Goal: Information Seeking & Learning: Understand process/instructions

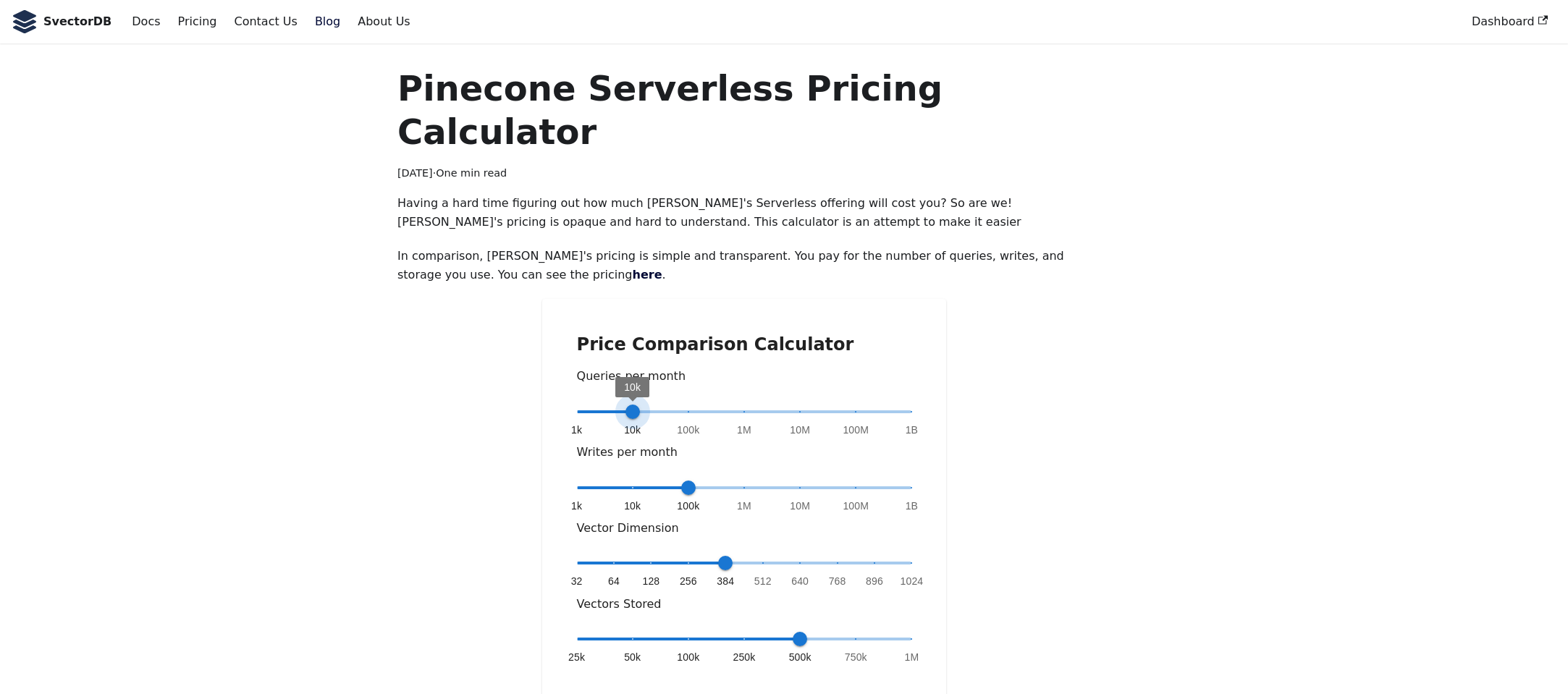
drag, startPoint x: 733, startPoint y: 374, endPoint x: 654, endPoint y: 376, distance: 79.0
click at [654, 401] on span "1k 10k 100k 1M 10M 100M 1B 10k" at bounding box center [745, 412] width 335 height 22
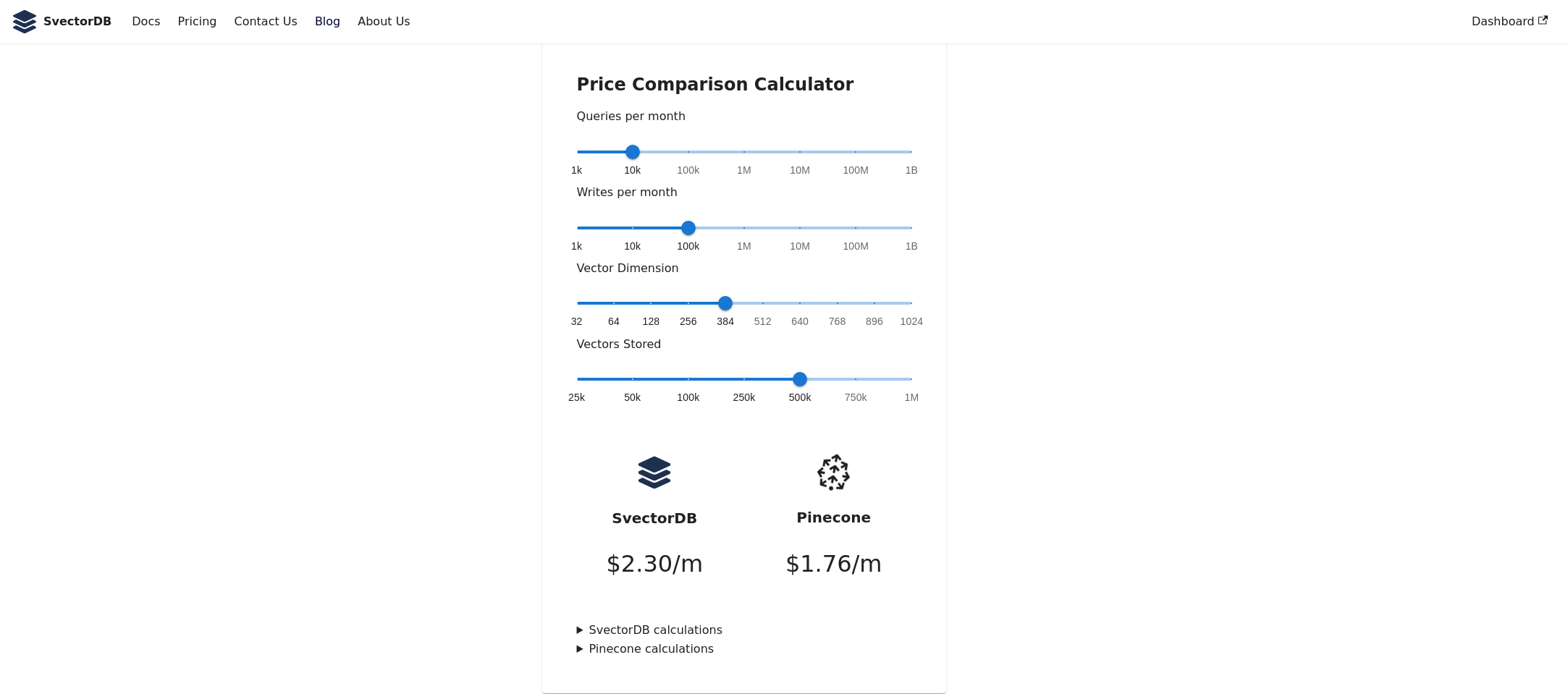
scroll to position [260, 0]
type input "*"
drag, startPoint x: 625, startPoint y: 103, endPoint x: 680, endPoint y: 106, distance: 55.1
click at [681, 144] on span "100k" at bounding box center [689, 151] width 15 height 15
type input "*"
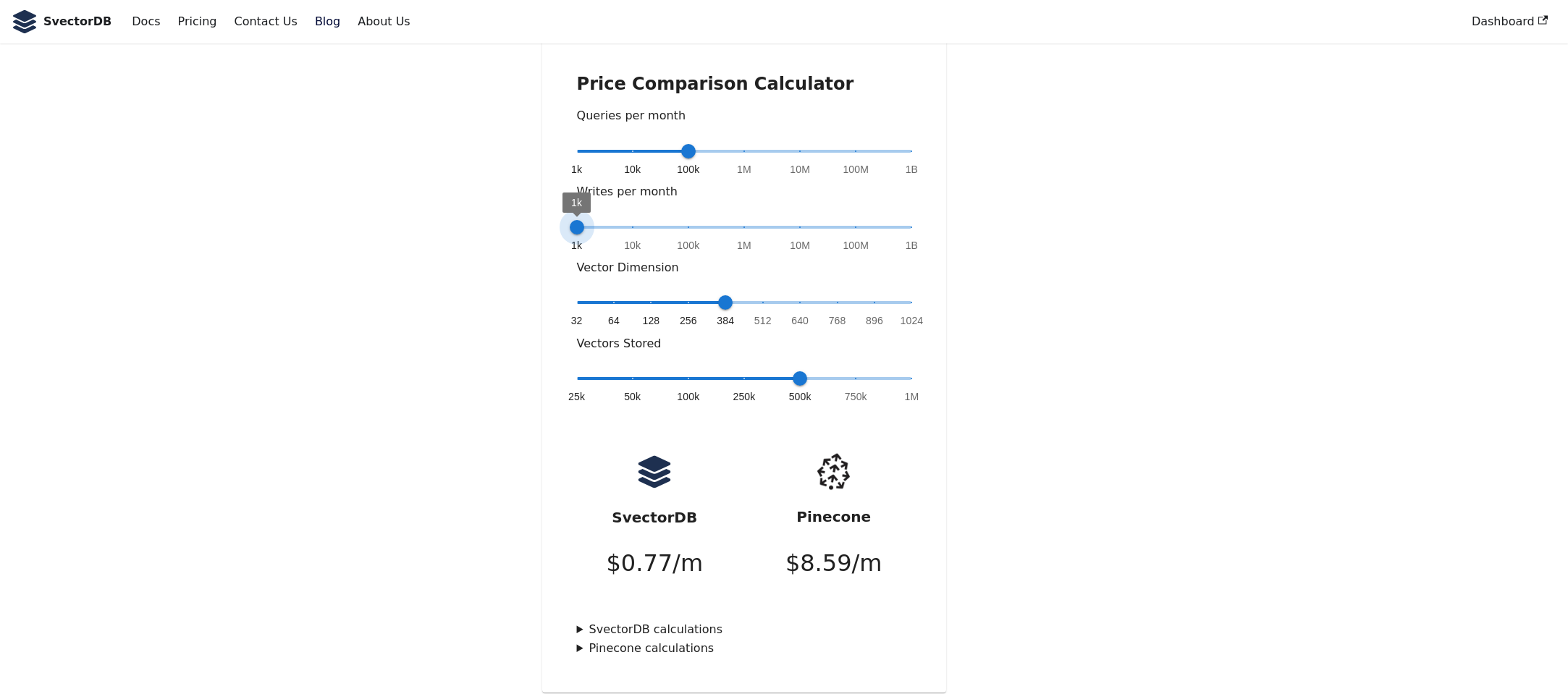
drag, startPoint x: 685, startPoint y: 181, endPoint x: 591, endPoint y: 192, distance: 94.6
click at [591, 216] on span "1k 10k 100k 1M 10M 100M 1B 1k" at bounding box center [745, 227] width 335 height 22
type input "*"
drag, startPoint x: 727, startPoint y: 260, endPoint x: 719, endPoint y: 254, distance: 10.0
click at [719, 295] on span "384" at bounding box center [726, 303] width 15 height 15
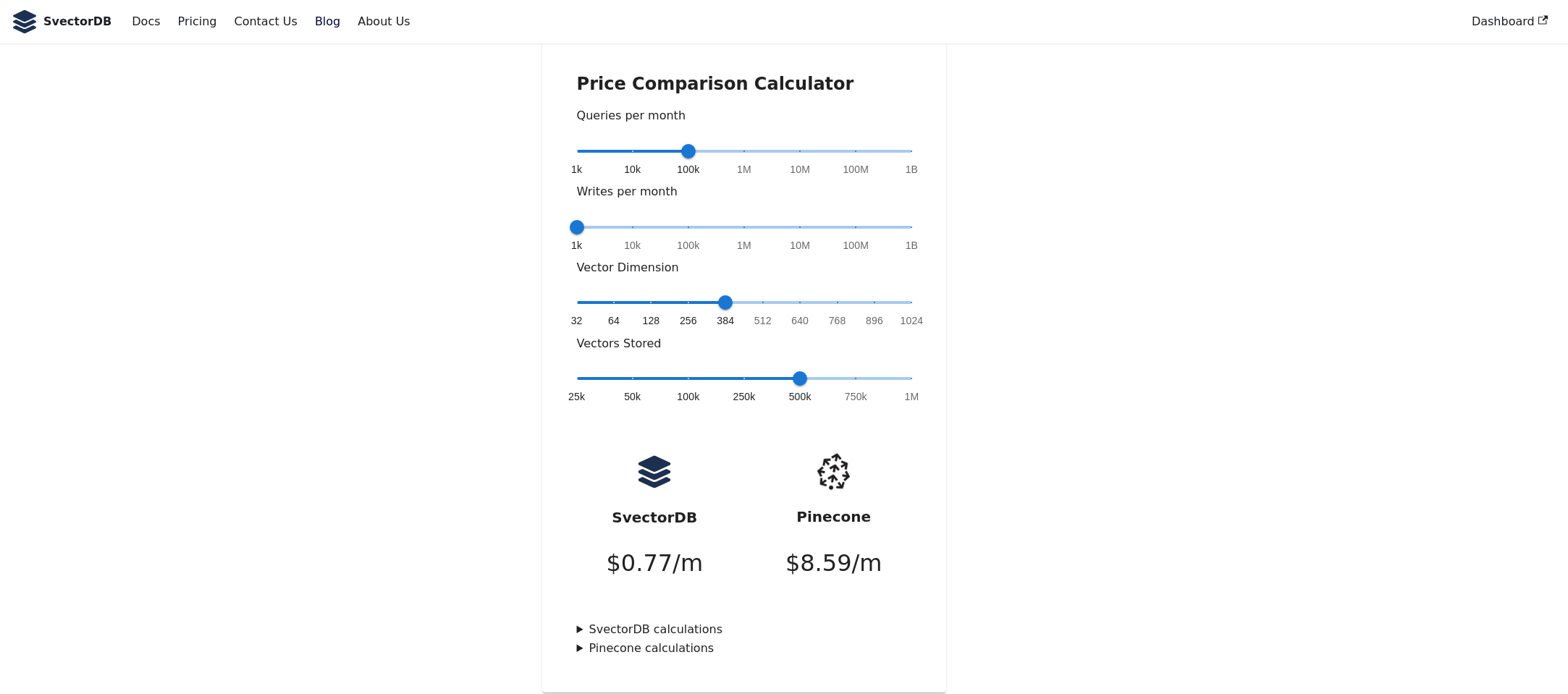
click at [583, 620] on summary "SvectorDB calculations" at bounding box center [745, 630] width 335 height 19
drag, startPoint x: 691, startPoint y: 469, endPoint x: 598, endPoint y: 473, distance: 93.1
click at [598, 473] on div "SvectorDB $ 0.77 /m" at bounding box center [655, 521] width 179 height 152
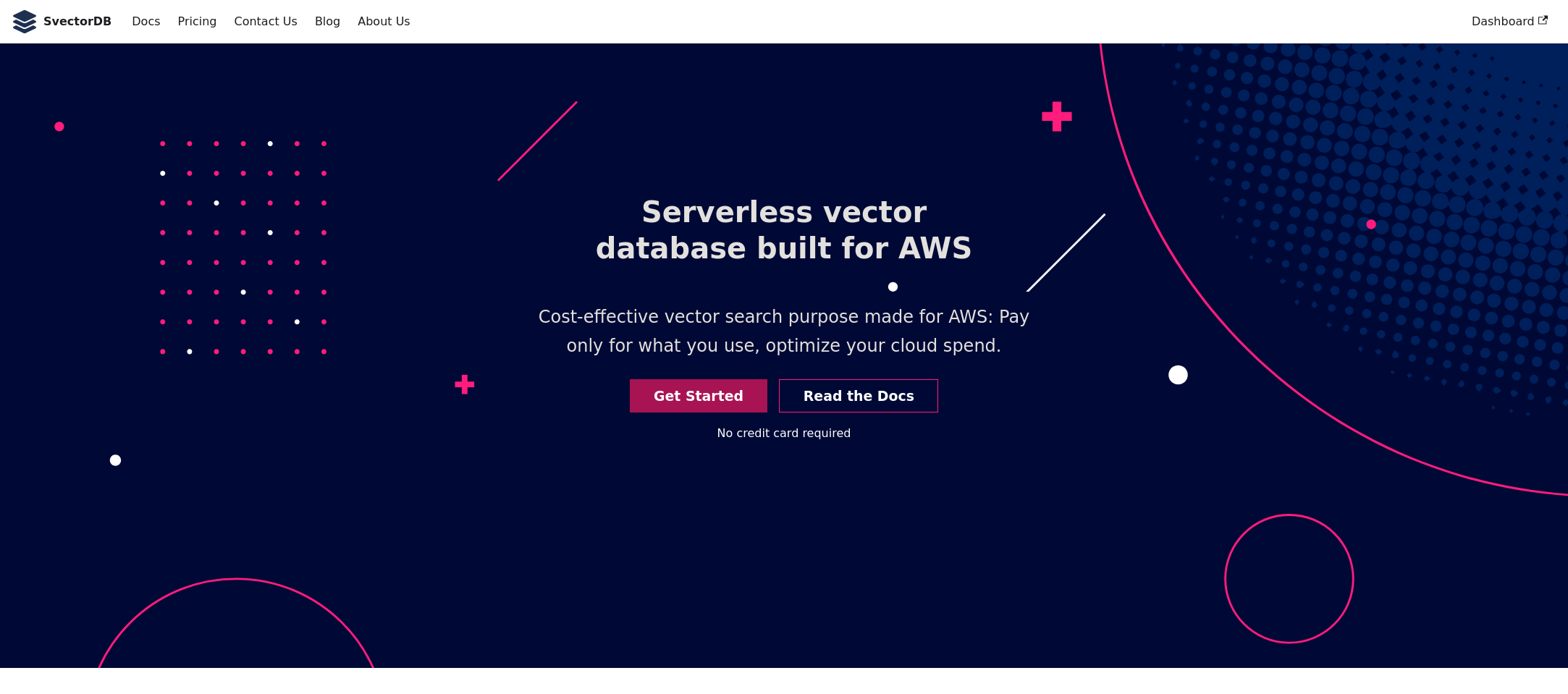
click at [710, 386] on link "Get Started" at bounding box center [699, 396] width 138 height 34
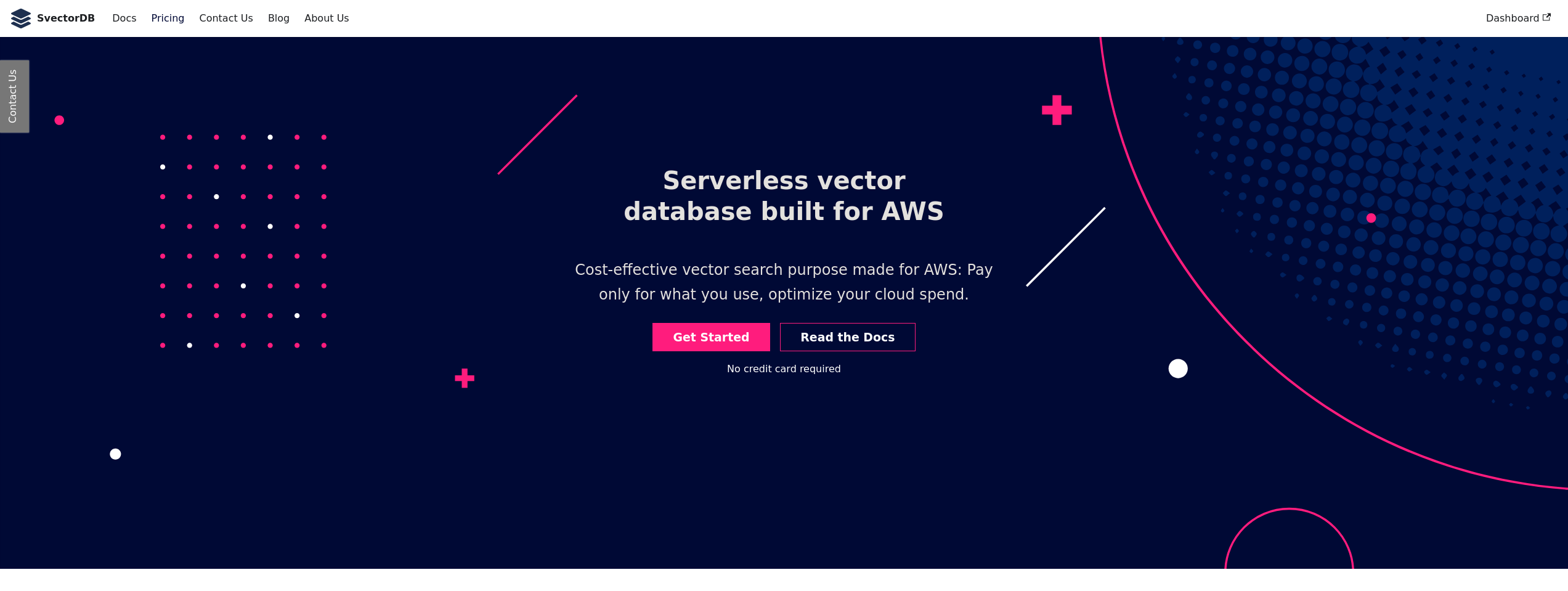
click at [165, 22] on link "Pricing" at bounding box center [168, 19] width 48 height 21
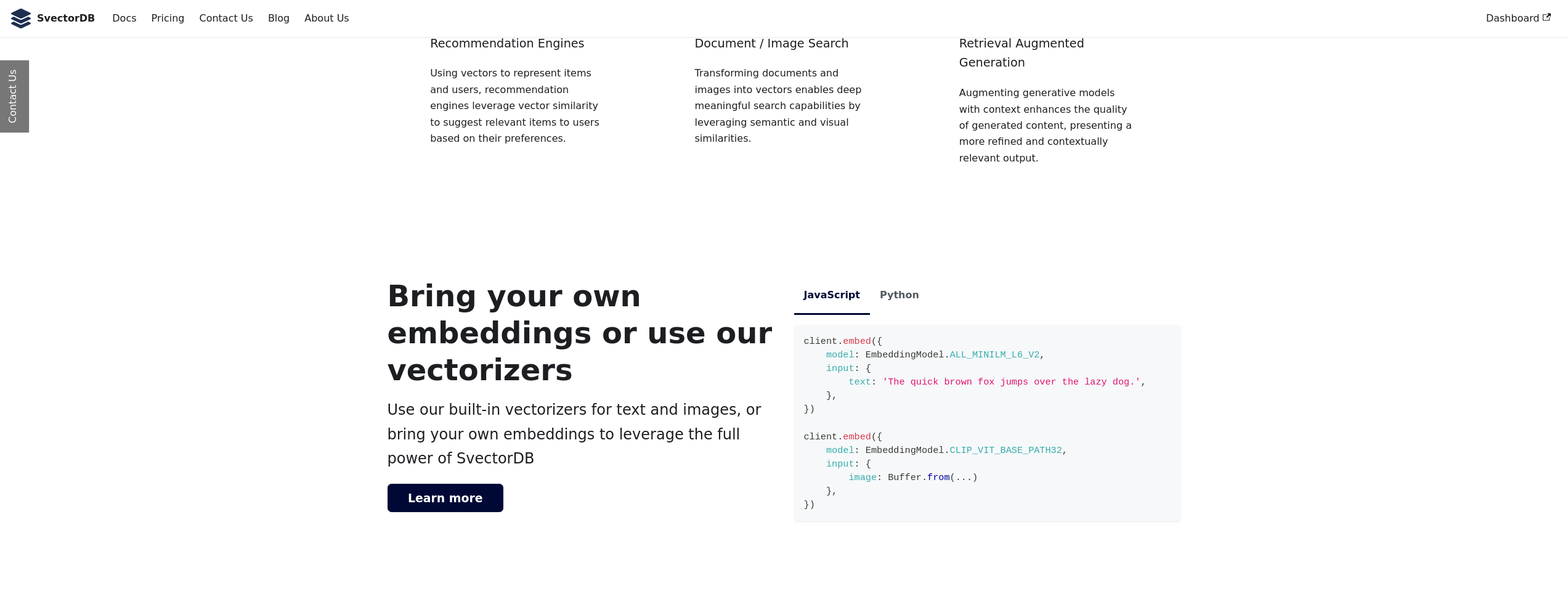
scroll to position [2046, 0]
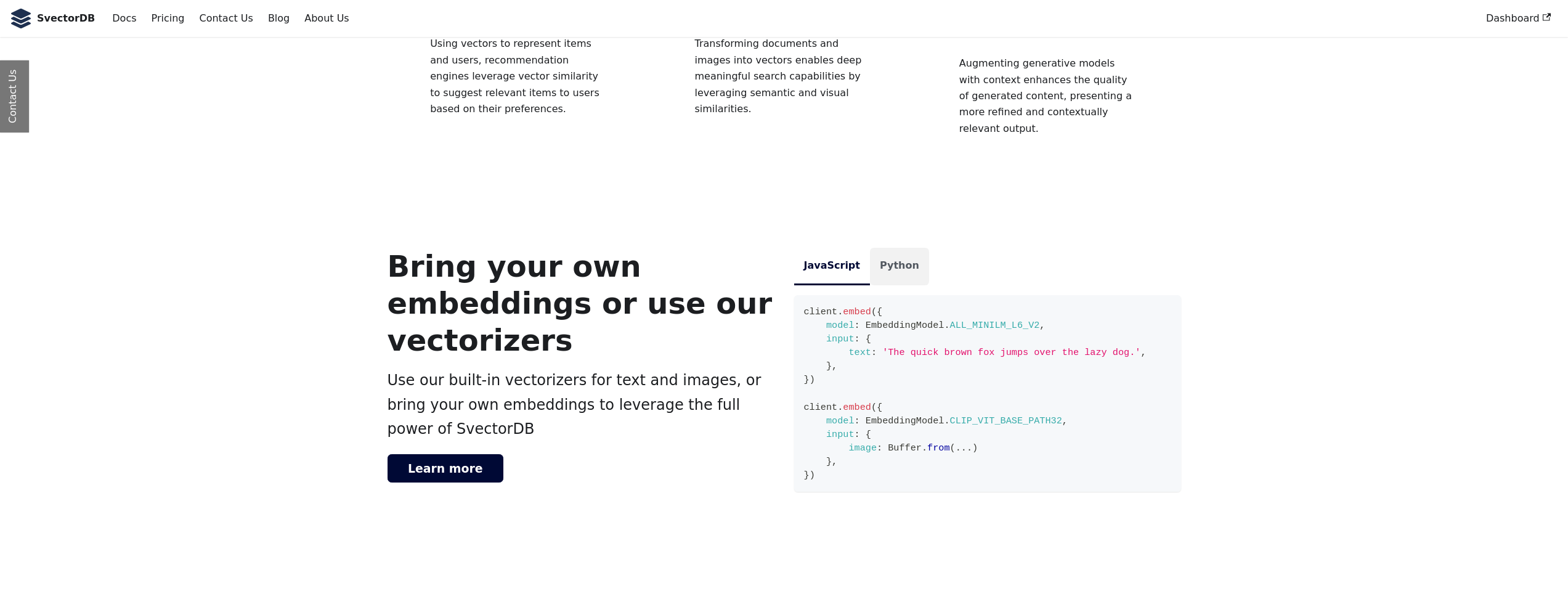
click at [897, 258] on li "Python" at bounding box center [899, 267] width 59 height 37
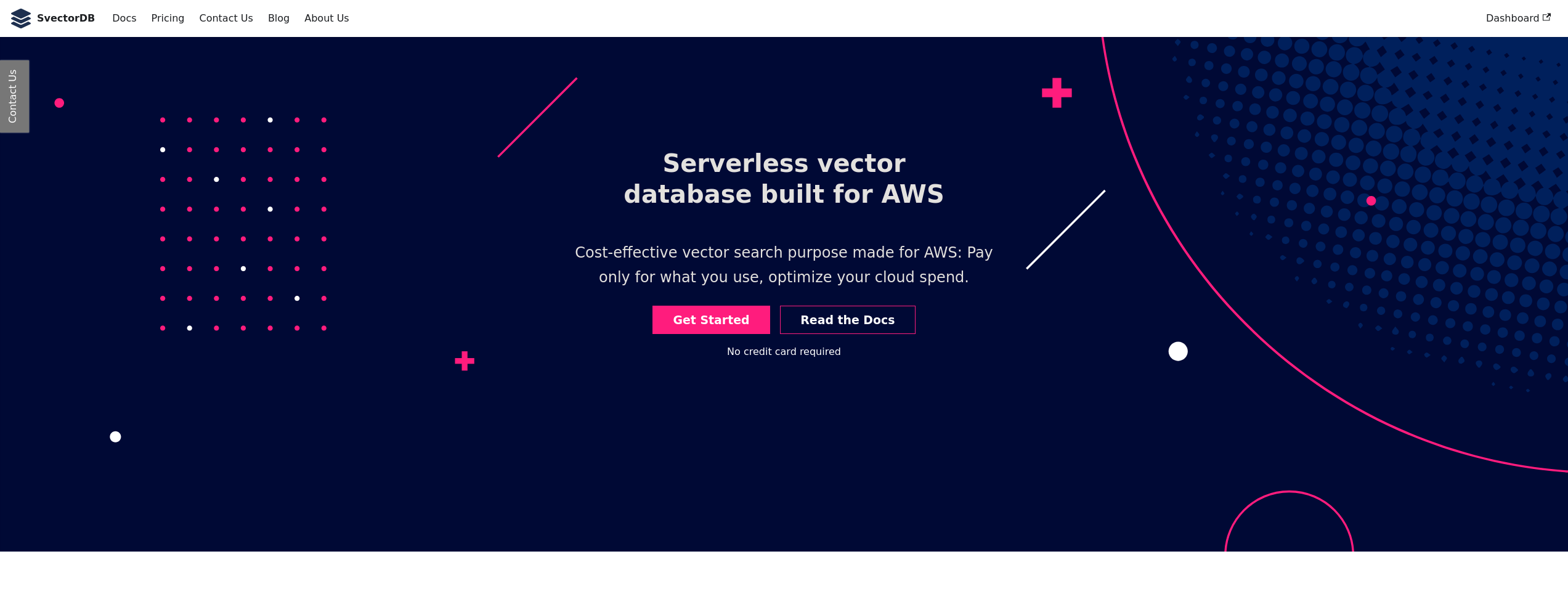
scroll to position [0, 0]
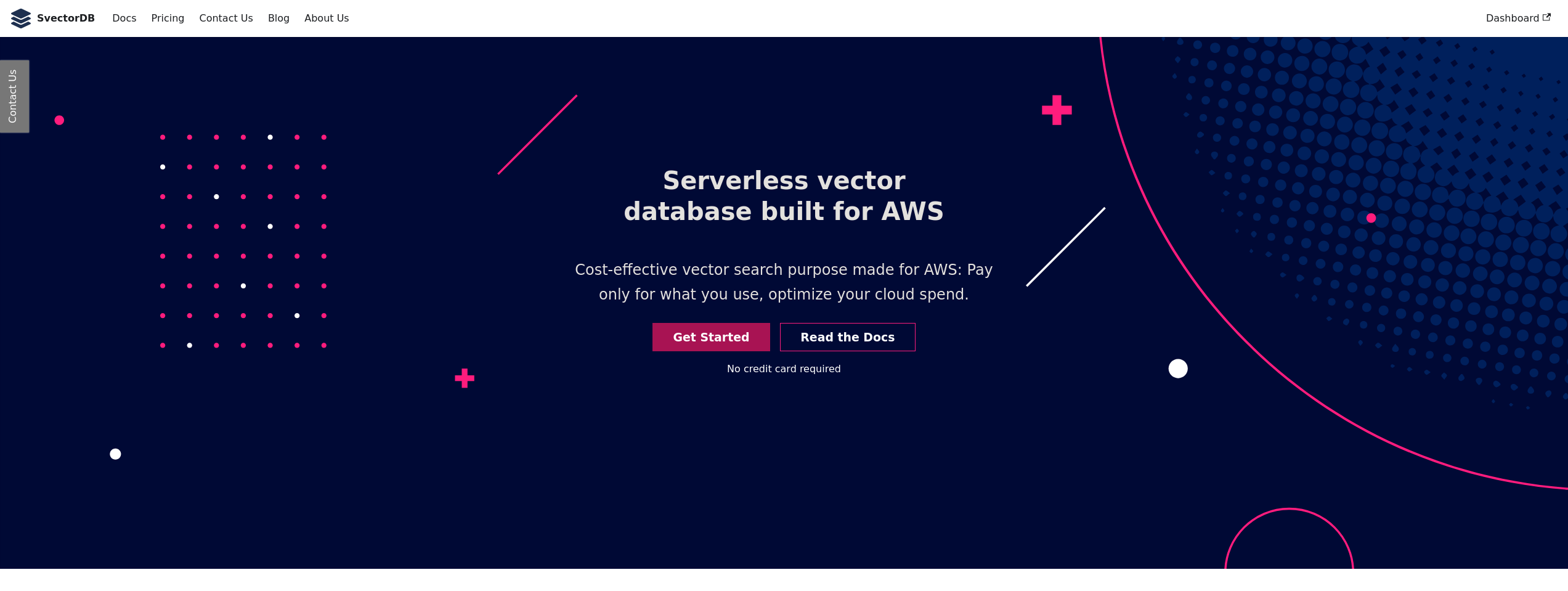
click at [691, 335] on link "Get Started" at bounding box center [711, 337] width 118 height 29
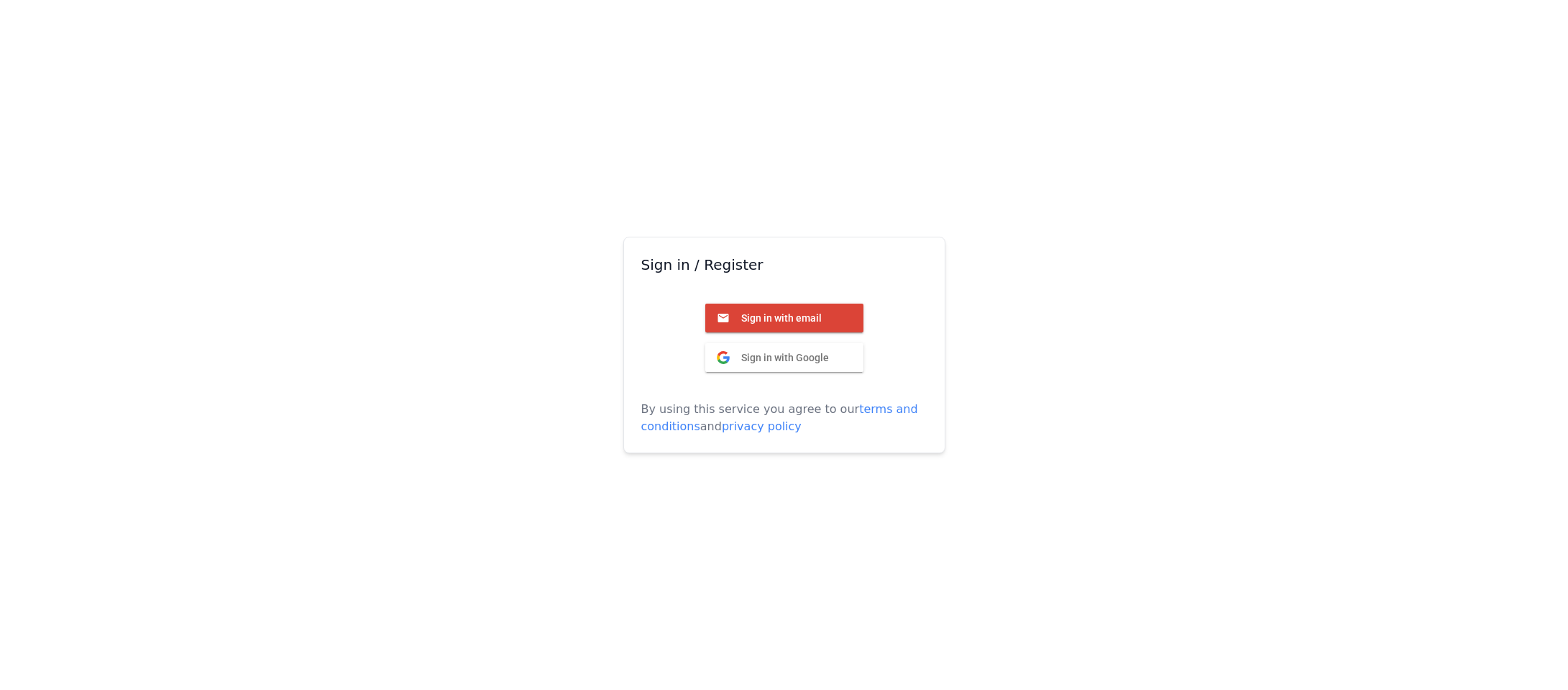
click at [778, 360] on span "Sign in with Google" at bounding box center [779, 358] width 100 height 13
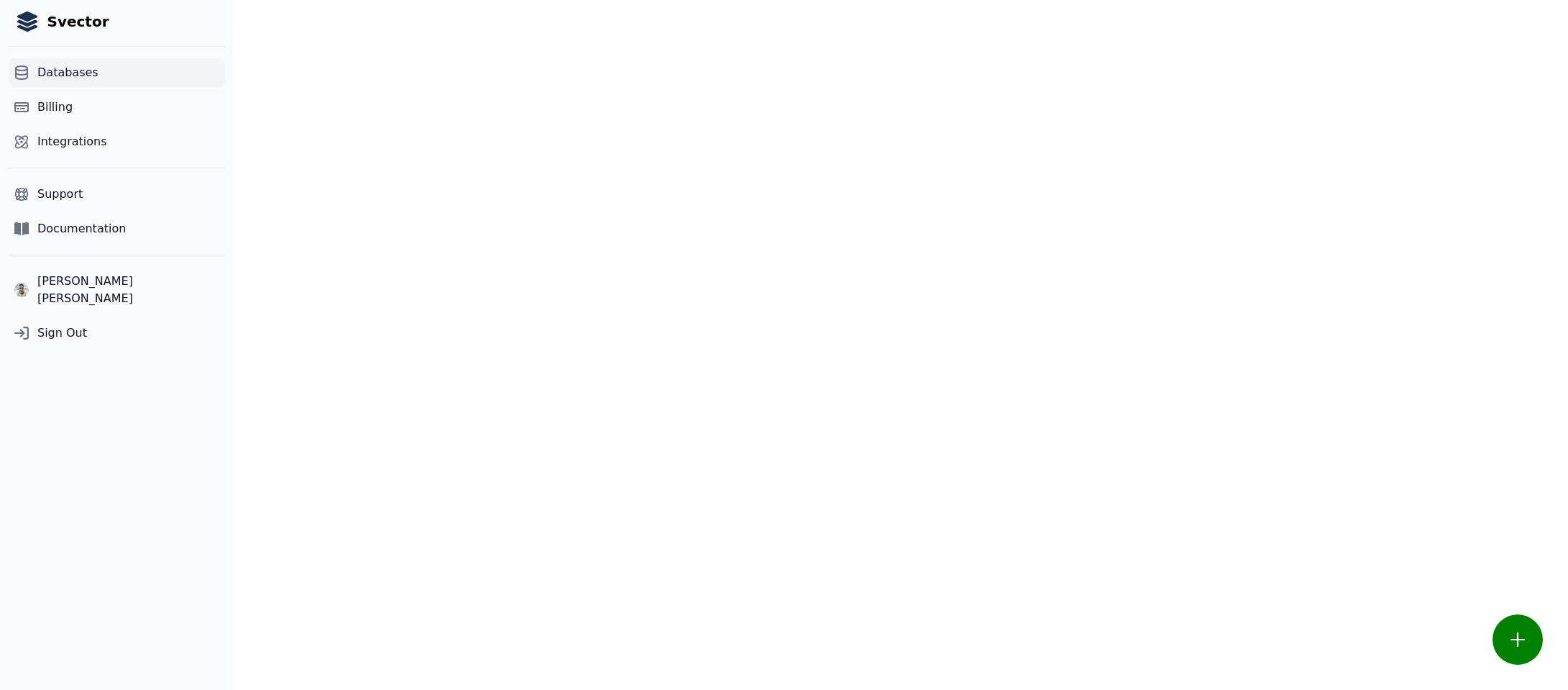
click at [93, 76] on span "Databases" at bounding box center [68, 73] width 61 height 17
click at [48, 108] on span "Billing" at bounding box center [54, 108] width 35 height 17
click at [82, 73] on span "Databases" at bounding box center [68, 73] width 61 height 17
click at [47, 108] on span "Billing" at bounding box center [54, 108] width 35 height 17
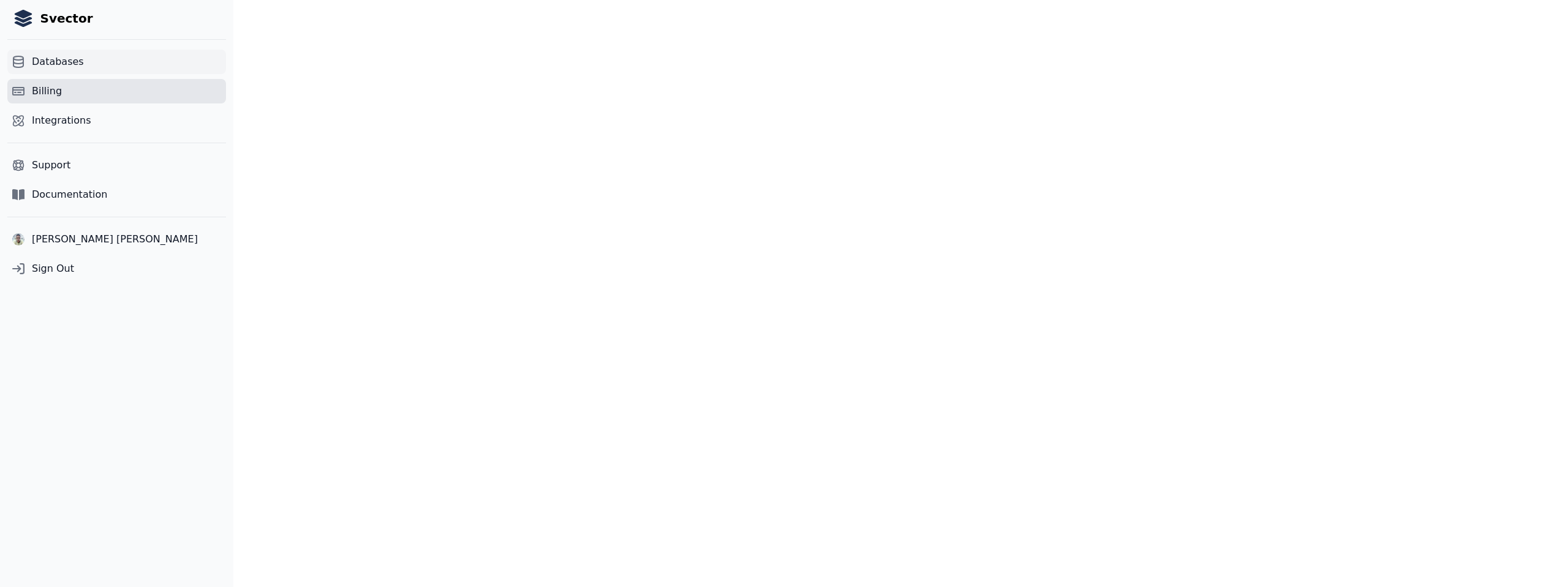
click at [138, 61] on link "Databases" at bounding box center [116, 62] width 219 height 25
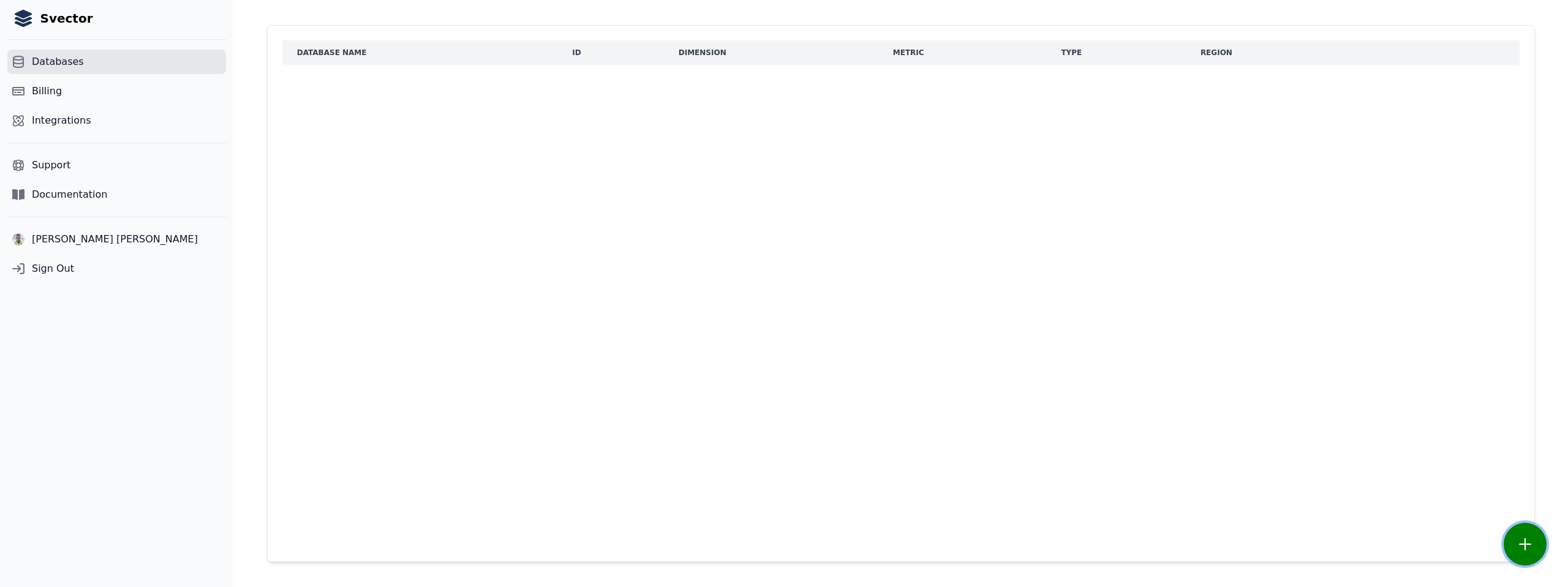
click at [1335, 555] on button "button" at bounding box center [1525, 544] width 43 height 43
select select "*********"
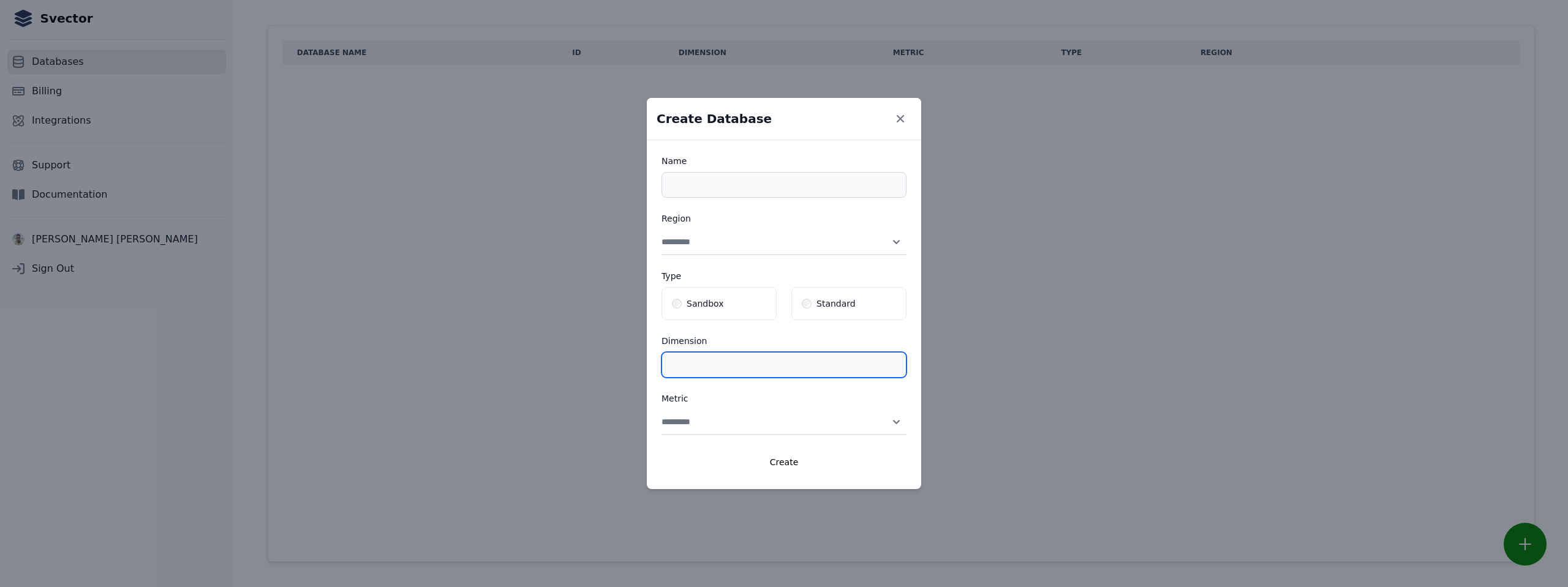
click at [717, 367] on input "**" at bounding box center [784, 365] width 245 height 26
select select "******"
click at [662, 409] on select "**********" at bounding box center [784, 422] width 245 height 26
click at [782, 251] on select "**********" at bounding box center [784, 242] width 245 height 26
click at [710, 374] on input "**" at bounding box center [784, 365] width 245 height 26
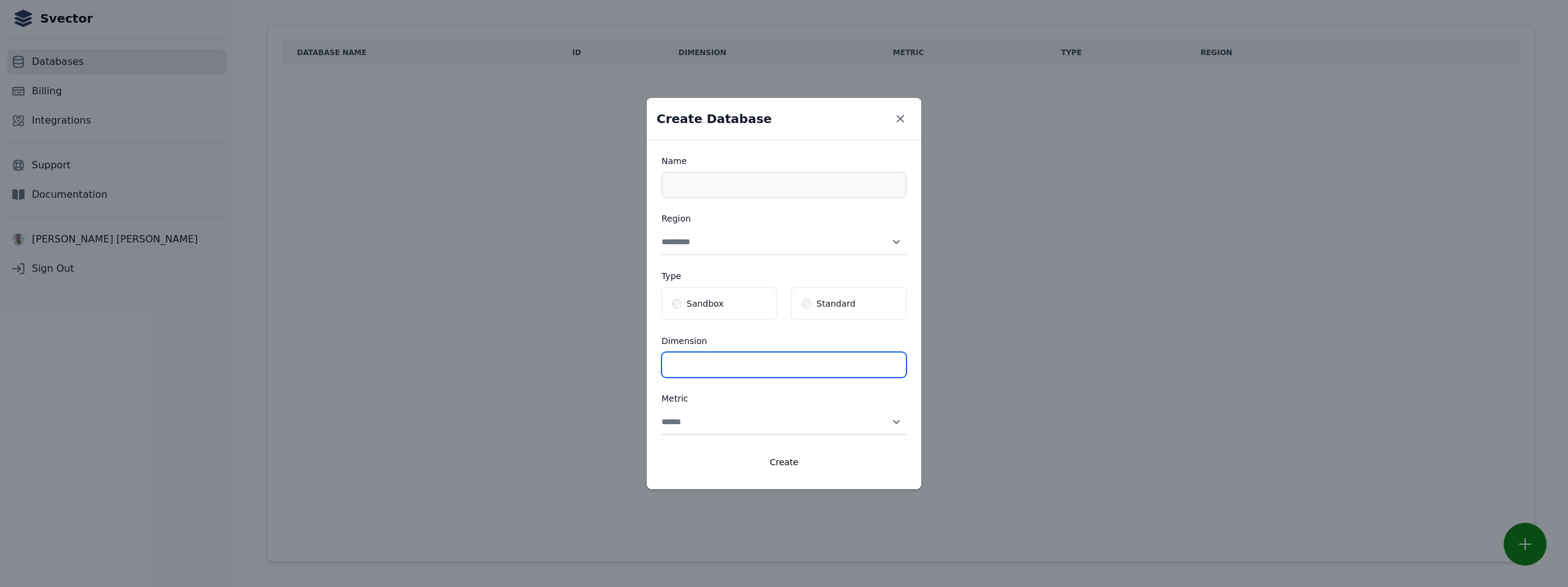
click at [895, 359] on input "**" at bounding box center [784, 365] width 245 height 26
type input "**"
click at [895, 359] on input "**" at bounding box center [784, 365] width 245 height 26
click at [903, 118] on icon "Close modal" at bounding box center [901, 119] width 12 height 12
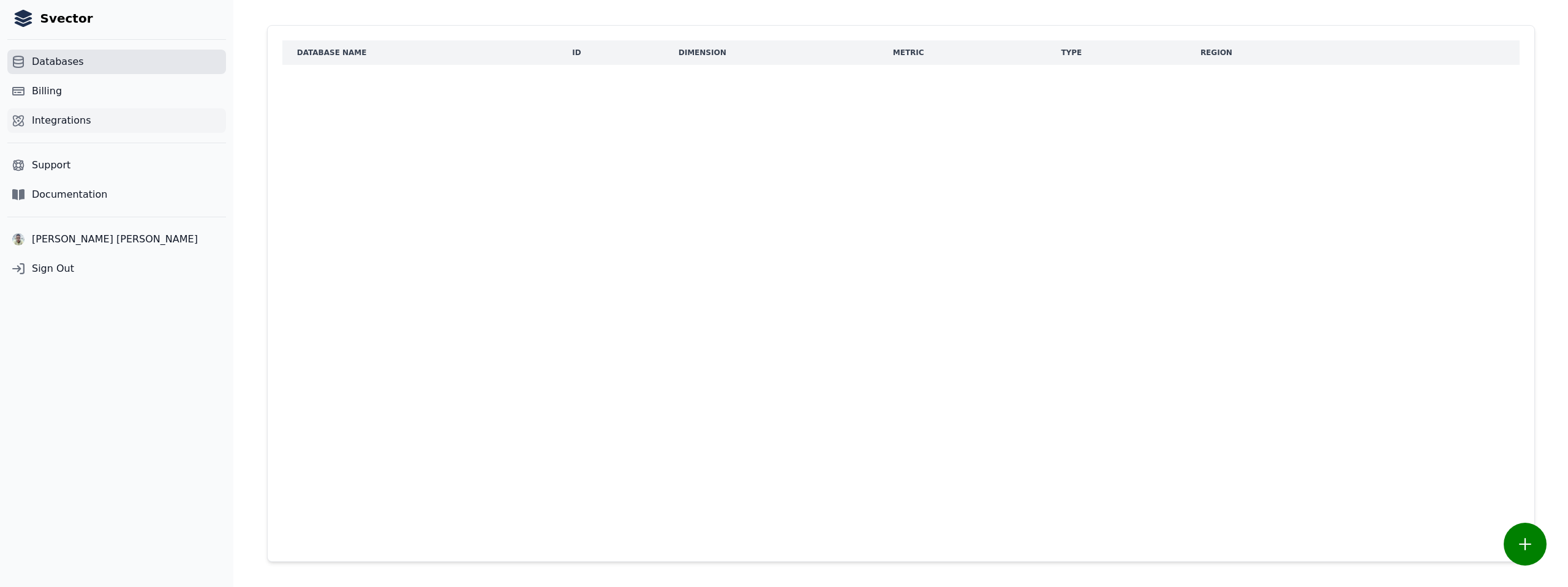
click at [59, 123] on span "Integrations" at bounding box center [61, 121] width 59 height 15
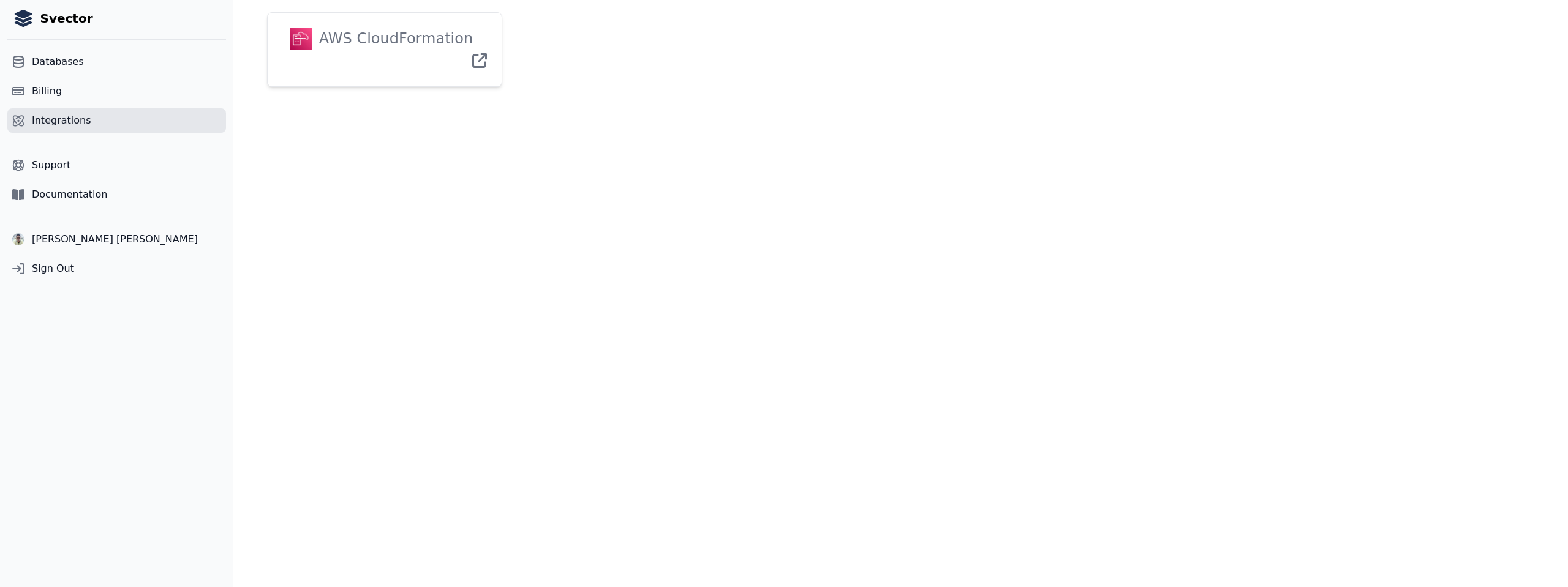
click at [388, 36] on div "AWS CloudFormation" at bounding box center [392, 39] width 161 height 22
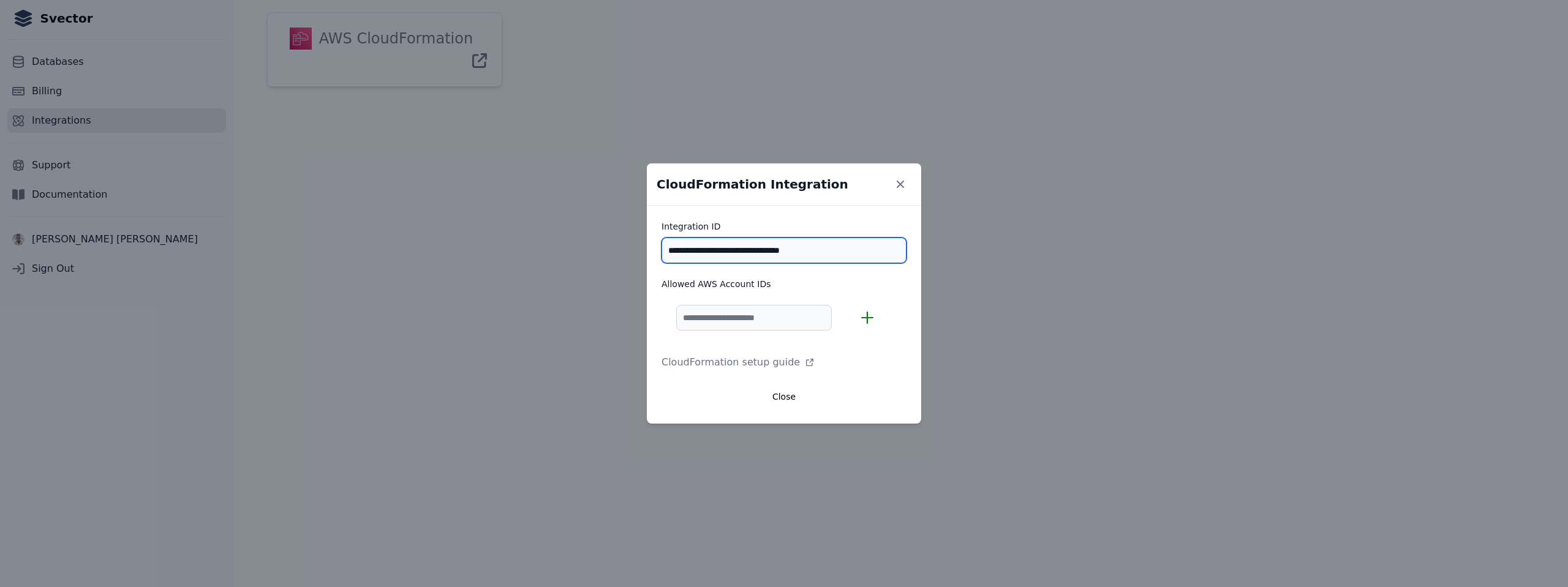
drag, startPoint x: 863, startPoint y: 249, endPoint x: 646, endPoint y: 248, distance: 217.0
click at [646, 248] on div "**********" at bounding box center [784, 293] width 1568 height 587
click at [897, 319] on td at bounding box center [876, 317] width 60 height 45
click at [832, 319] on input "Allowed AWS Account IDs" at bounding box center [753, 318] width 155 height 26
click at [873, 318] on icon "plus outline" at bounding box center [867, 318] width 12 height 12
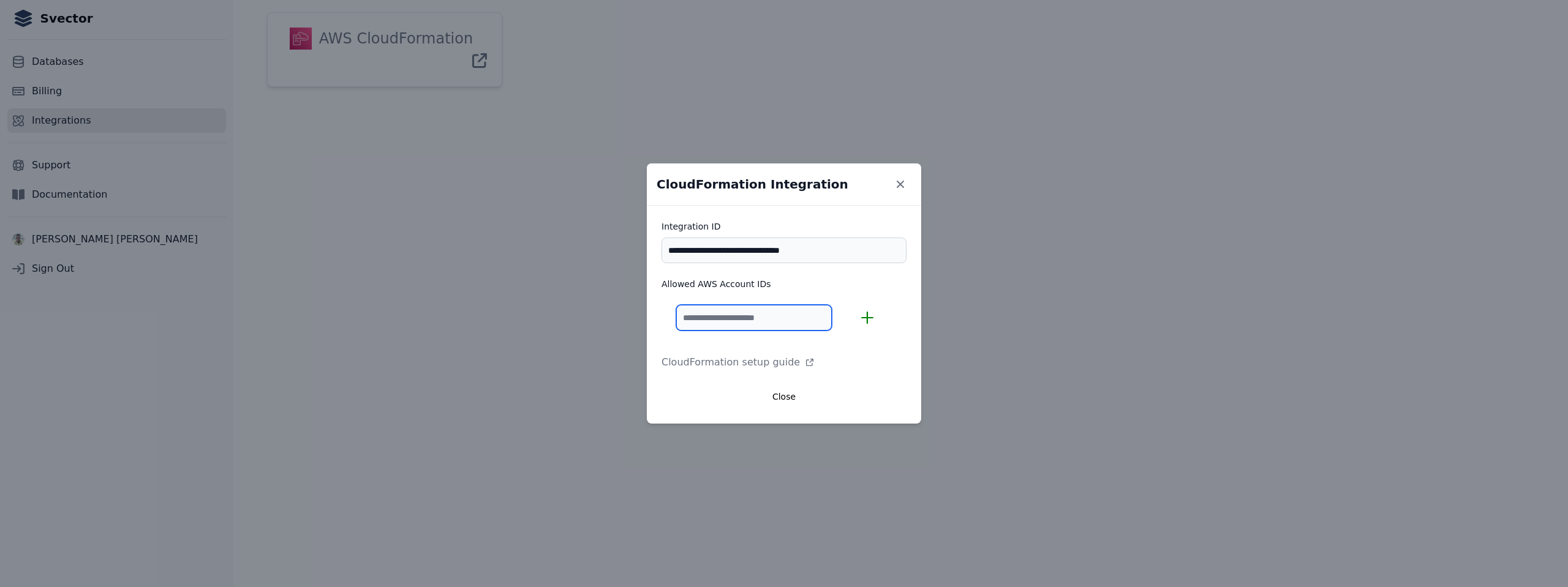
click at [832, 318] on input "Allowed AWS Account IDs" at bounding box center [753, 318] width 155 height 26
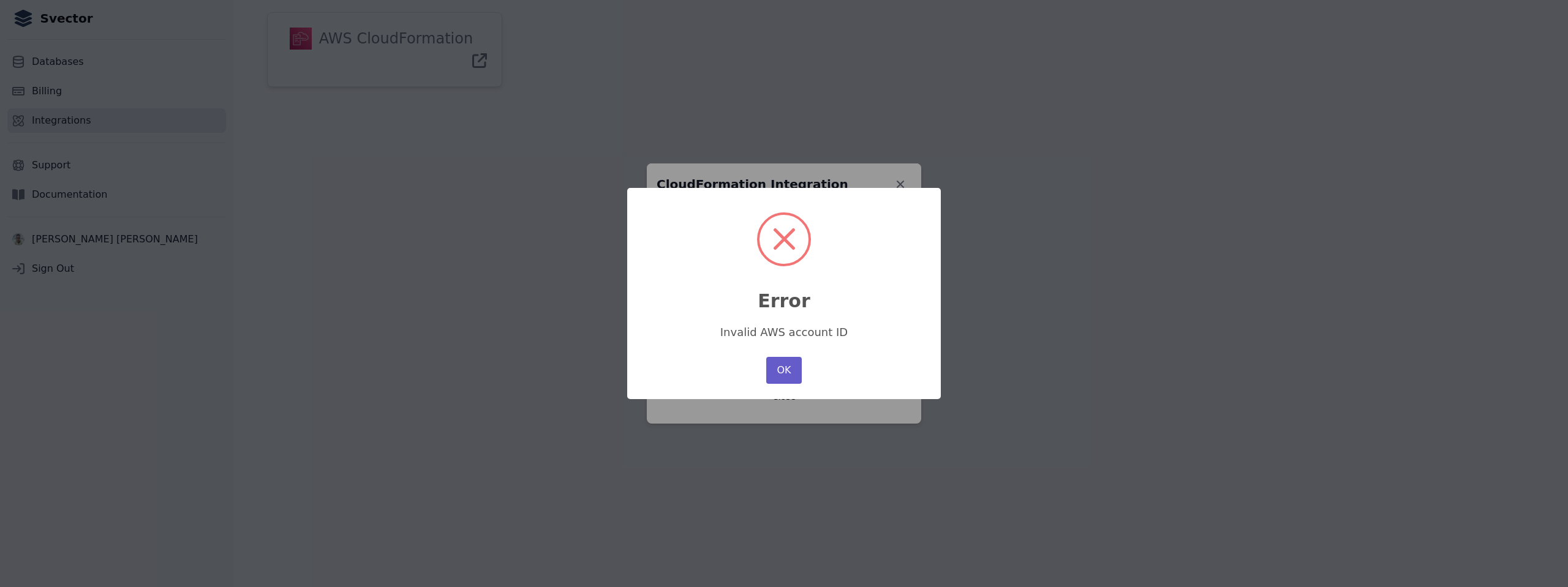
click at [779, 357] on button "OK" at bounding box center [784, 371] width 35 height 27
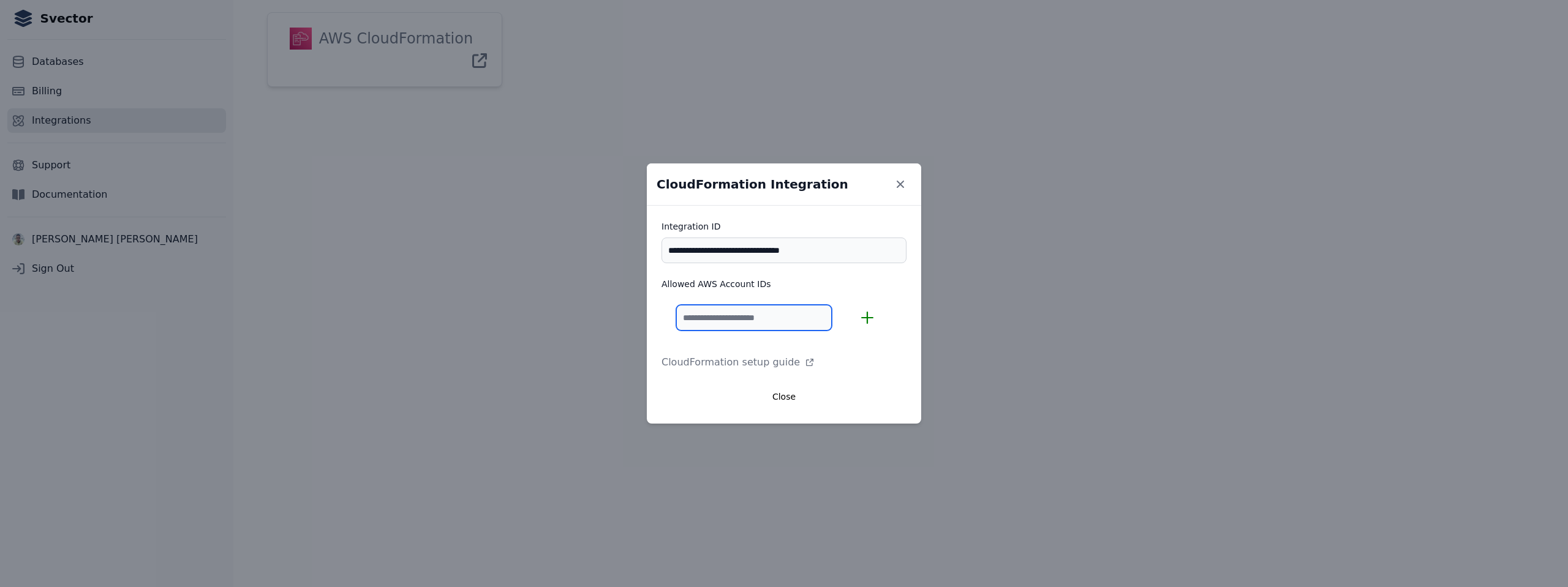
click at [744, 314] on input "Allowed AWS Account IDs" at bounding box center [753, 318] width 155 height 26
click at [775, 361] on link "CloudFormation setup guide" at bounding box center [784, 362] width 245 height 15
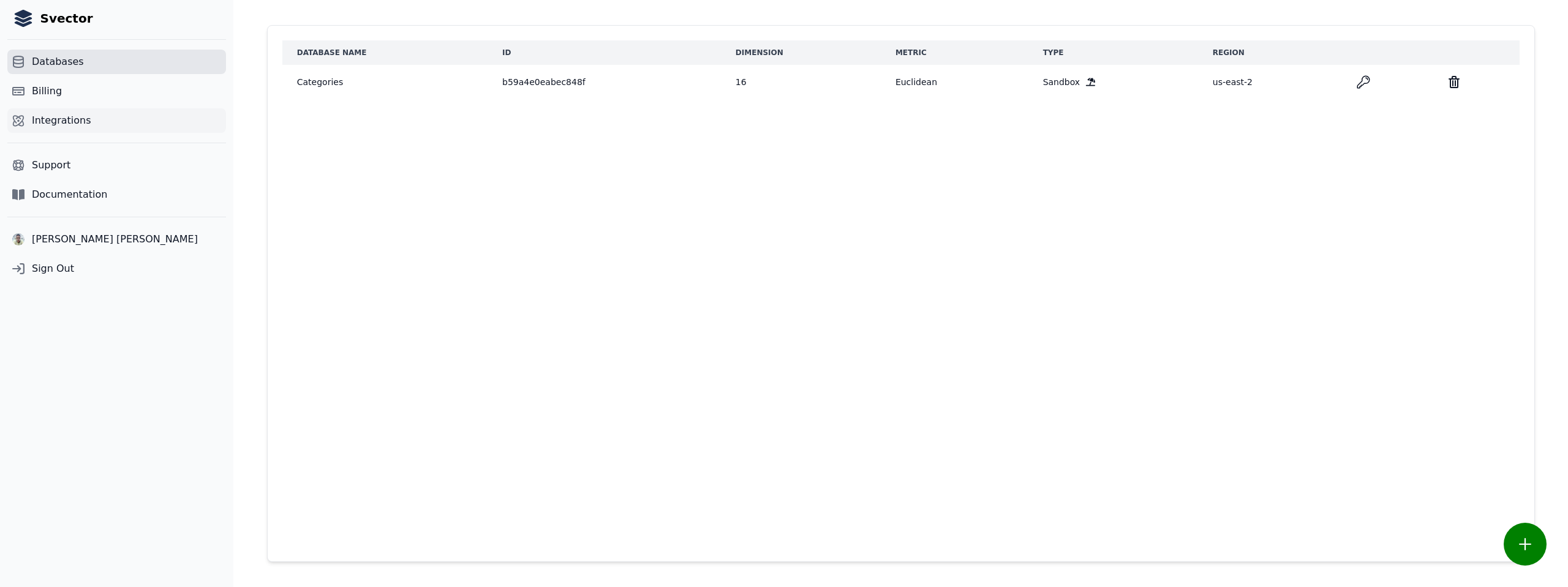
click at [51, 124] on span "Integrations" at bounding box center [61, 121] width 59 height 15
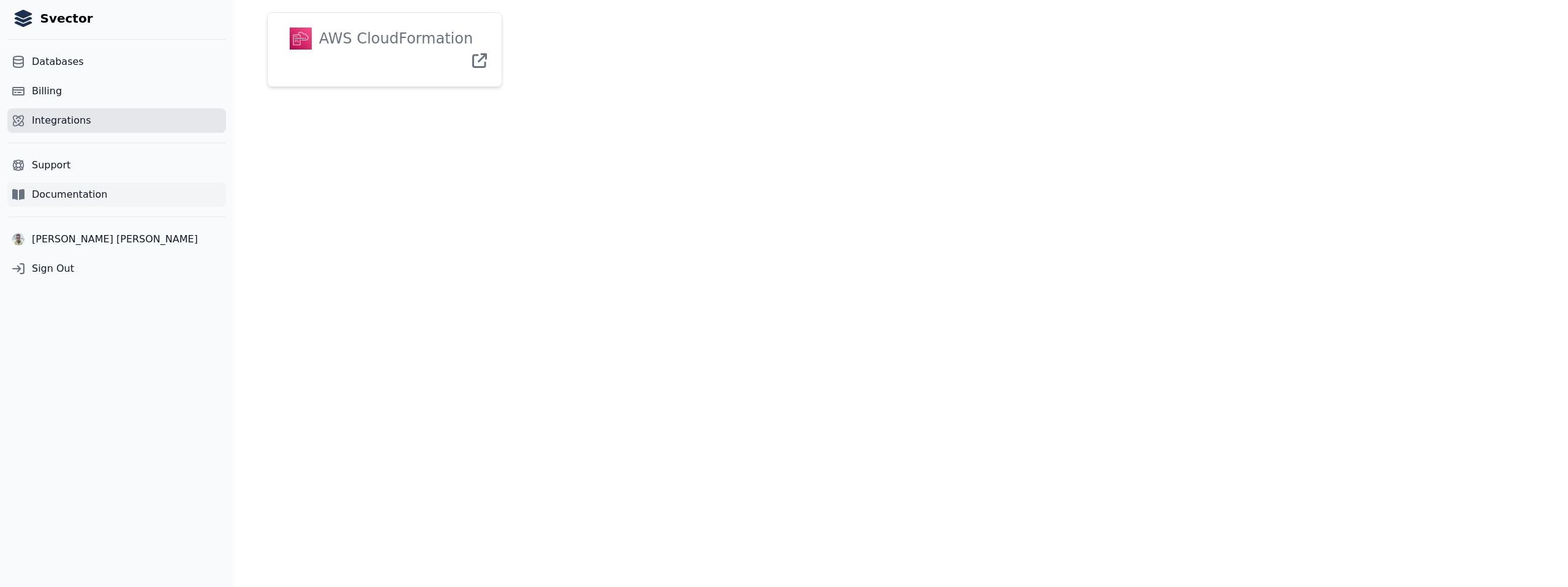
click at [49, 197] on span "Documentation" at bounding box center [69, 195] width 76 height 15
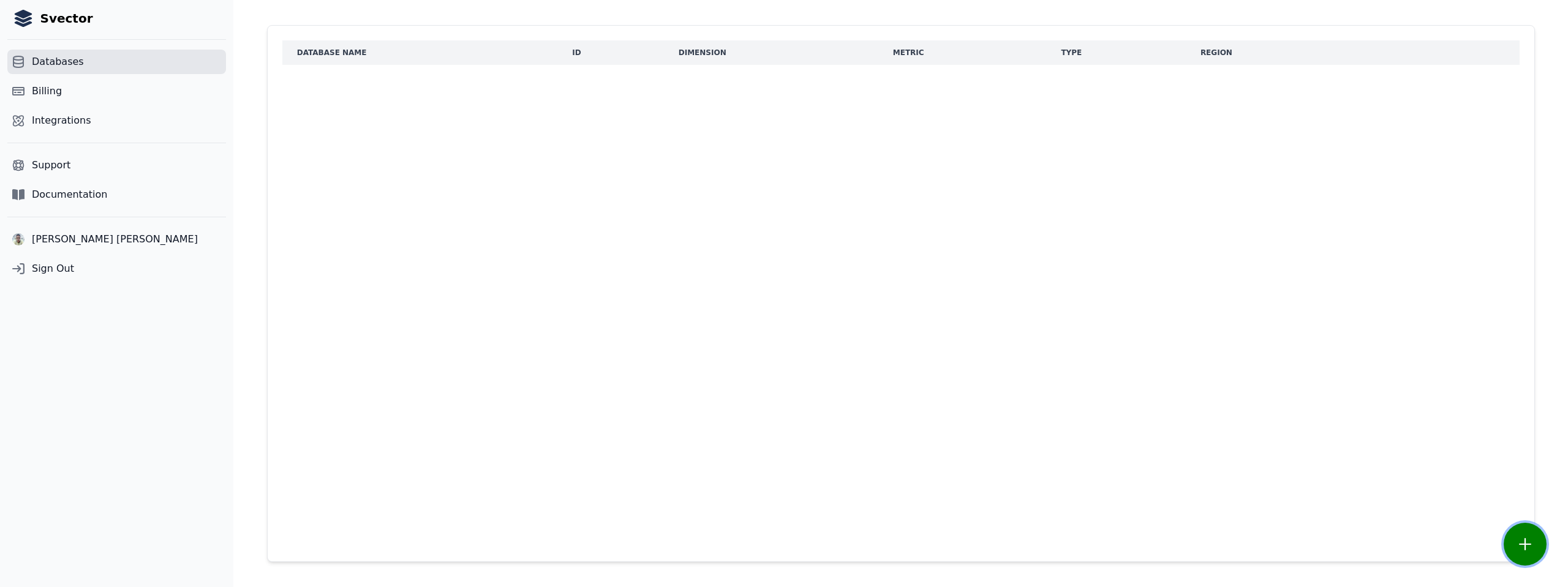
click at [1526, 553] on button "button" at bounding box center [1525, 544] width 43 height 43
select select "*********"
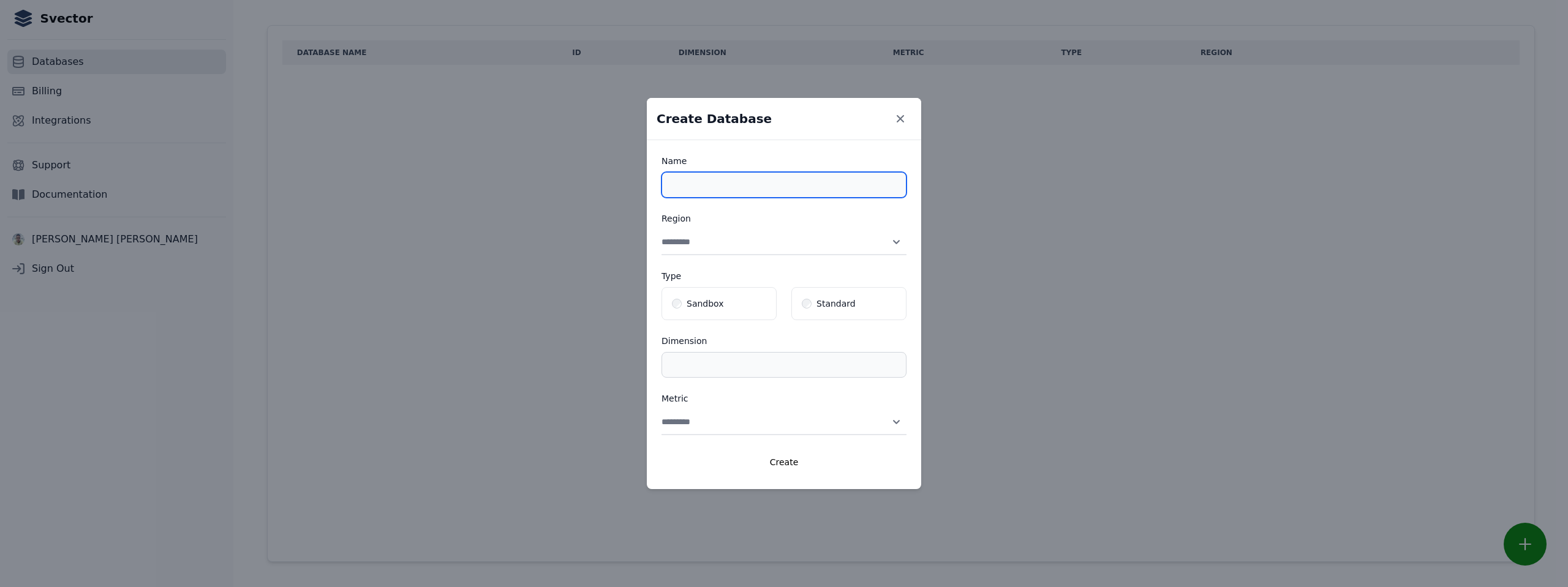
click at [726, 179] on input "Name" at bounding box center [784, 185] width 245 height 26
type input "**********"
click at [853, 243] on select "**********" at bounding box center [784, 242] width 245 height 26
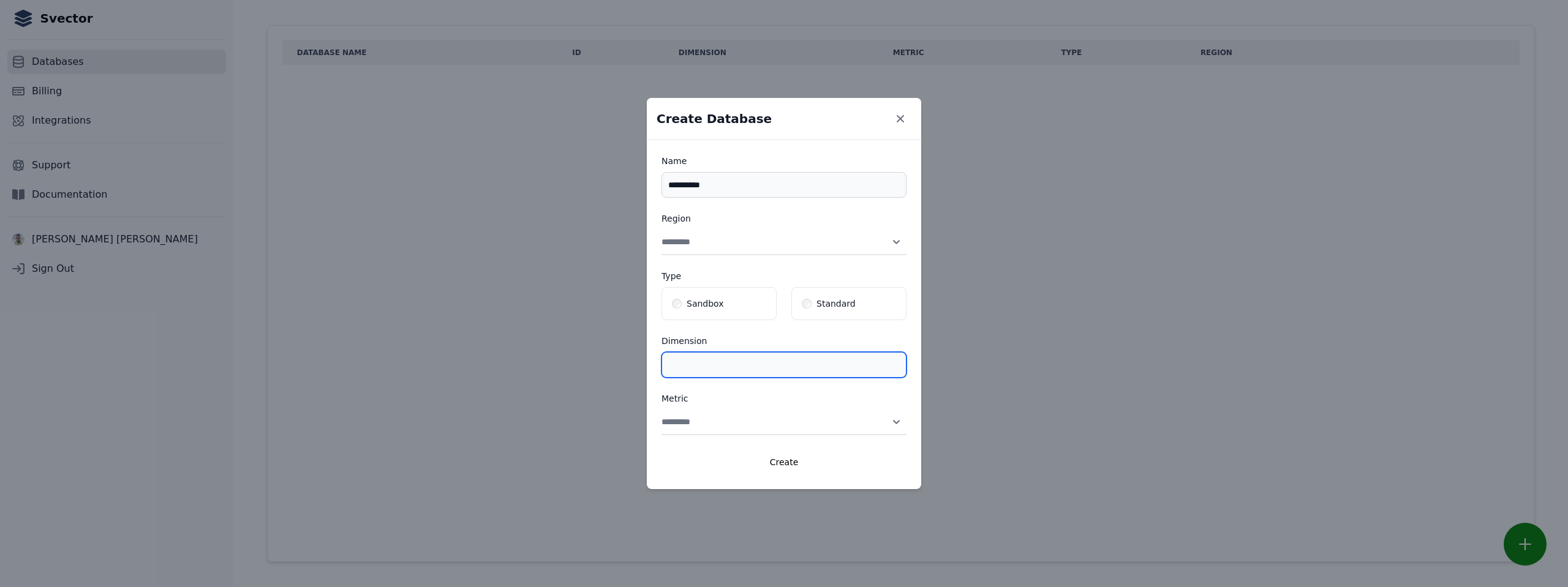
click at [702, 365] on input "**" at bounding box center [784, 365] width 245 height 26
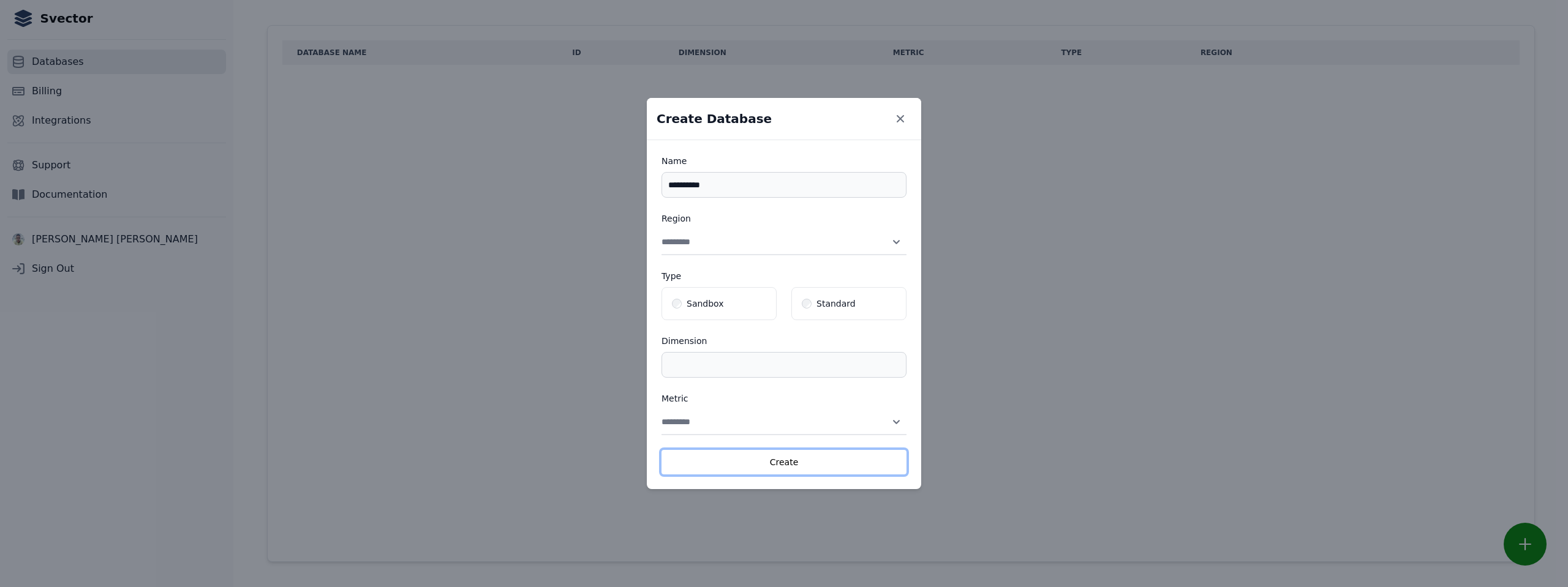
click at [780, 460] on button "Create" at bounding box center [784, 462] width 245 height 25
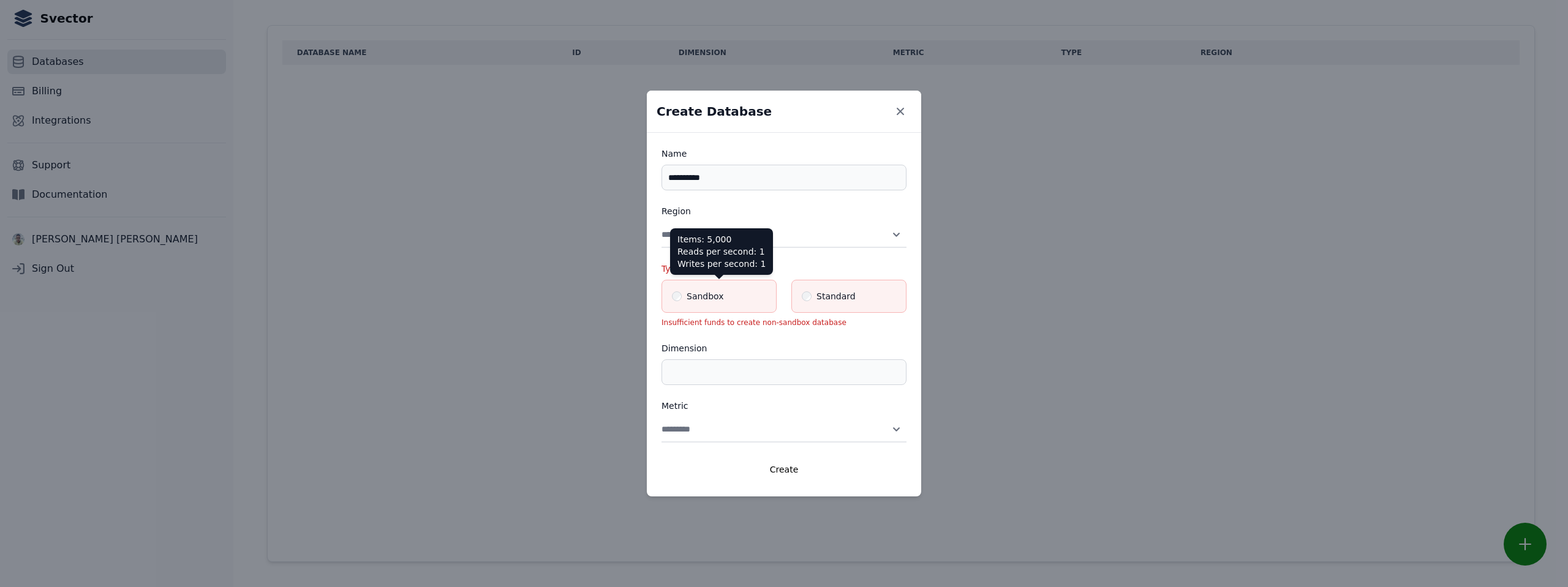
click at [721, 291] on label "Sandbox" at bounding box center [719, 296] width 114 height 32
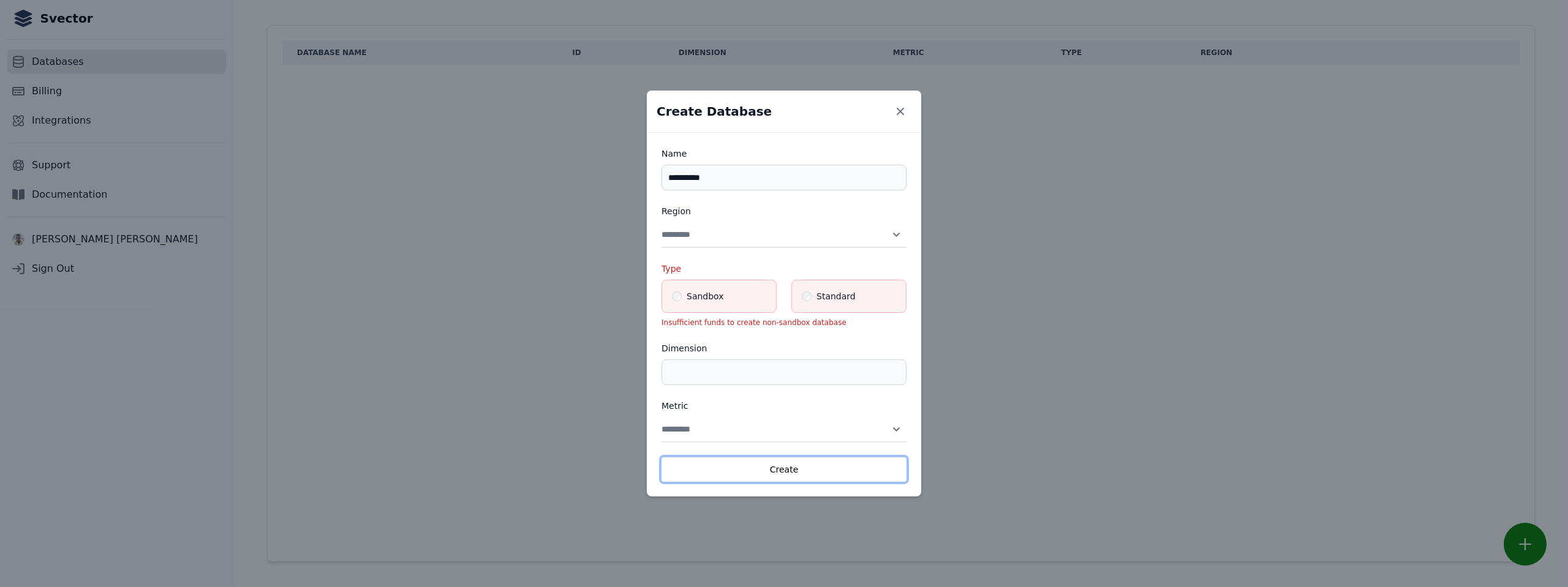
click at [782, 470] on button "Create" at bounding box center [784, 469] width 245 height 25
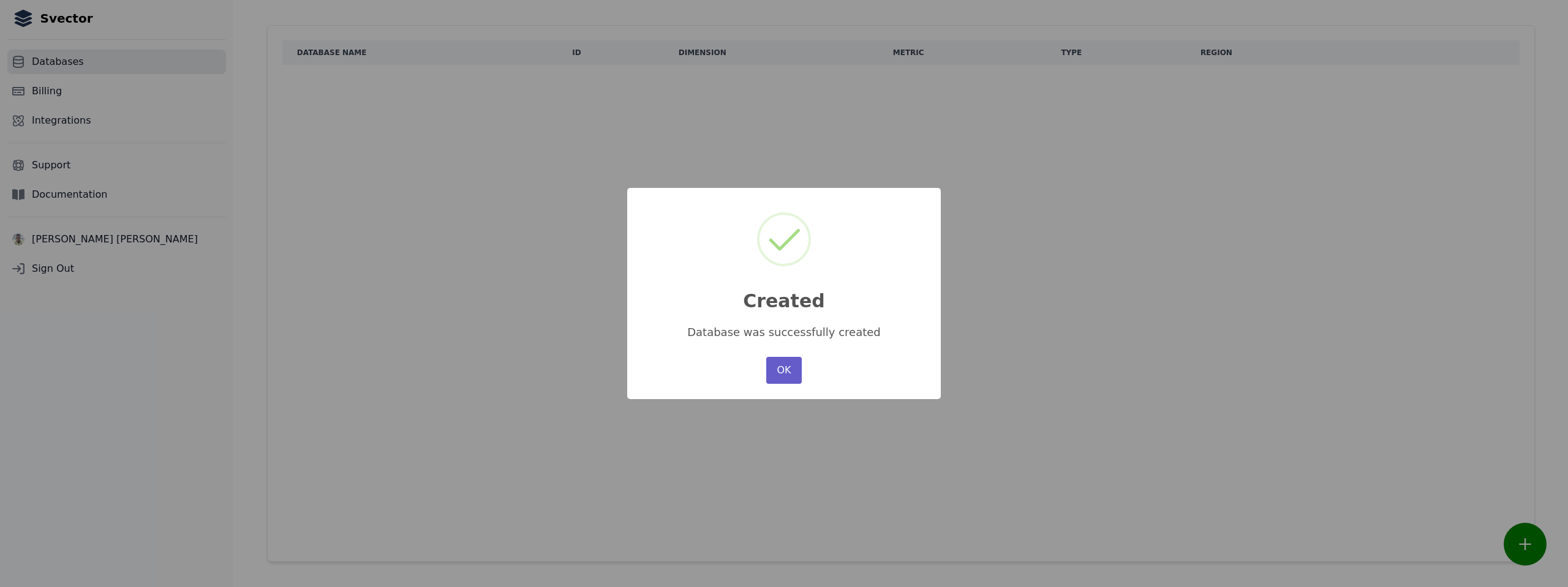
click at [781, 372] on button "OK" at bounding box center [784, 371] width 35 height 27
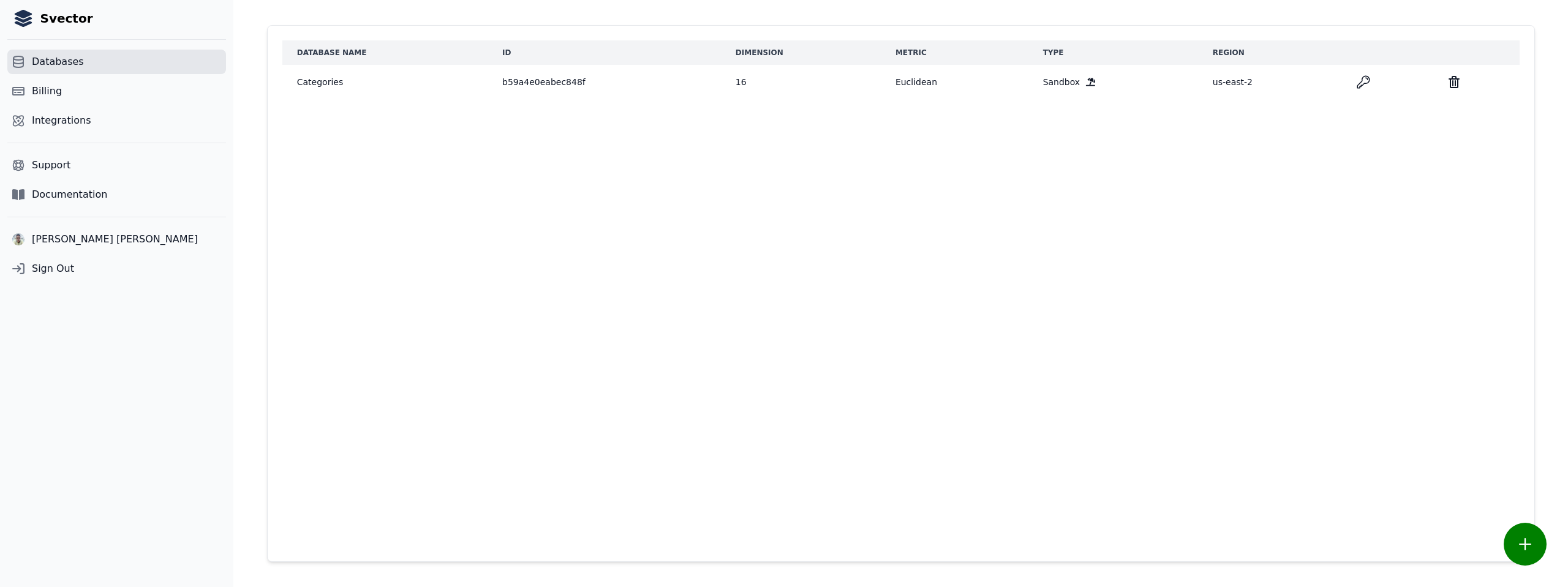
click at [1367, 82] on icon "key" at bounding box center [1364, 82] width 15 height 15
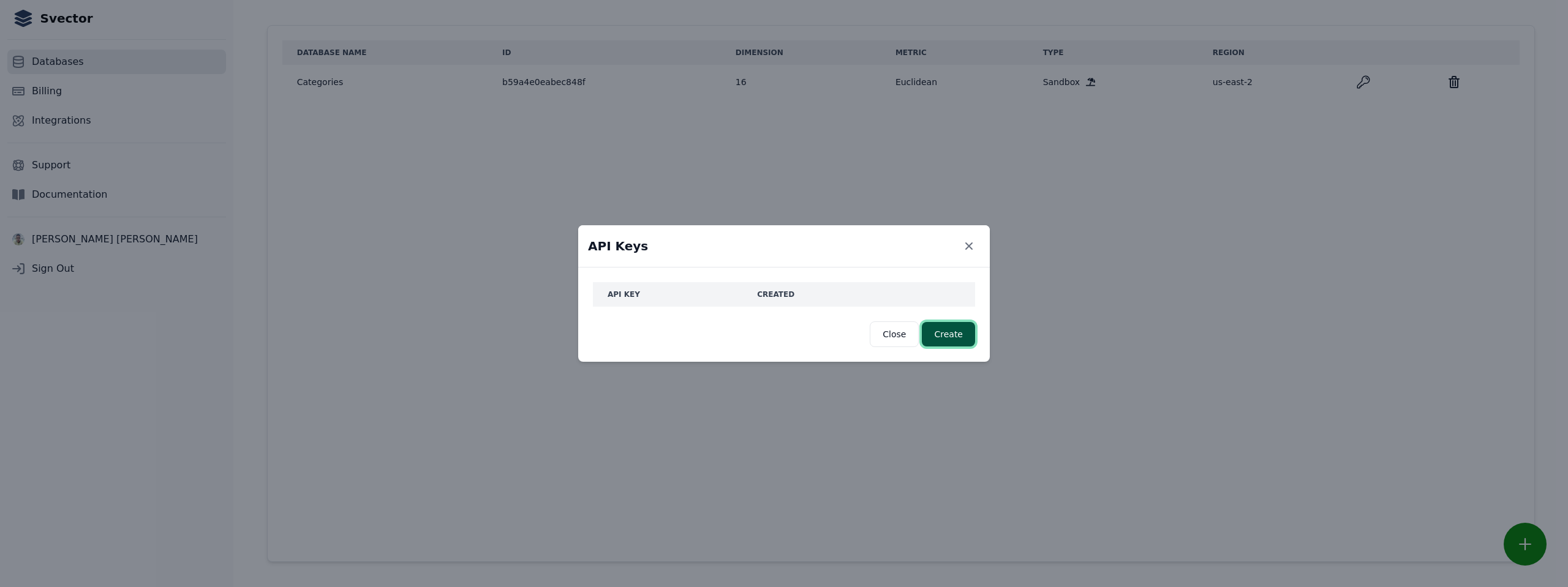
click at [946, 335] on button "Create" at bounding box center [948, 334] width 53 height 25
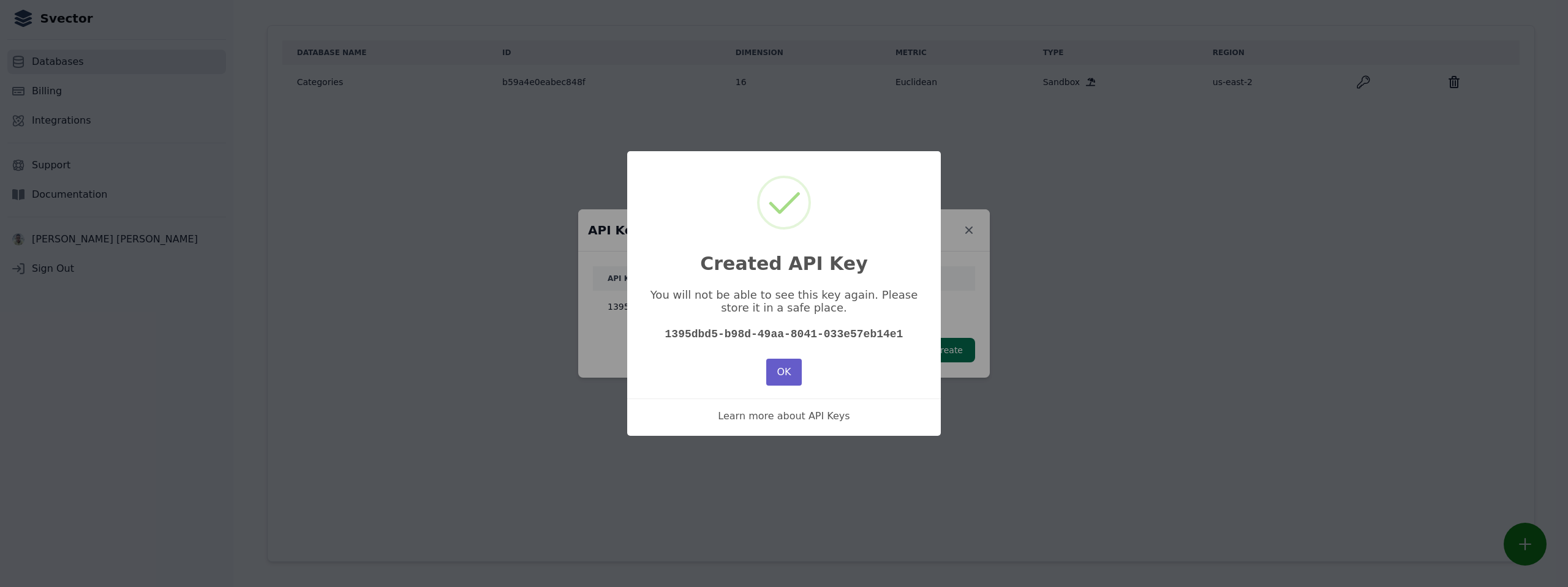
click at [783, 369] on button "OK" at bounding box center [784, 372] width 35 height 27
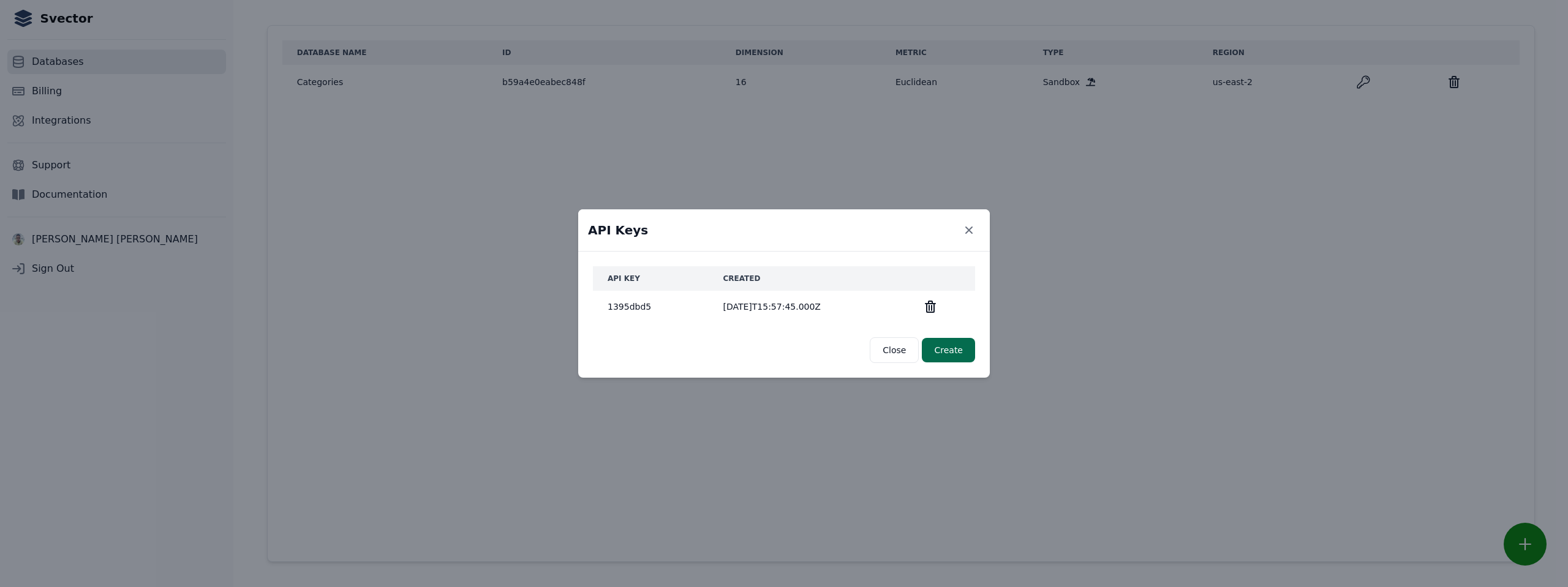
click at [632, 306] on td "1395dbd5" at bounding box center [651, 306] width 115 height 32
click at [901, 353] on button "Close" at bounding box center [894, 350] width 49 height 26
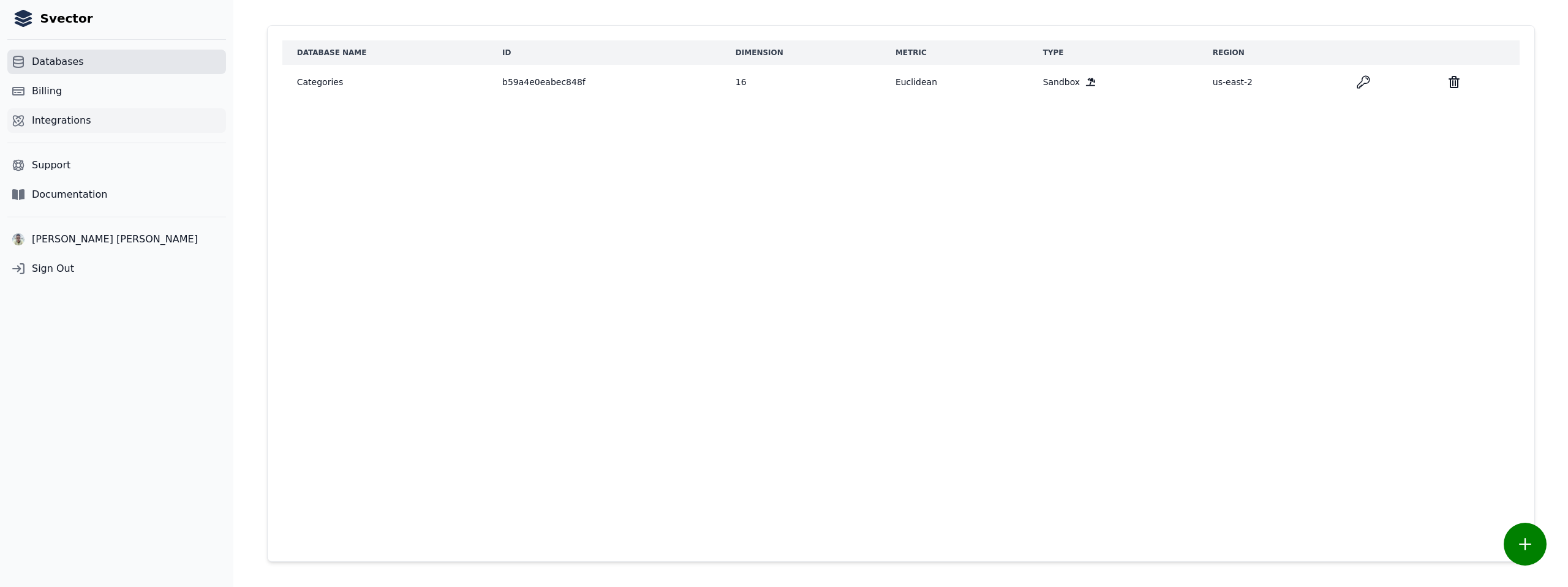
click at [58, 113] on span "Integrations" at bounding box center [61, 121] width 59 height 15
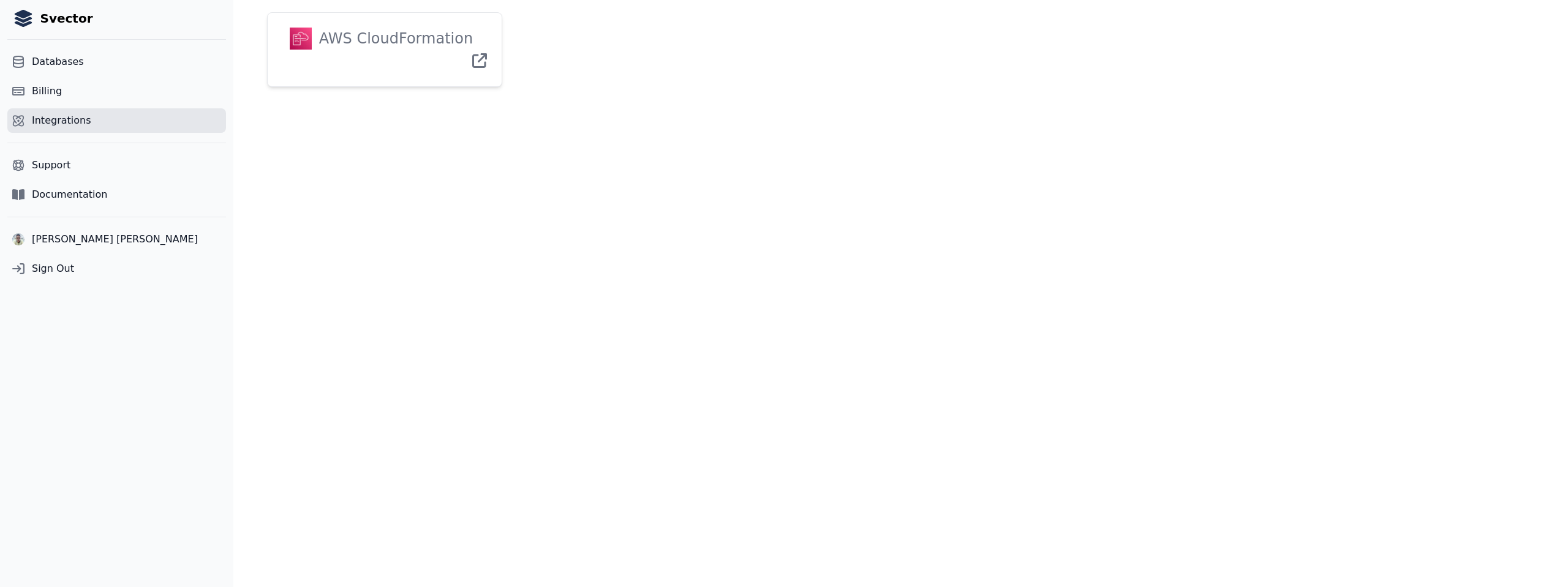
click at [373, 40] on div "AWS CloudFormation" at bounding box center [392, 39] width 161 height 22
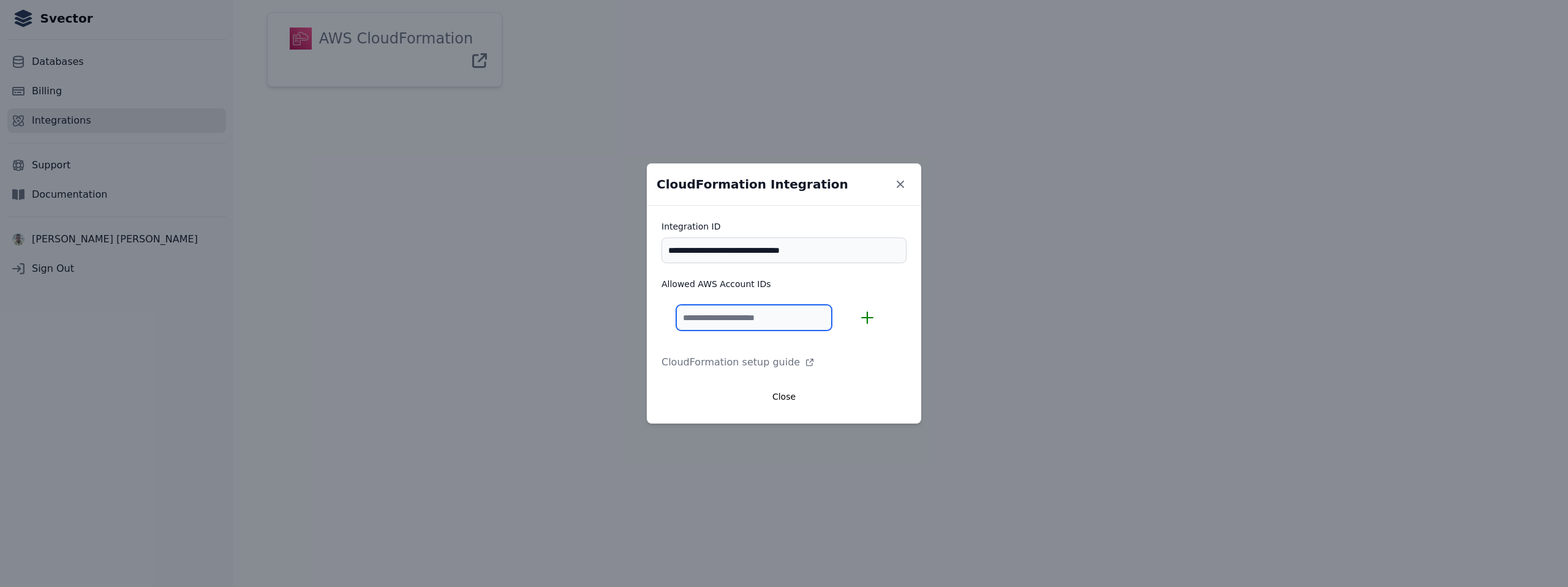
click at [794, 322] on input "Allowed AWS Account IDs" at bounding box center [753, 318] width 155 height 26
click at [762, 362] on link "CloudFormation setup guide" at bounding box center [784, 362] width 245 height 15
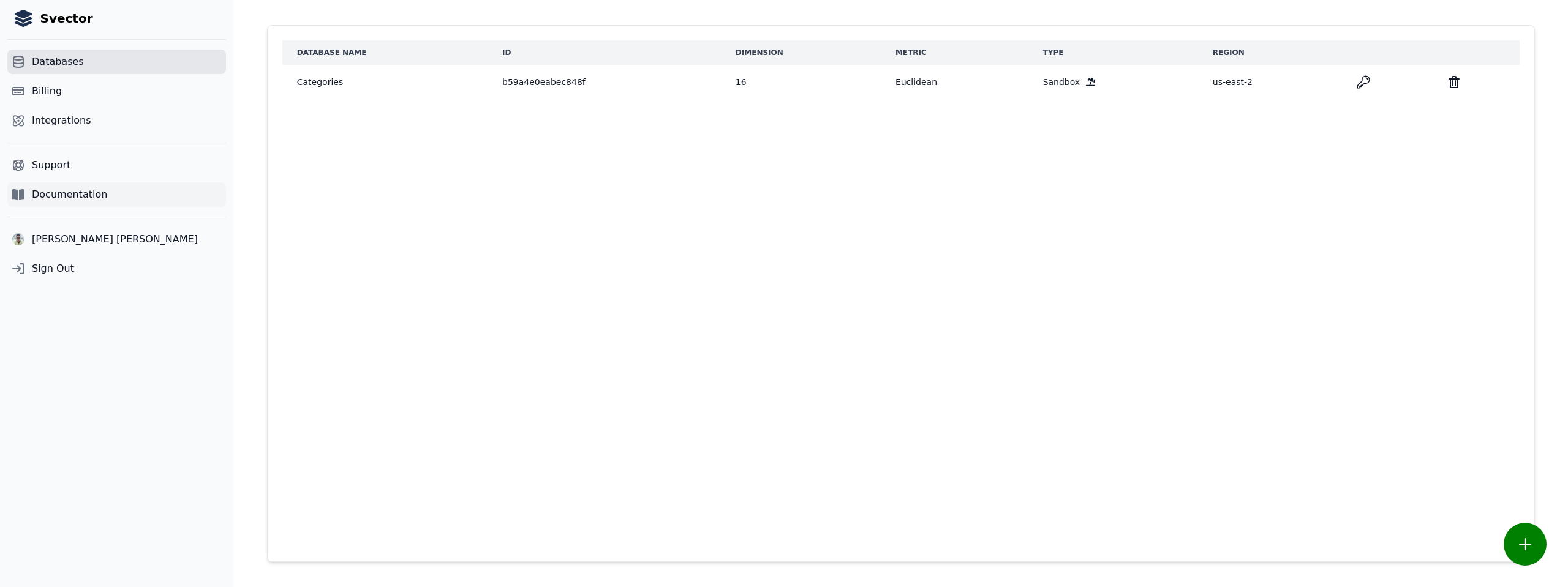
click at [53, 195] on span "Documentation" at bounding box center [69, 195] width 76 height 15
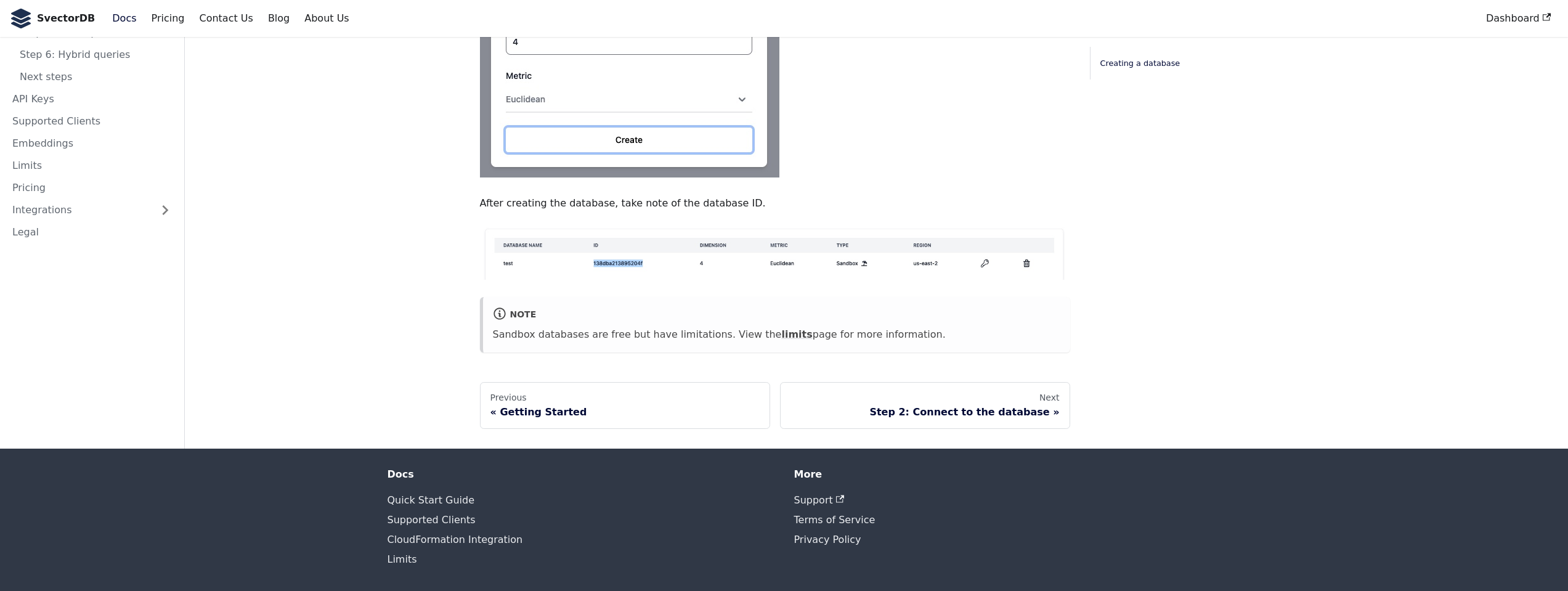
scroll to position [730, 0]
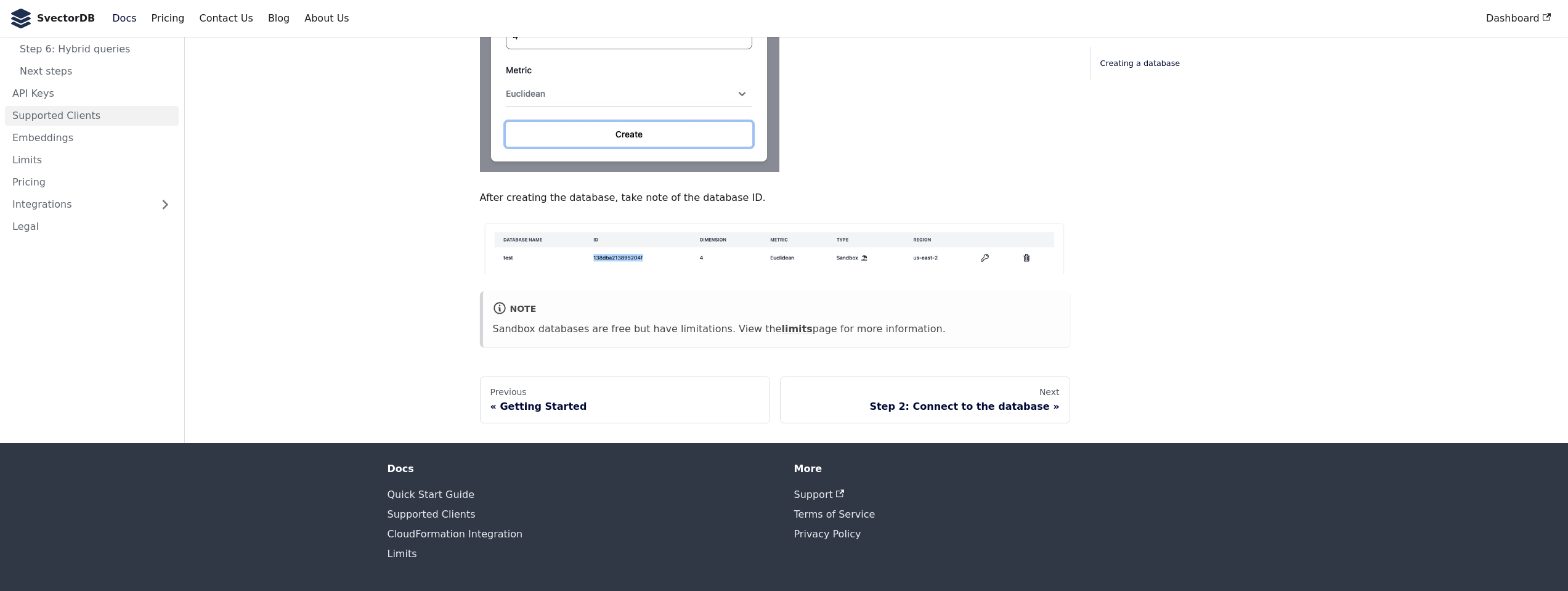
click at [34, 106] on link "Supported Clients" at bounding box center [92, 116] width 174 height 20
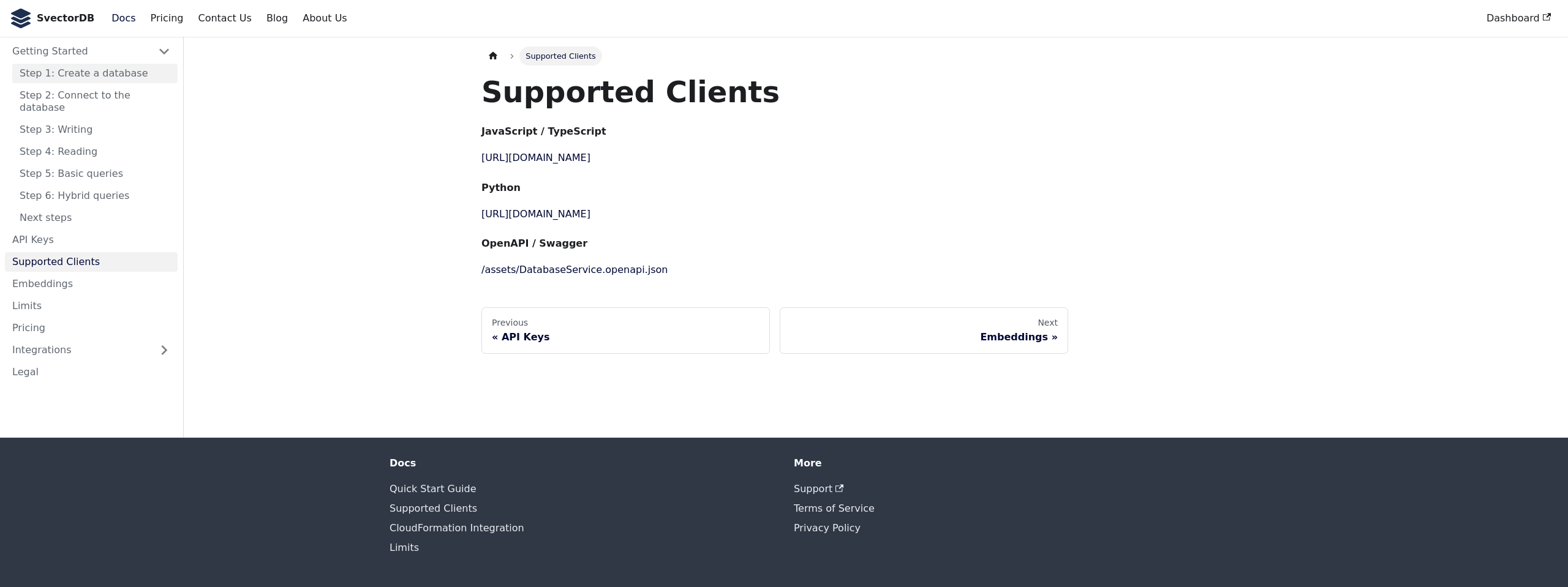
click at [81, 77] on link "Step 1: Create a database" at bounding box center [95, 74] width 165 height 20
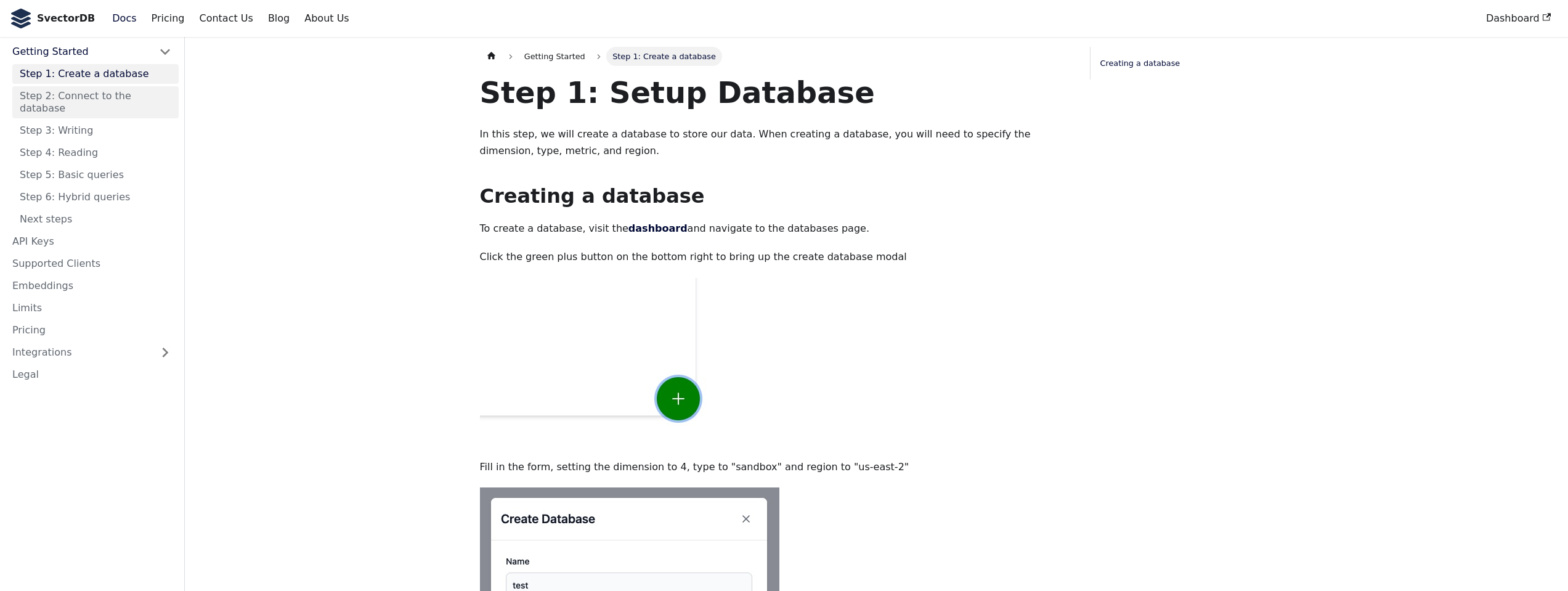
click at [85, 95] on link "Step 2: Connect to the database" at bounding box center [95, 102] width 166 height 32
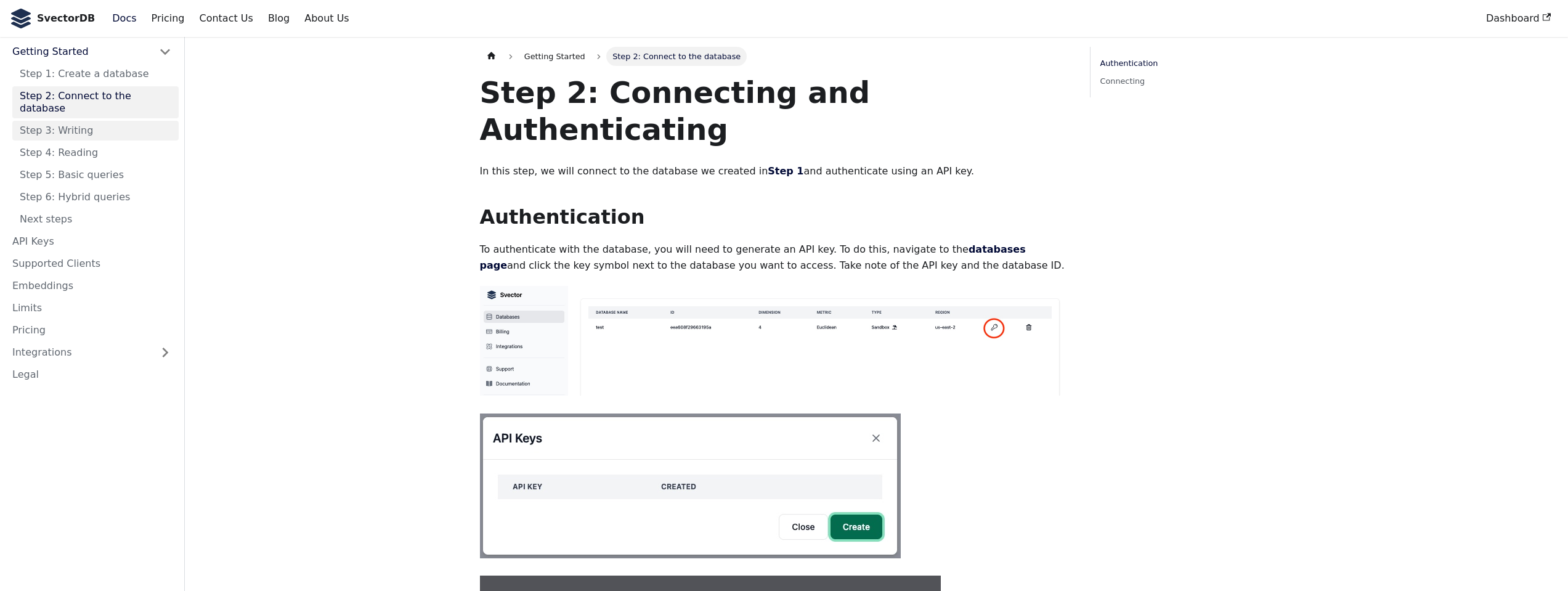
click at [65, 121] on link "Step 3: Writing" at bounding box center [95, 131] width 166 height 20
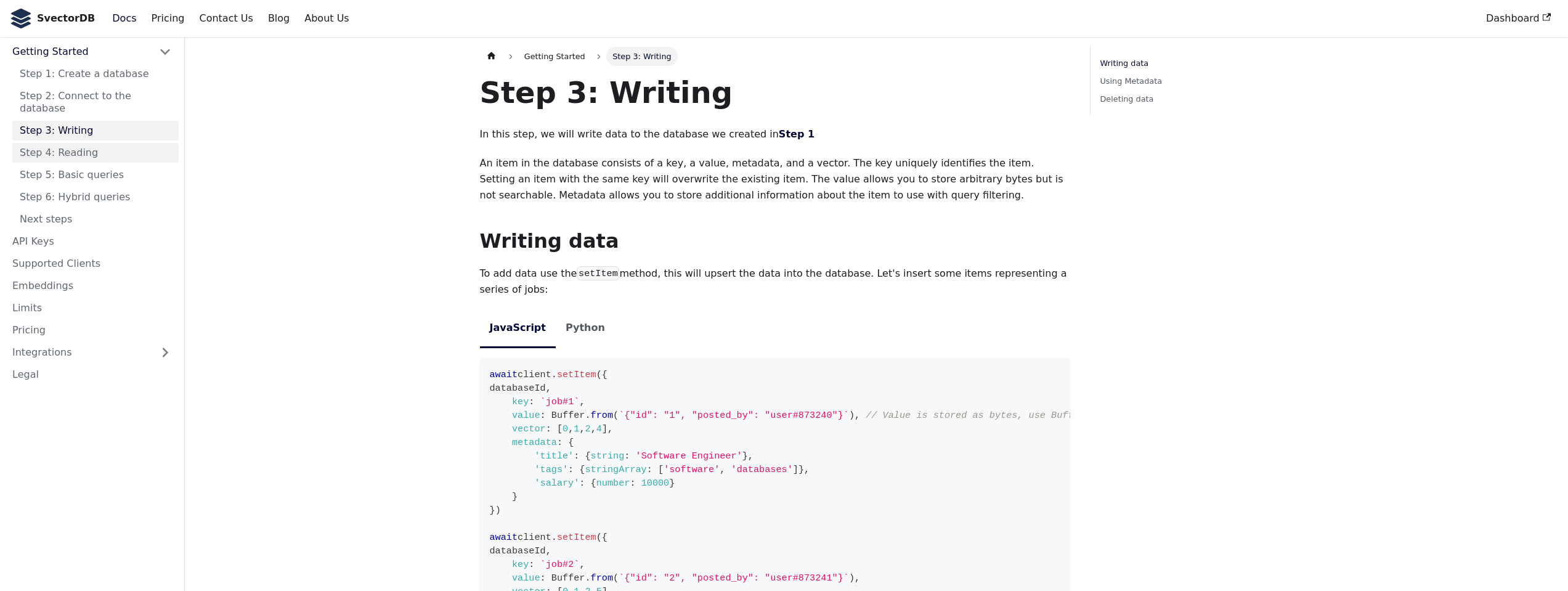
click at [57, 145] on link "Step 4: Reading" at bounding box center [95, 153] width 166 height 20
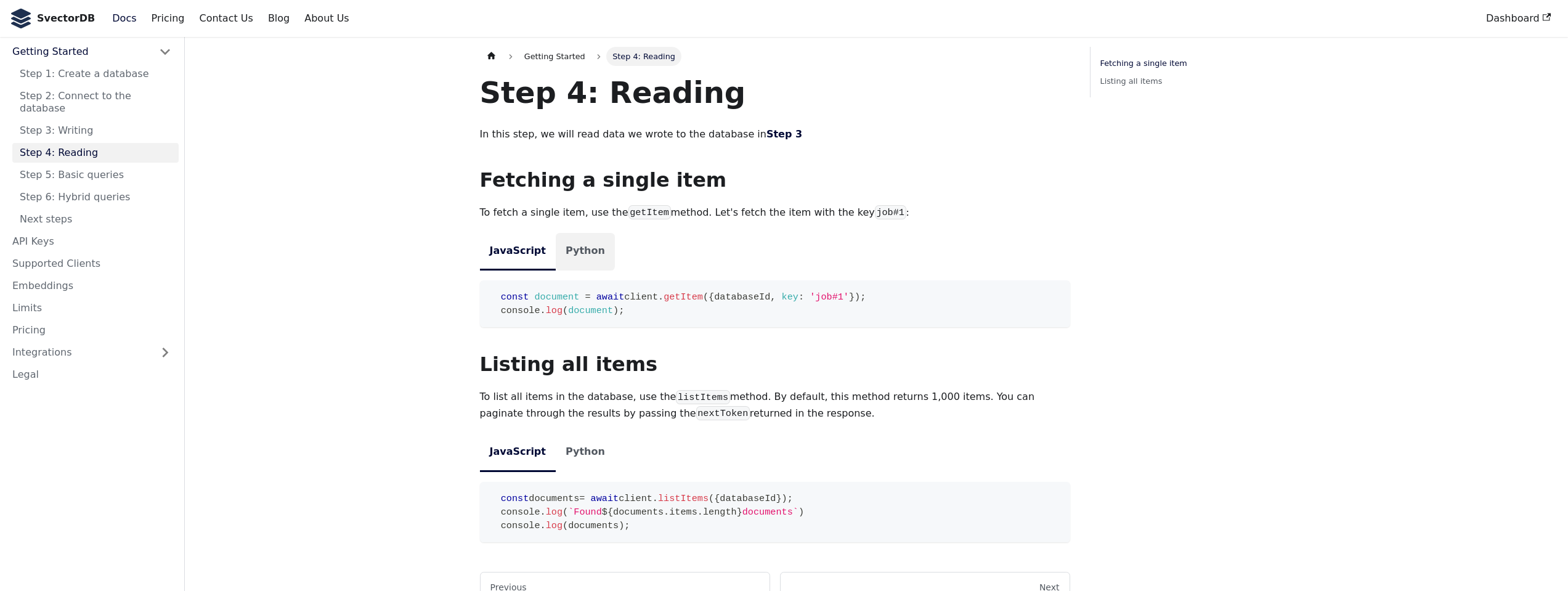
click at [585, 263] on li "Python" at bounding box center [585, 252] width 59 height 37
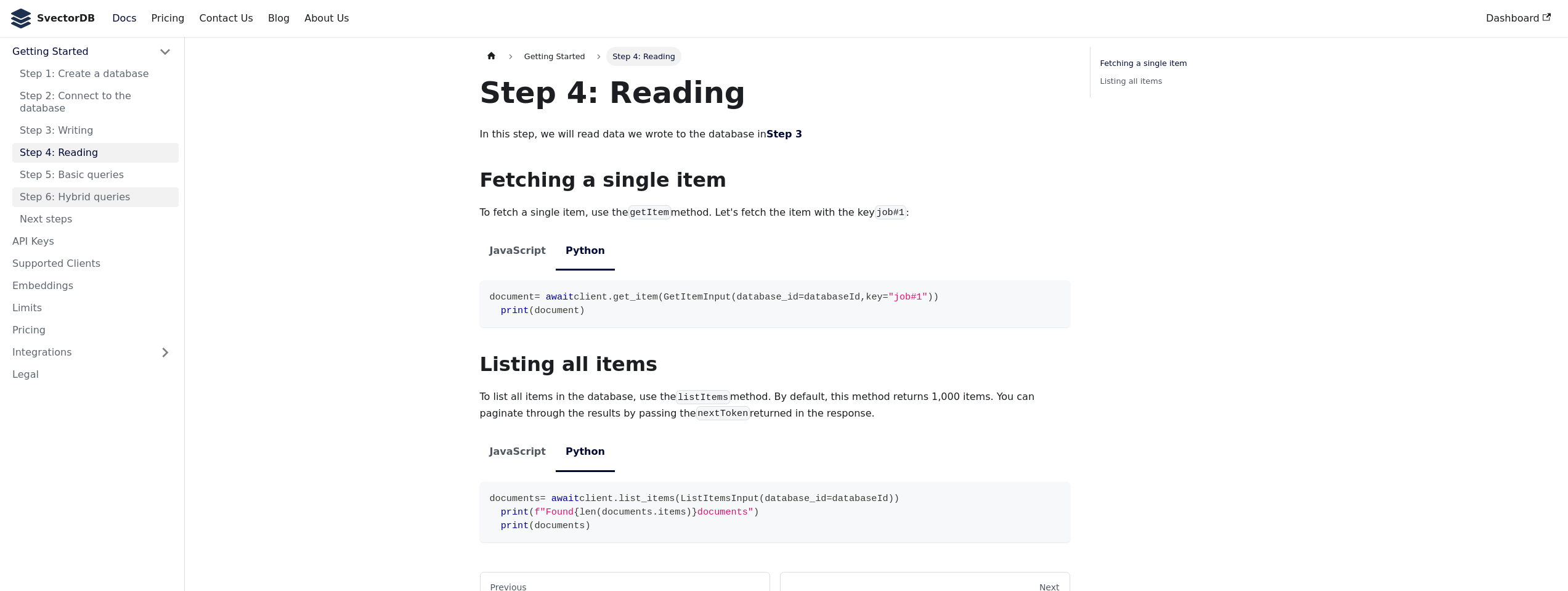
click at [50, 194] on link "Step 6: Hybrid queries" at bounding box center [95, 197] width 166 height 20
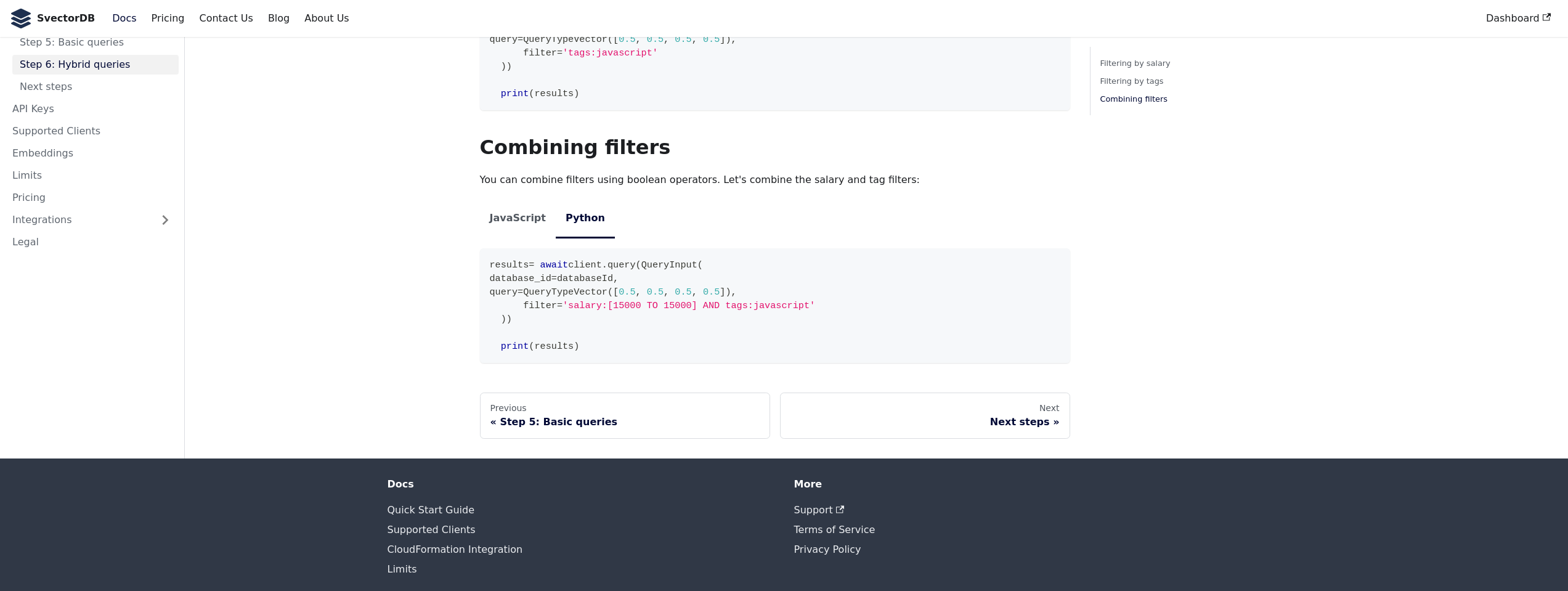
scroll to position [873, 0]
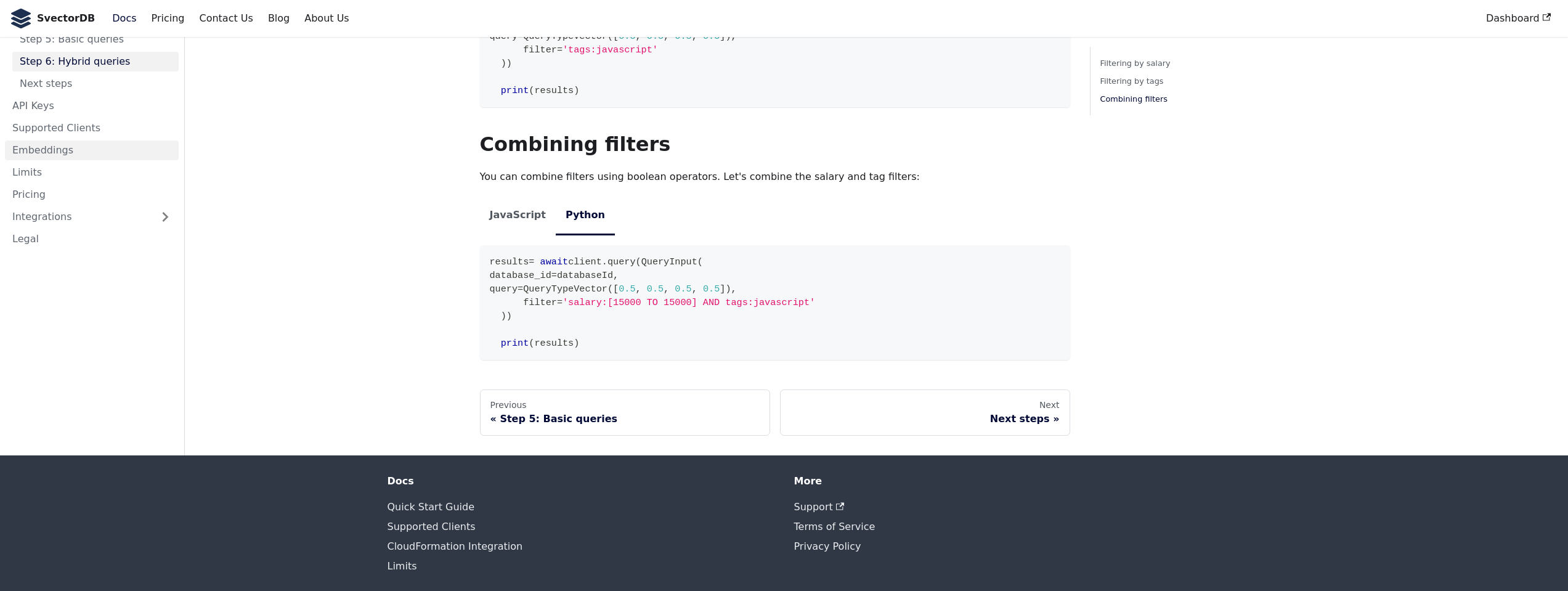
click at [42, 141] on link "Embeddings" at bounding box center [92, 151] width 174 height 20
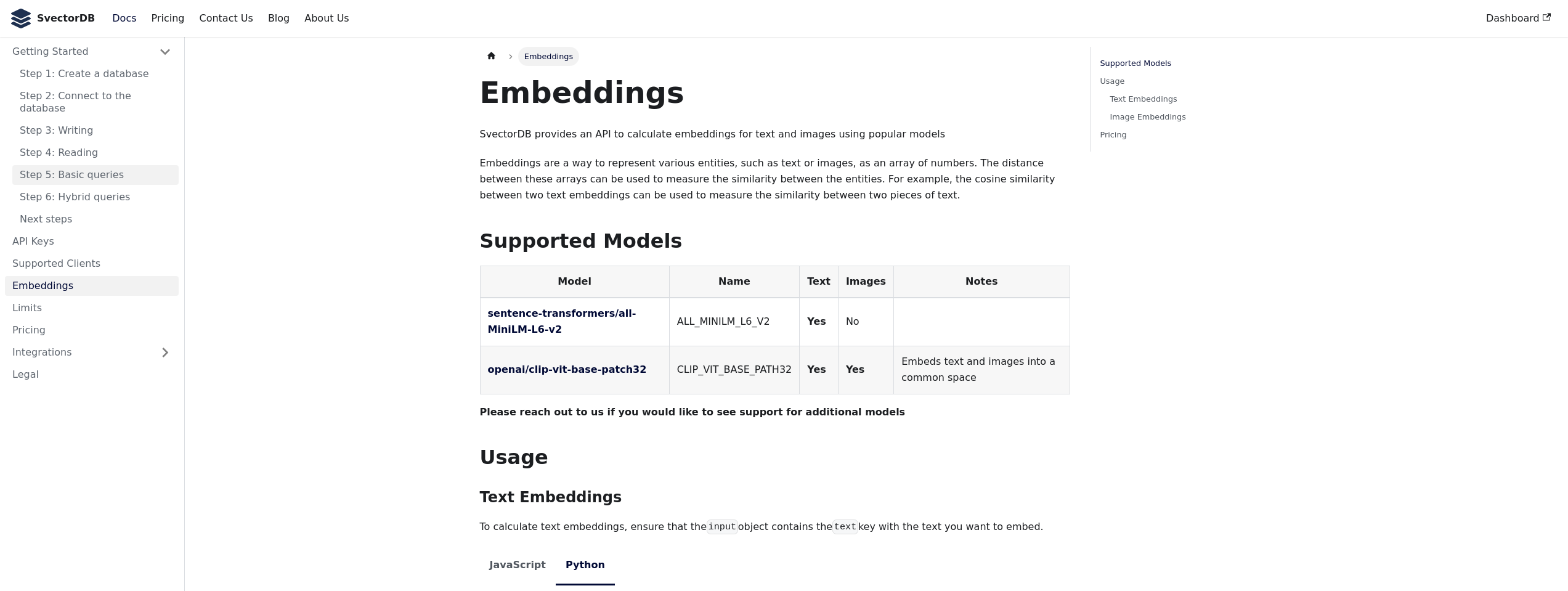
click at [55, 165] on link "Step 5: Basic queries" at bounding box center [95, 175] width 166 height 20
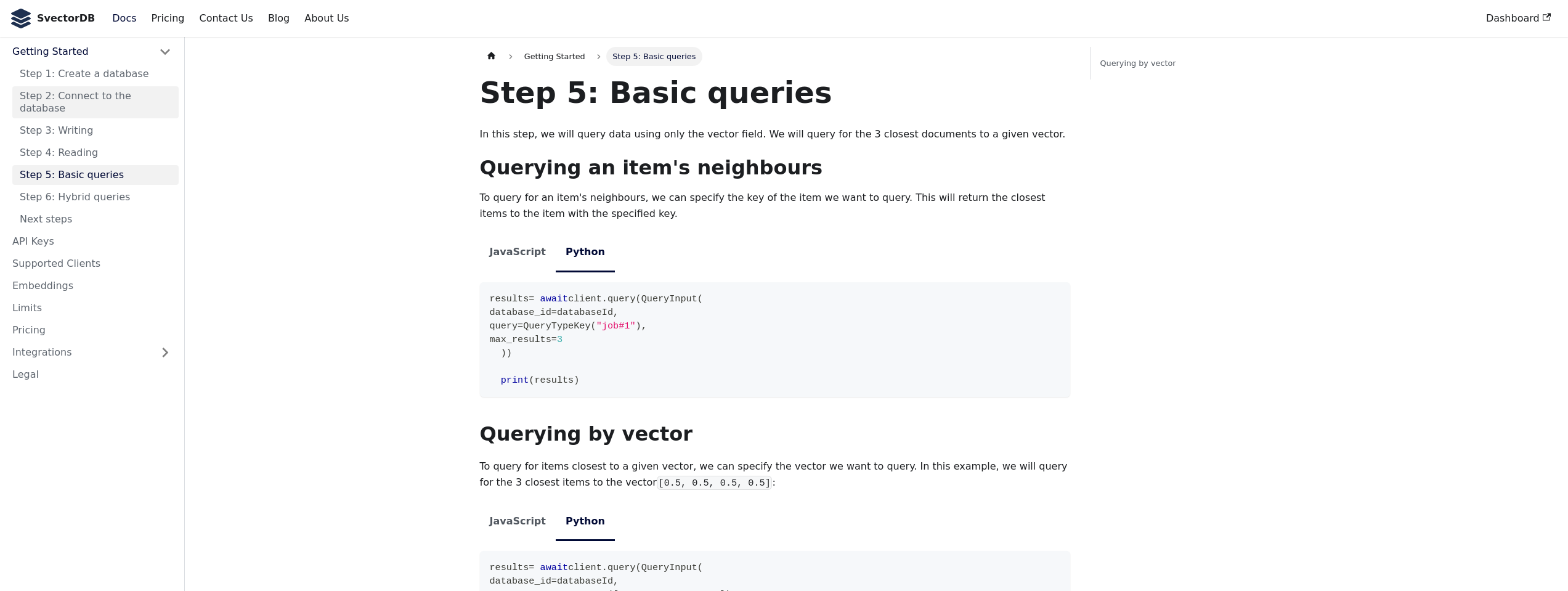
click at [73, 95] on link "Step 2: Connect to the database" at bounding box center [95, 102] width 166 height 32
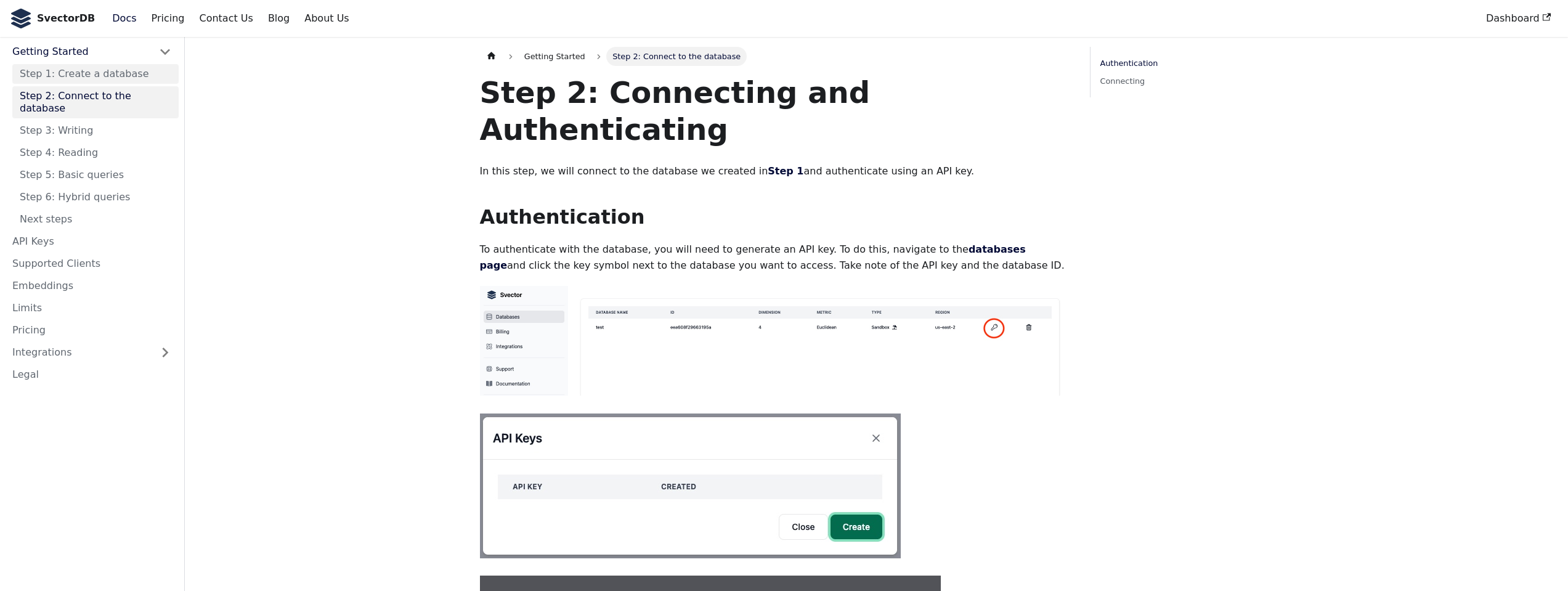
click at [73, 75] on link "Step 1: Create a database" at bounding box center [95, 74] width 166 height 20
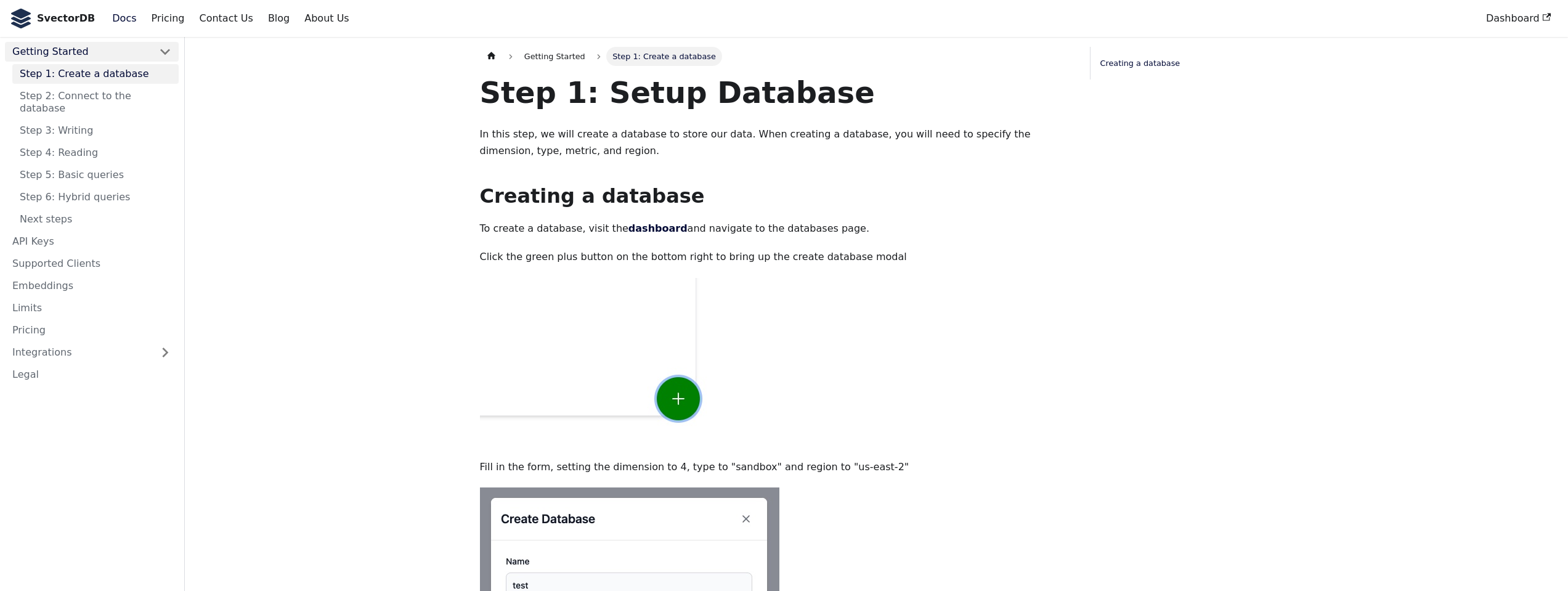
click at [67, 61] on link "Getting Started" at bounding box center [78, 52] width 146 height 20
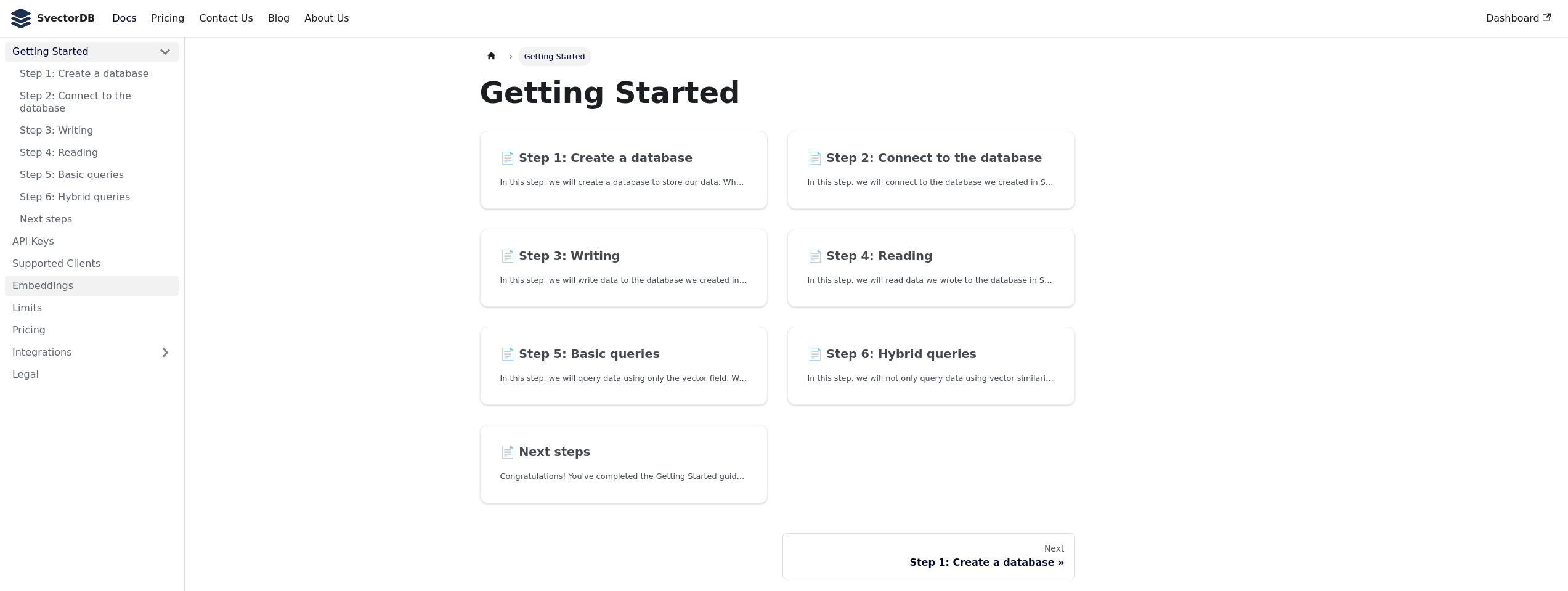
click at [30, 276] on link "Embeddings" at bounding box center [92, 286] width 174 height 20
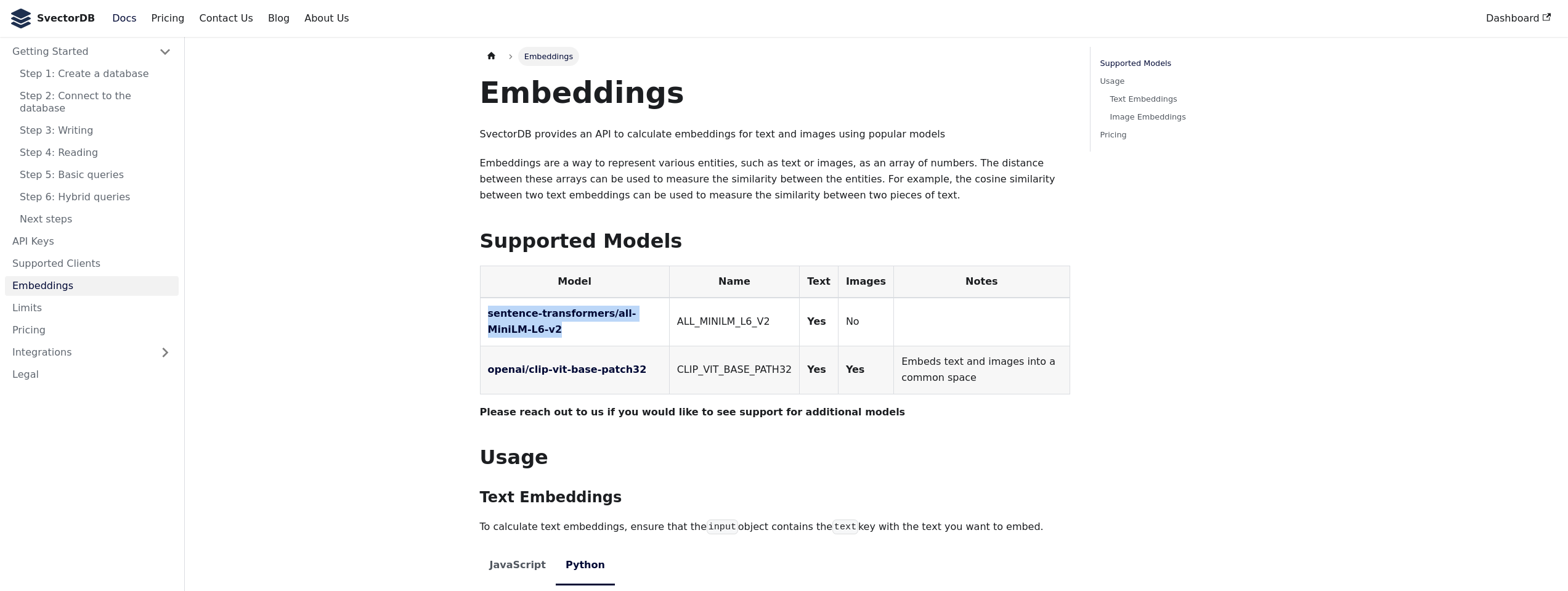
drag, startPoint x: 567, startPoint y: 326, endPoint x: 468, endPoint y: 304, distance: 101.4
click at [468, 304] on main "Embeddings On this page Embeddings SvectorDB provides an API to calculate embed…" at bounding box center [876, 561] width 1383 height 1049
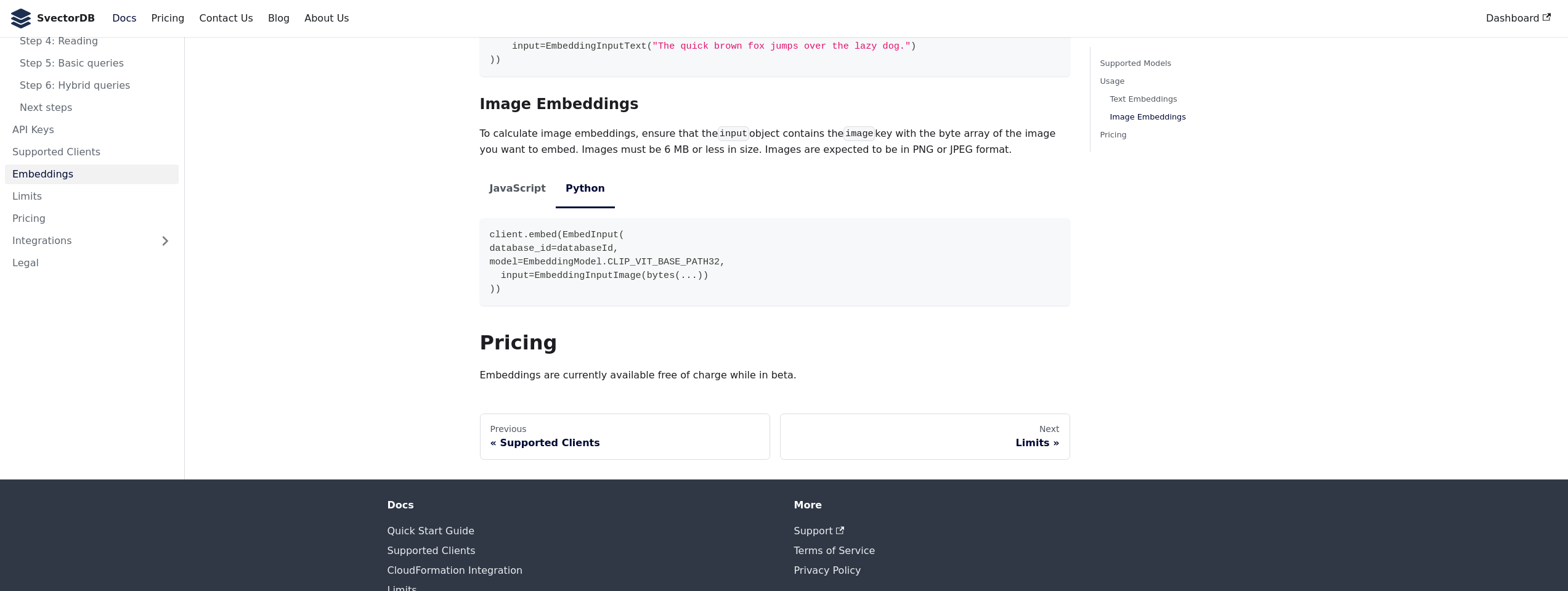
scroll to position [646, 0]
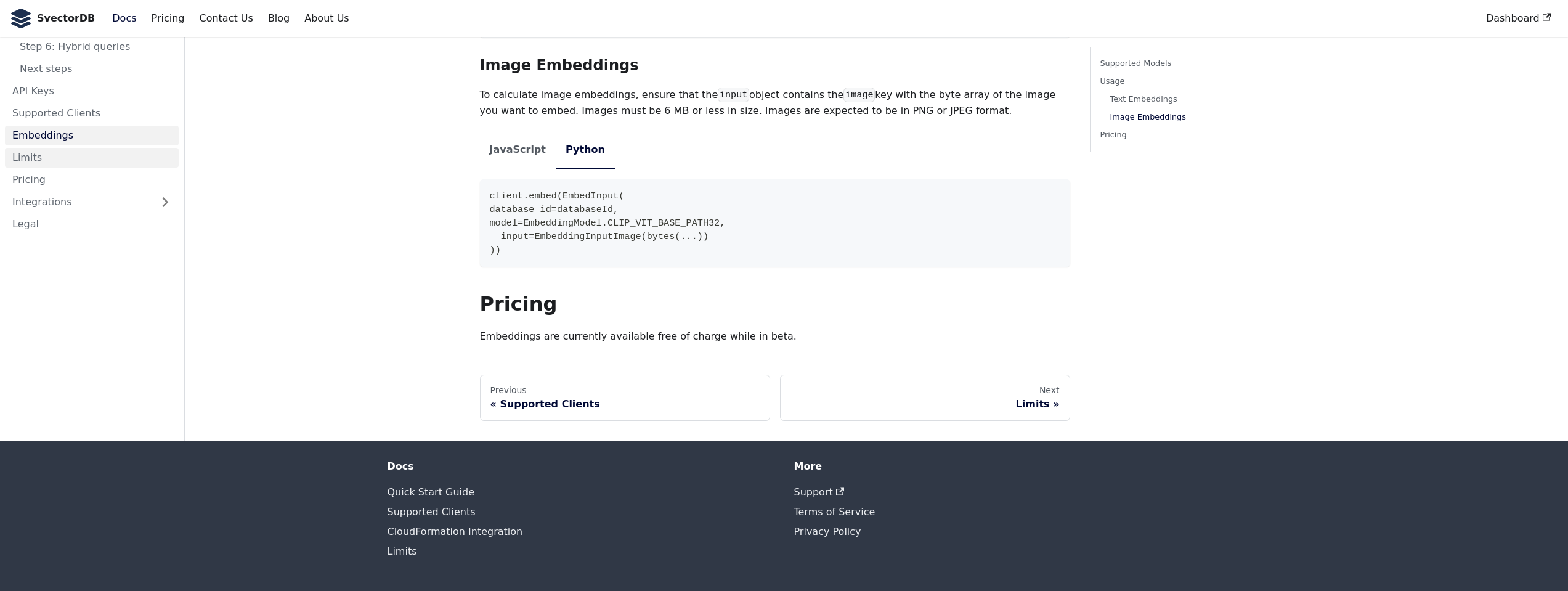
click at [37, 152] on link "Limits" at bounding box center [92, 158] width 174 height 20
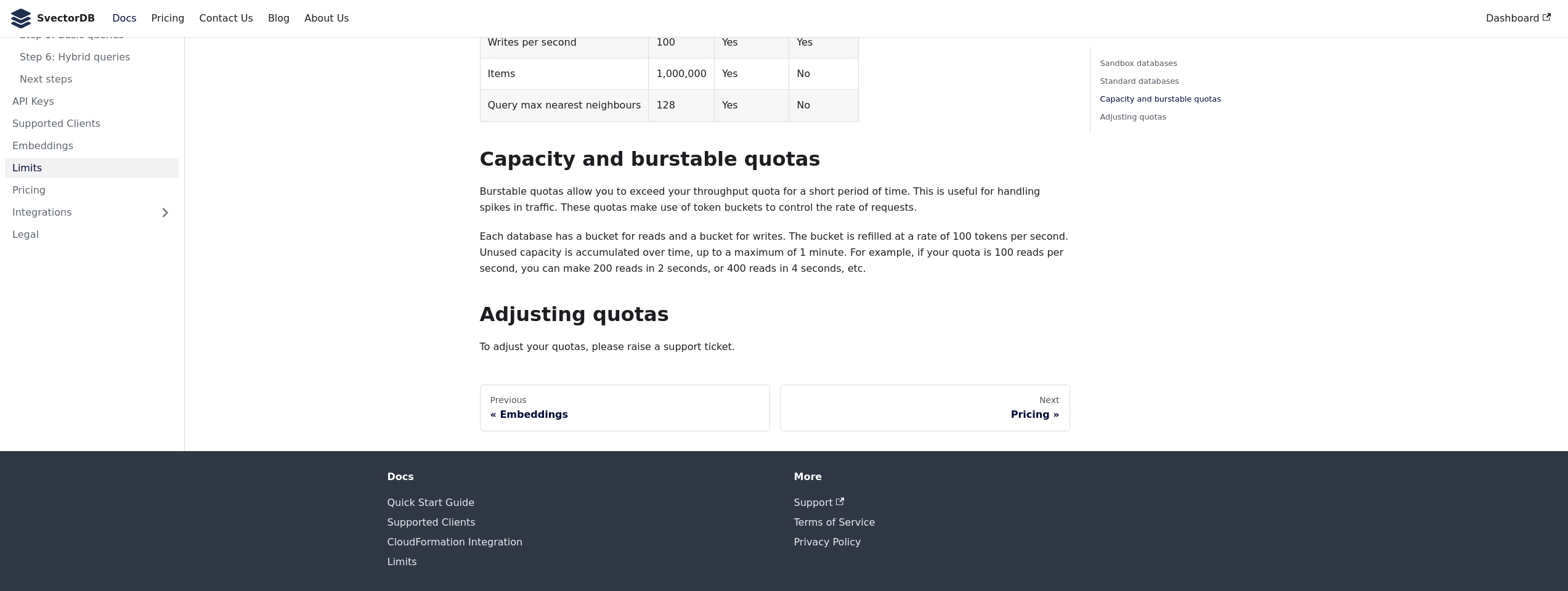
scroll to position [487, 0]
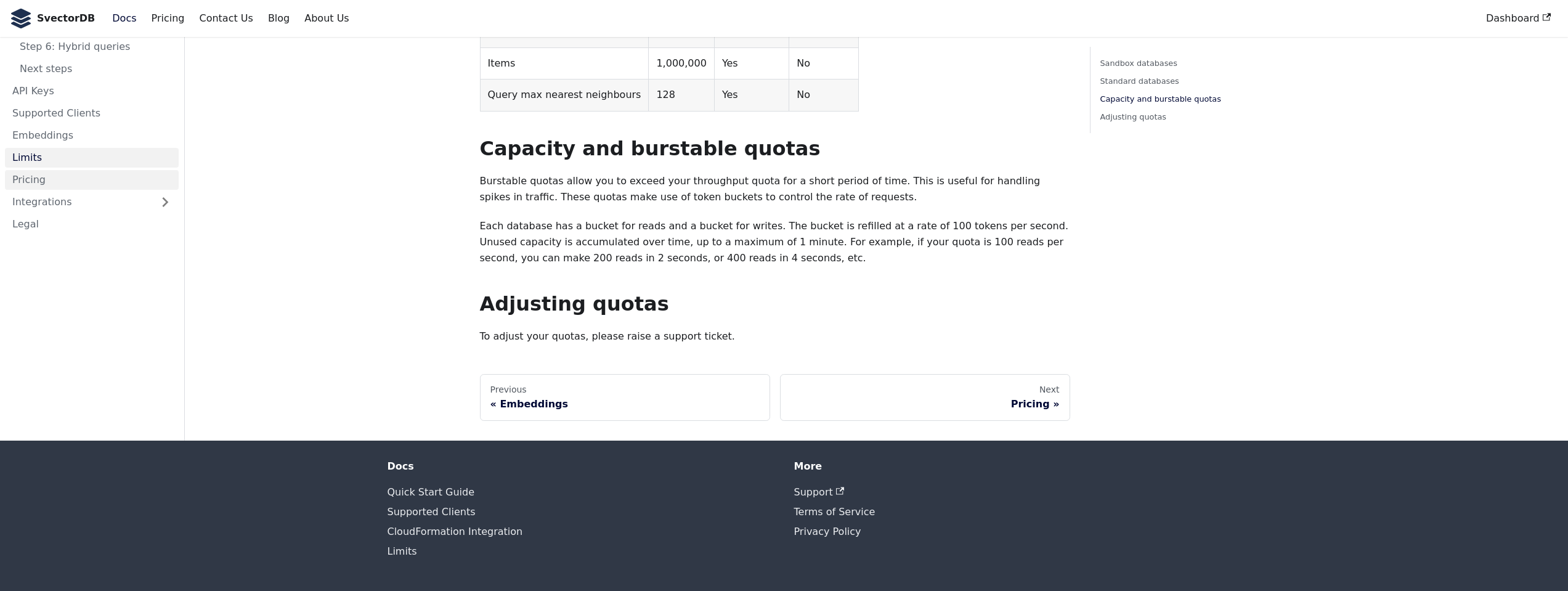
click at [37, 170] on link "Pricing" at bounding box center [92, 180] width 174 height 20
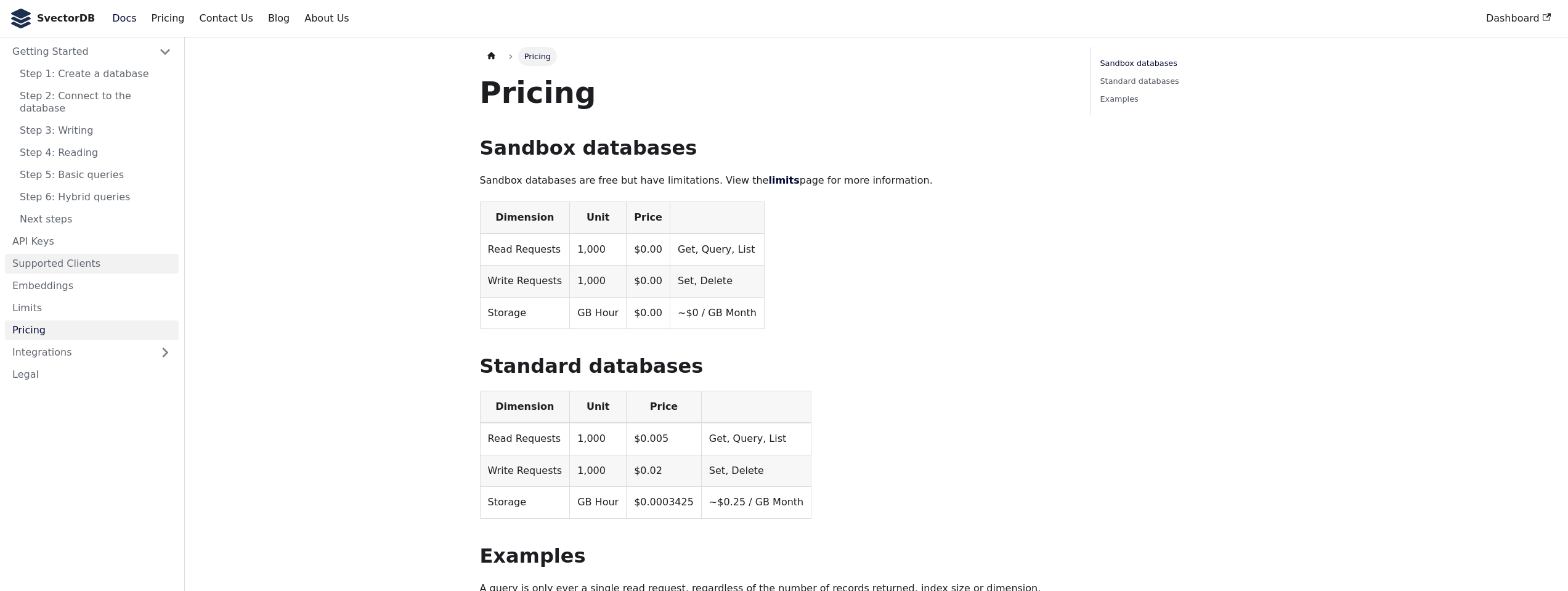
click at [47, 254] on link "Supported Clients" at bounding box center [92, 264] width 174 height 20
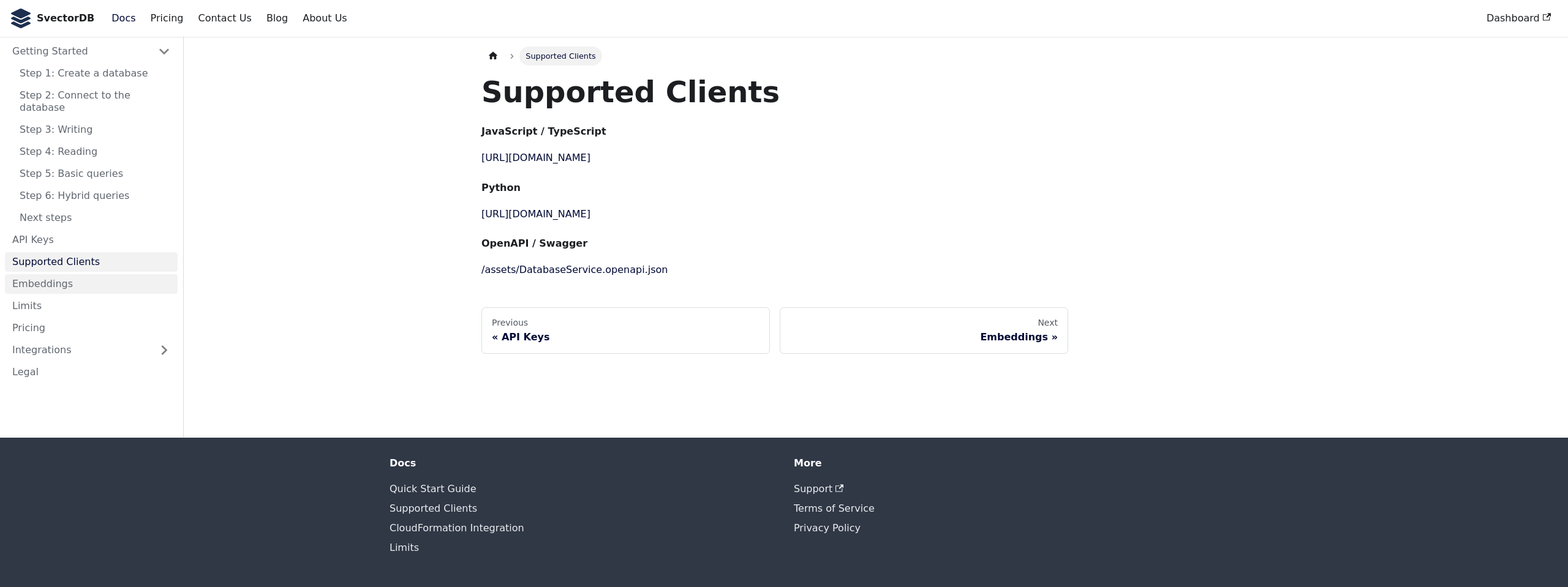
click at [38, 274] on link "Embeddings" at bounding box center [91, 284] width 173 height 20
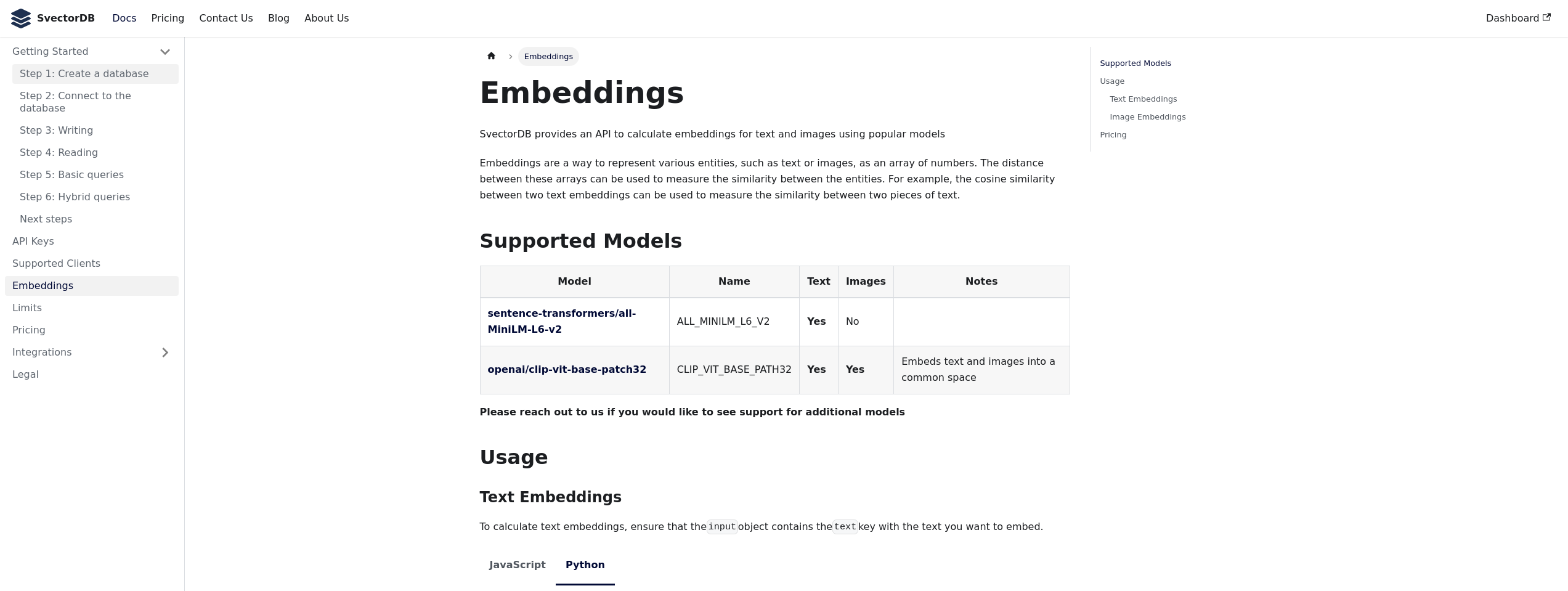
click at [68, 75] on link "Step 1: Create a database" at bounding box center [95, 74] width 166 height 20
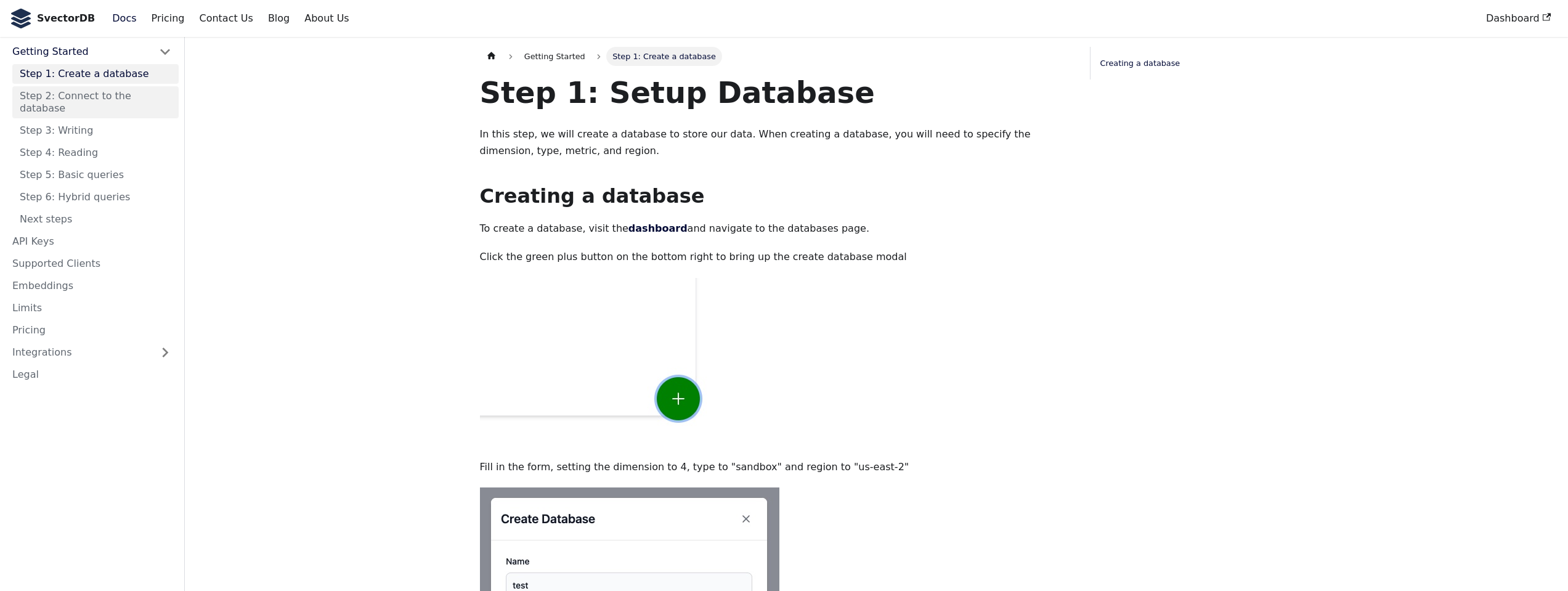
click at [106, 90] on link "Step 2: Connect to the database" at bounding box center [95, 102] width 166 height 32
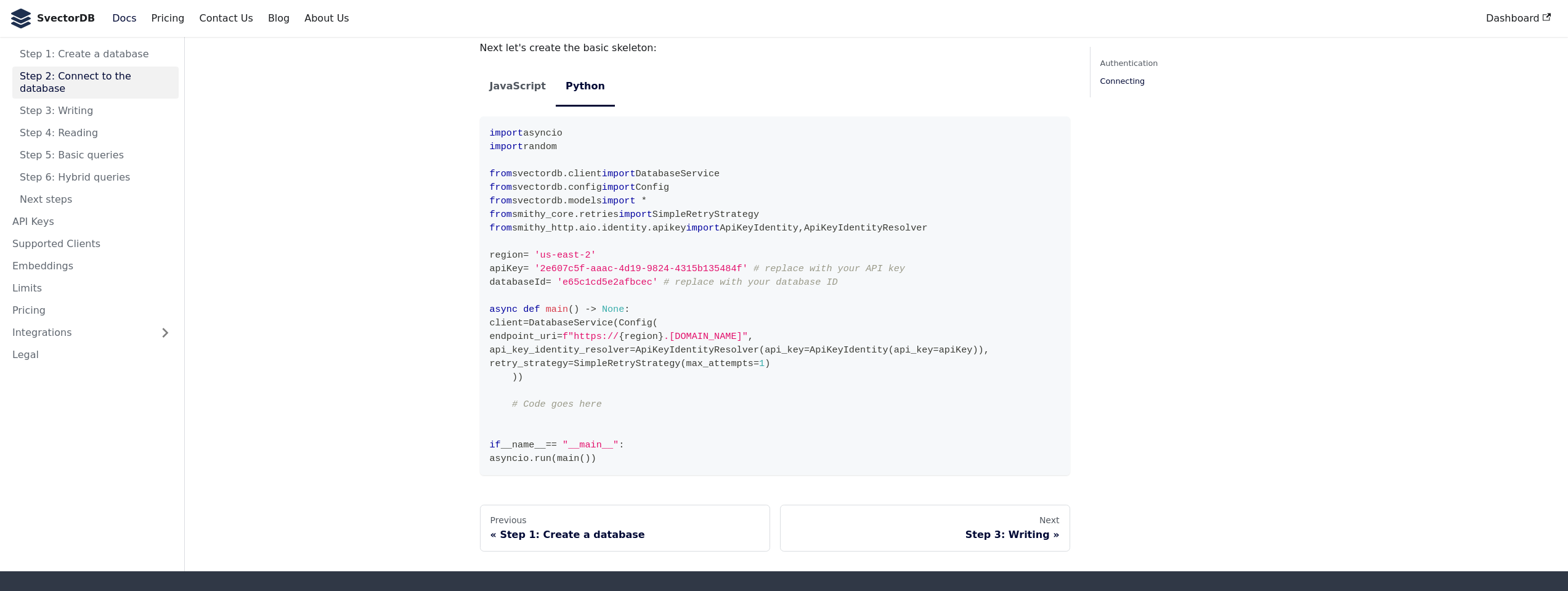
scroll to position [1109, 0]
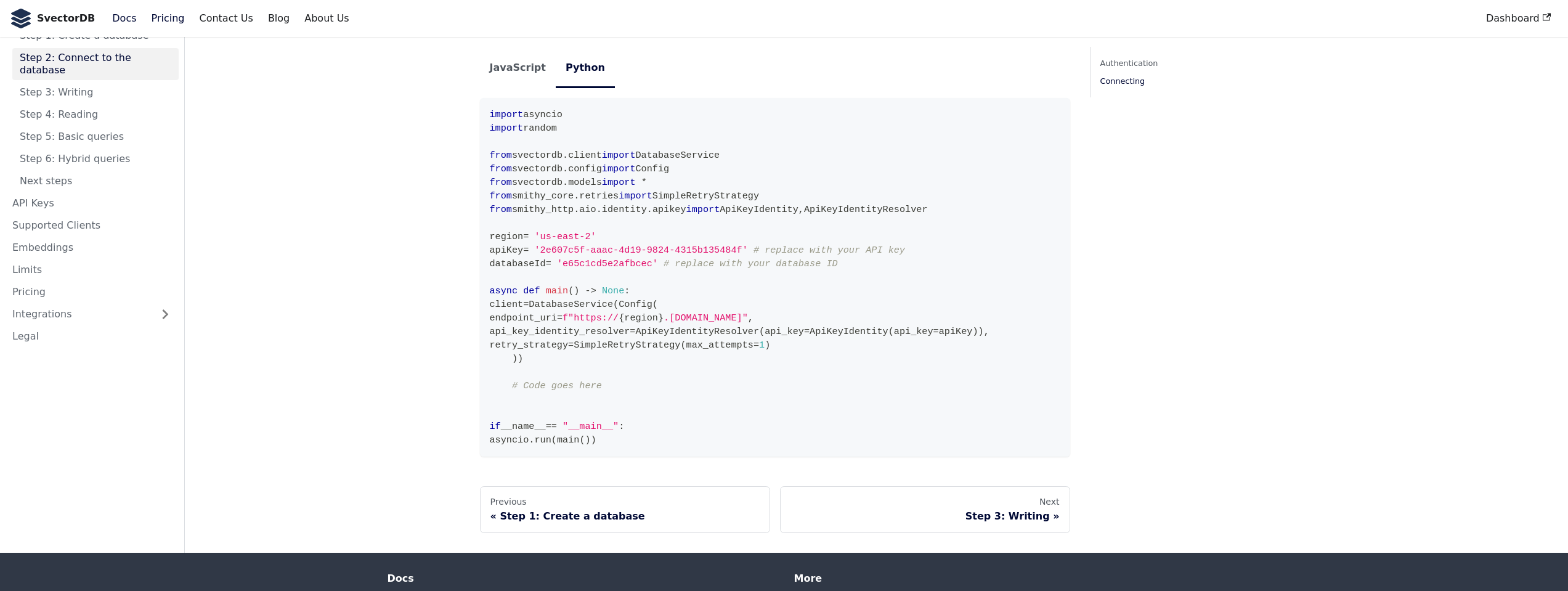
click at [174, 17] on link "Pricing" at bounding box center [168, 19] width 48 height 21
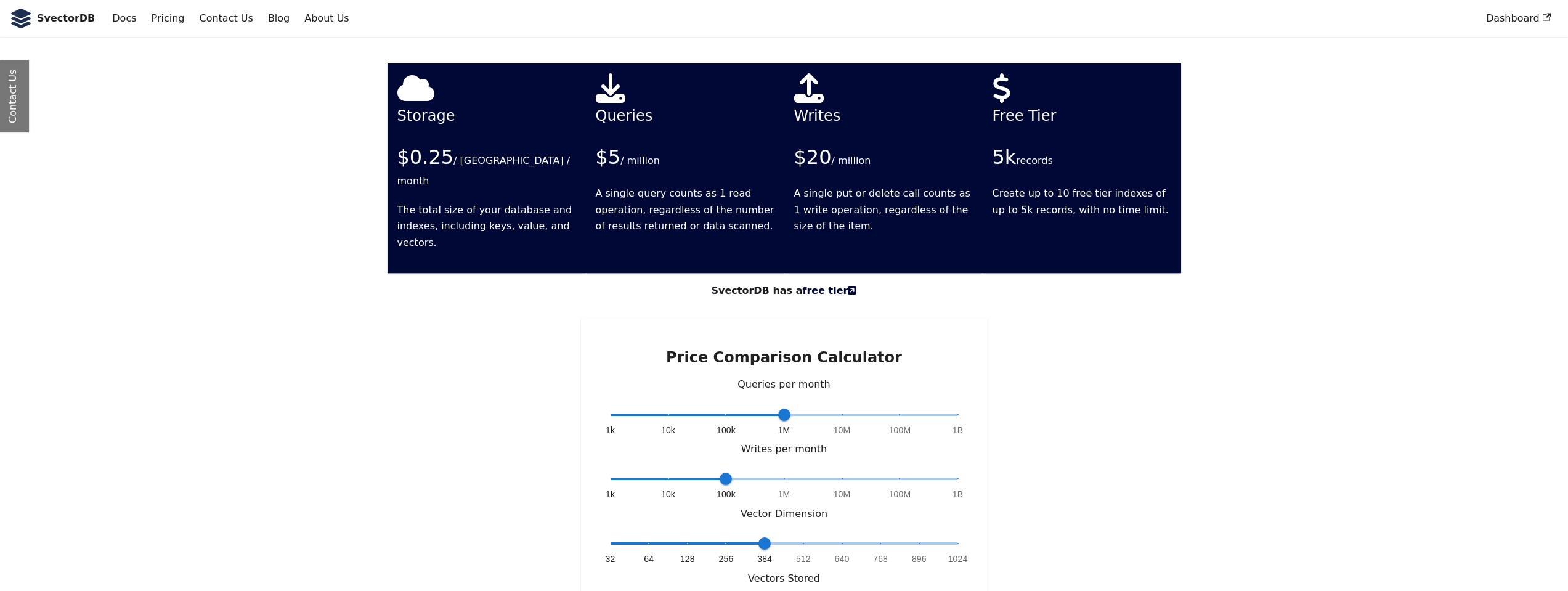
scroll to position [2600, 0]
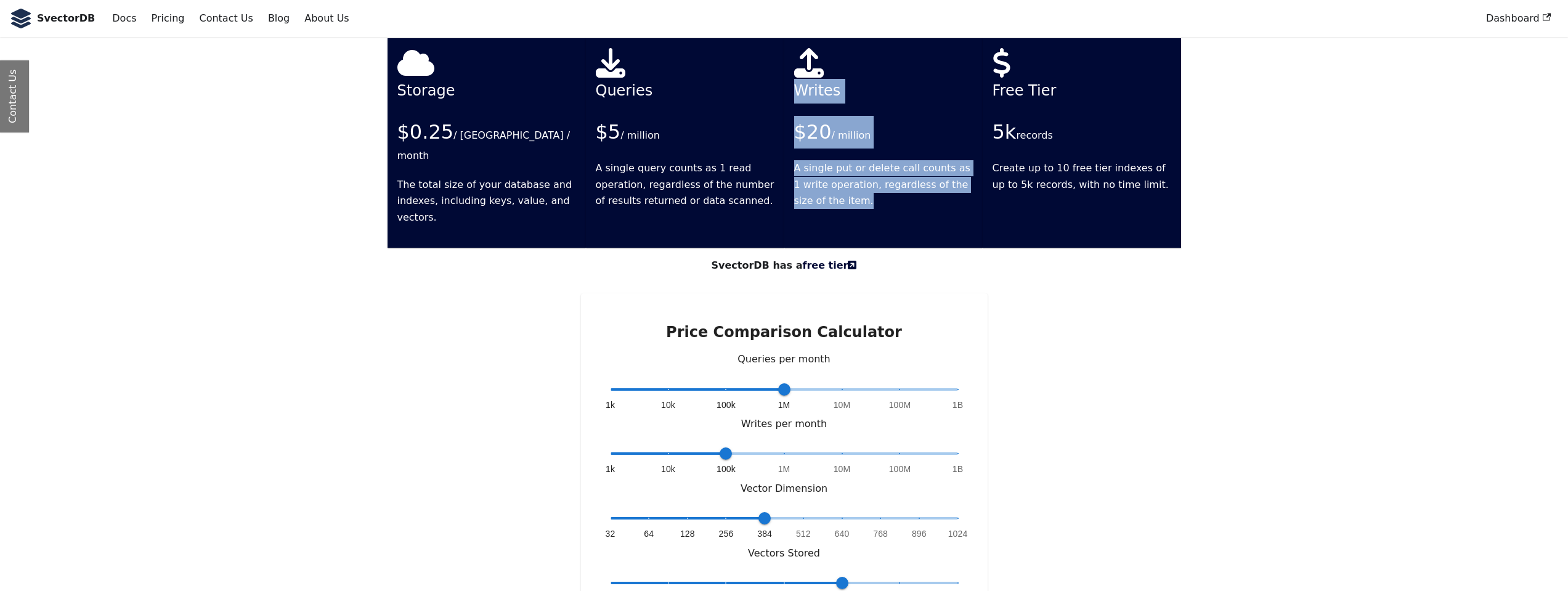
drag, startPoint x: 877, startPoint y: 198, endPoint x: 797, endPoint y: 44, distance: 173.5
click at [797, 44] on div "Writes $20 / million A single put or delete call counts as 1 write operation, r…" at bounding box center [884, 143] width 199 height 209
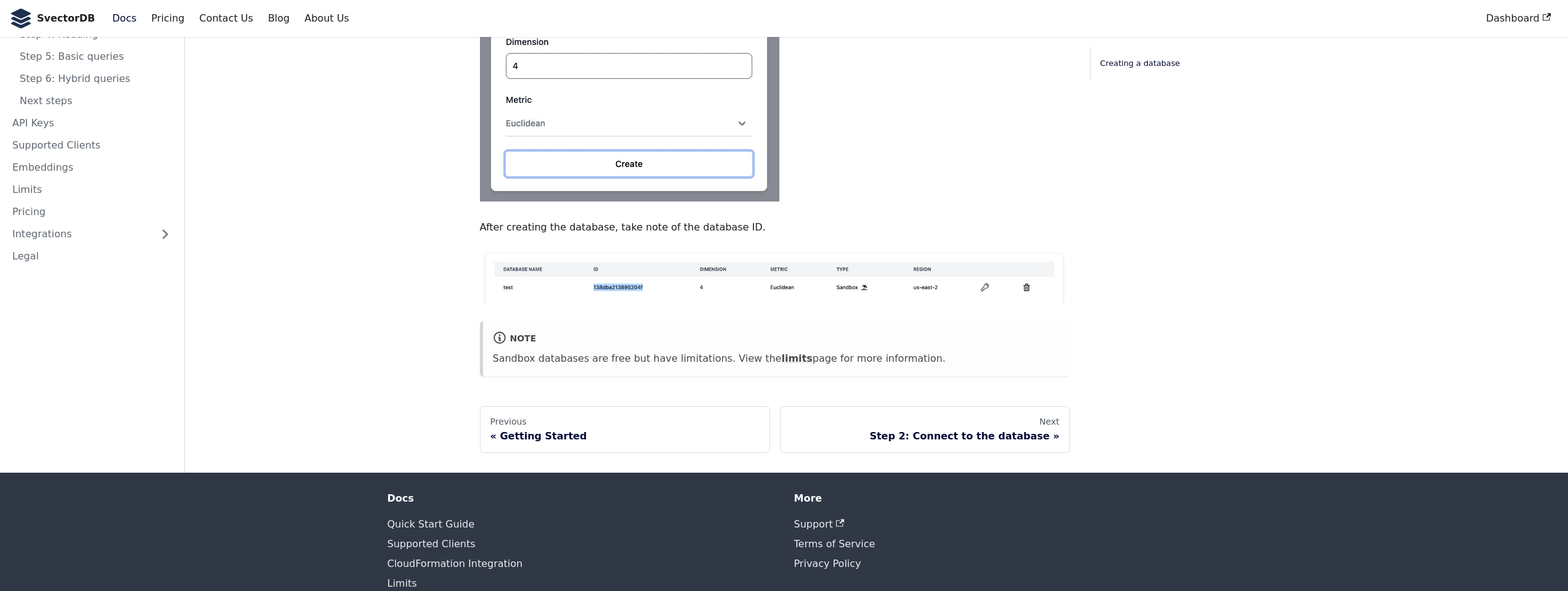
scroll to position [730, 0]
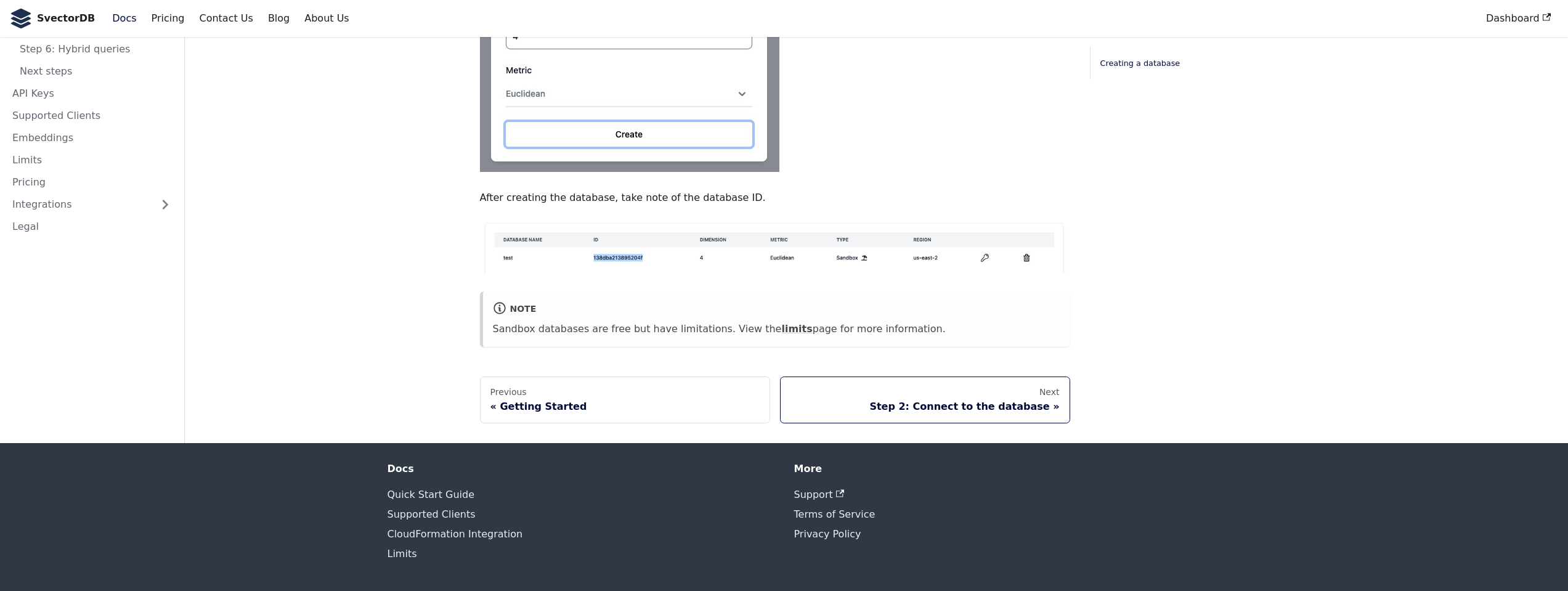
click at [1023, 414] on link "Next Step 2: Connect to the database" at bounding box center [925, 400] width 290 height 47
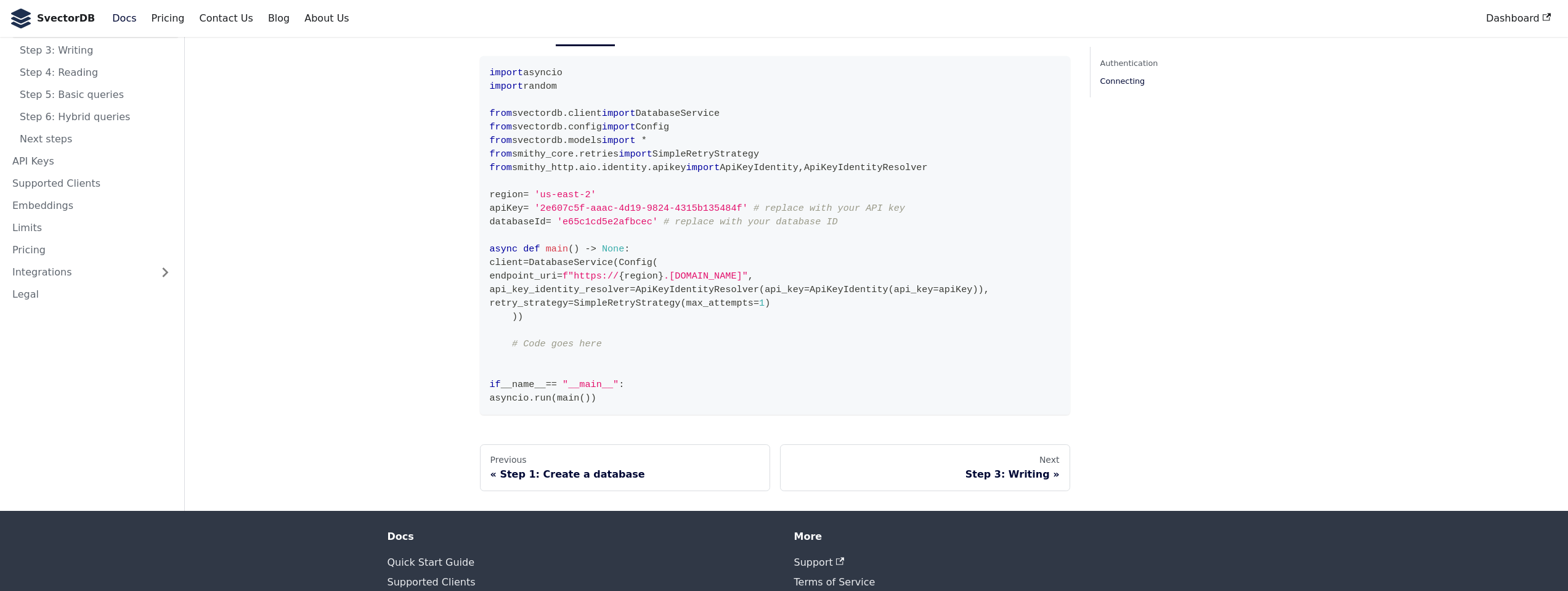
scroll to position [1183, 0]
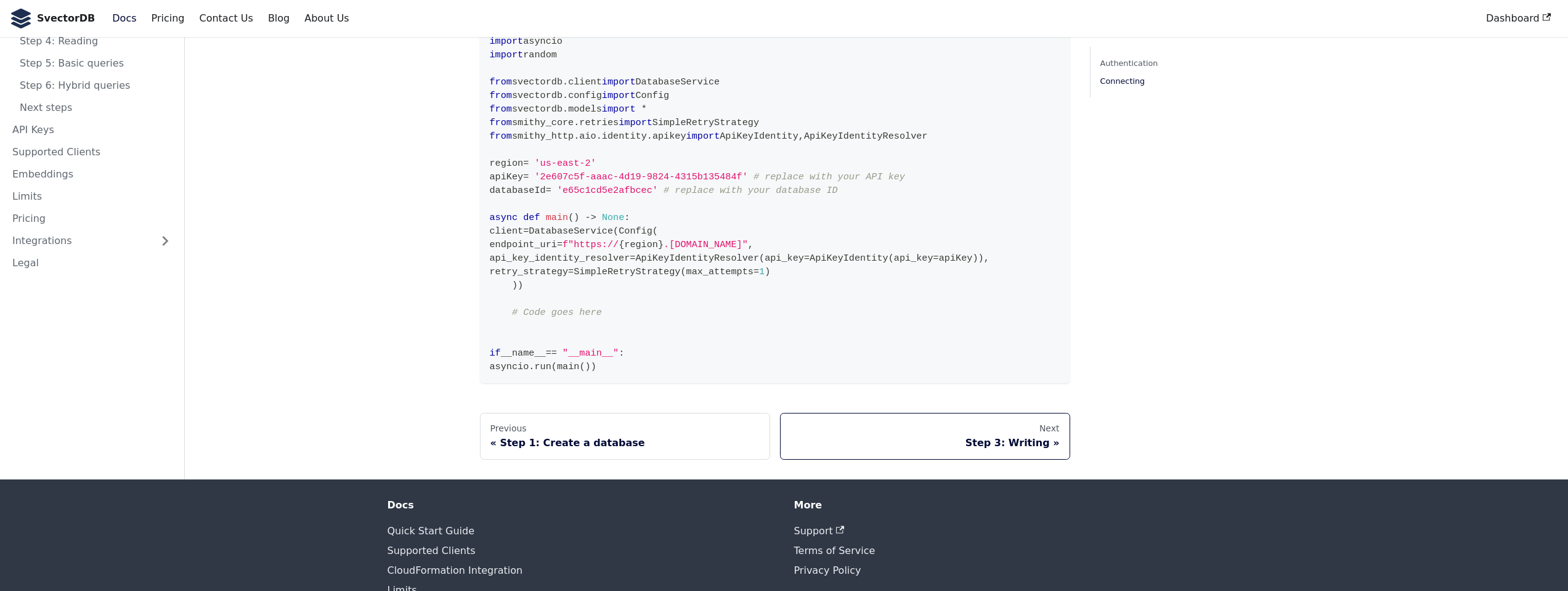
click at [1003, 437] on div "Step 3: Writing" at bounding box center [925, 443] width 269 height 12
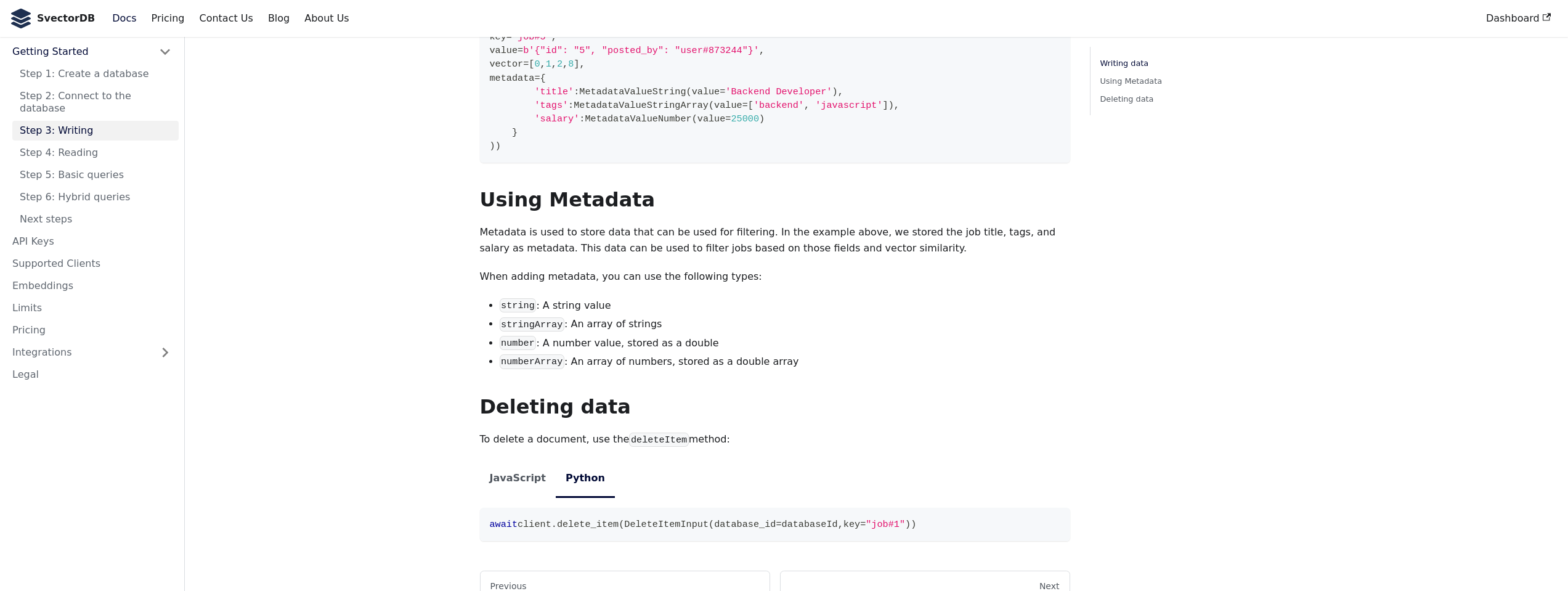
scroll to position [1216, 0]
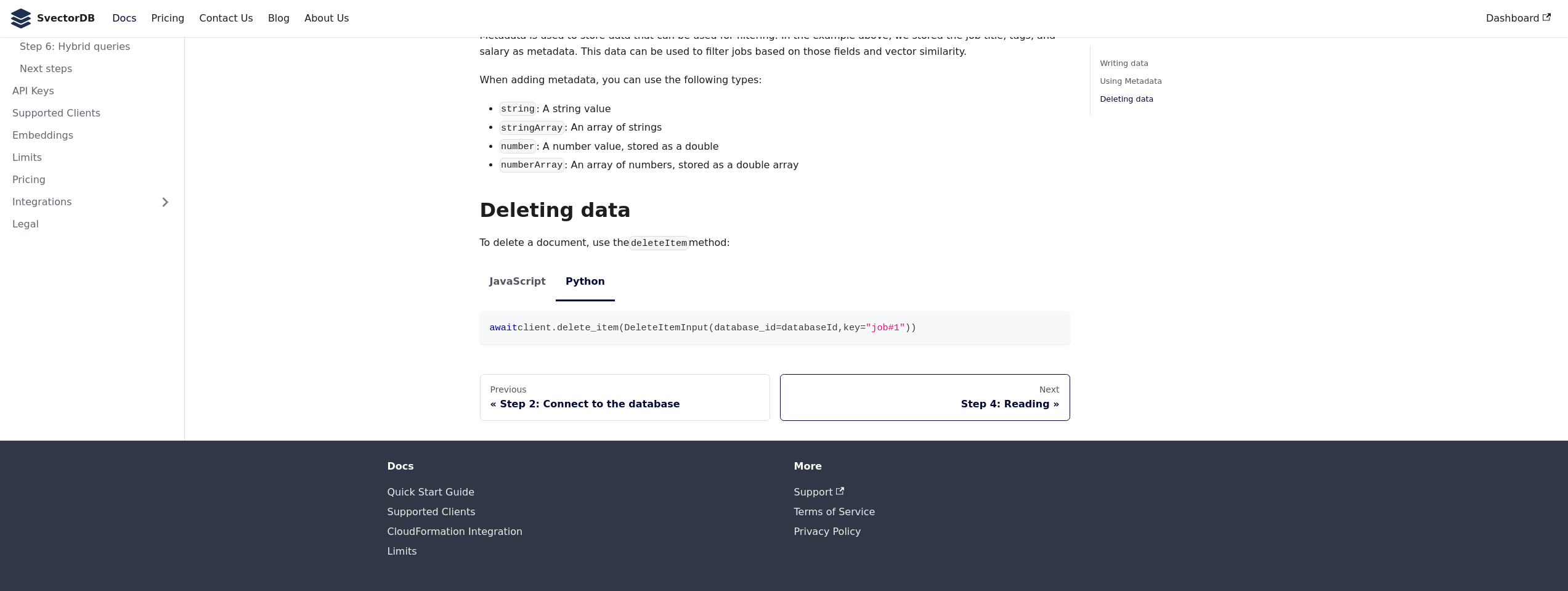
click at [1013, 402] on div "Step 4: Reading" at bounding box center [925, 404] width 269 height 12
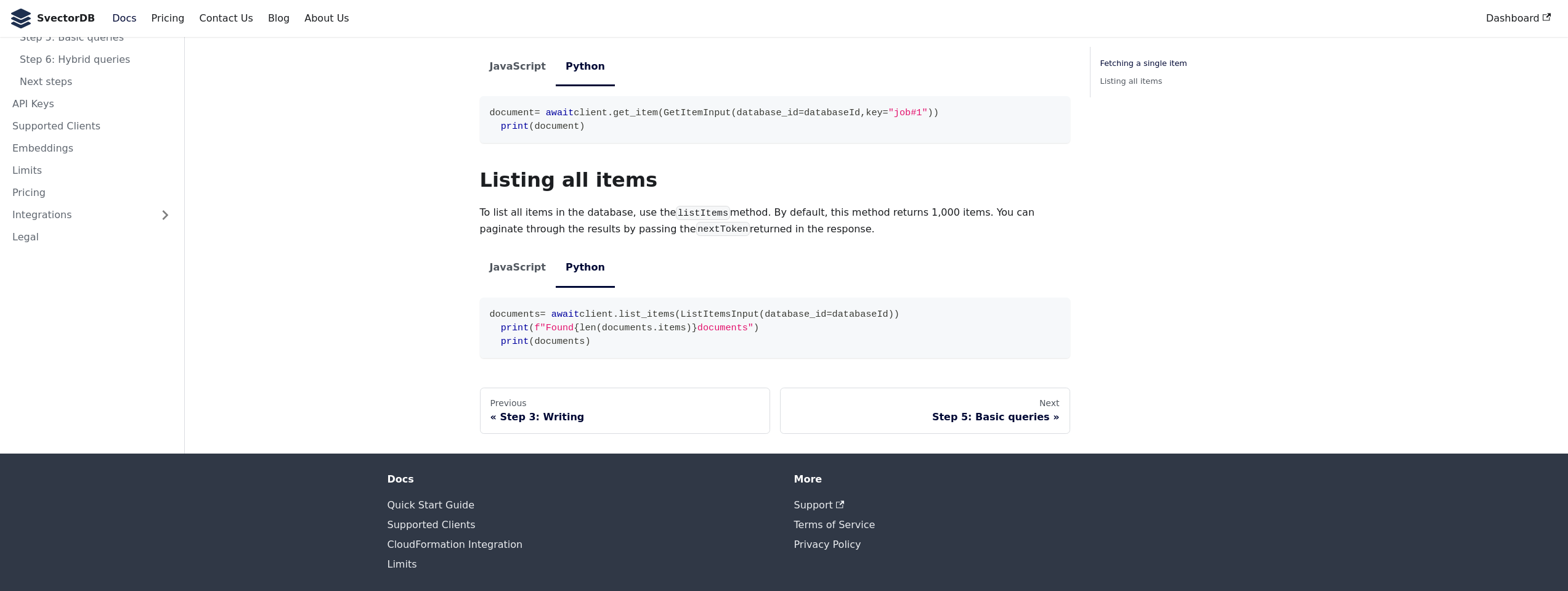
scroll to position [199, 0]
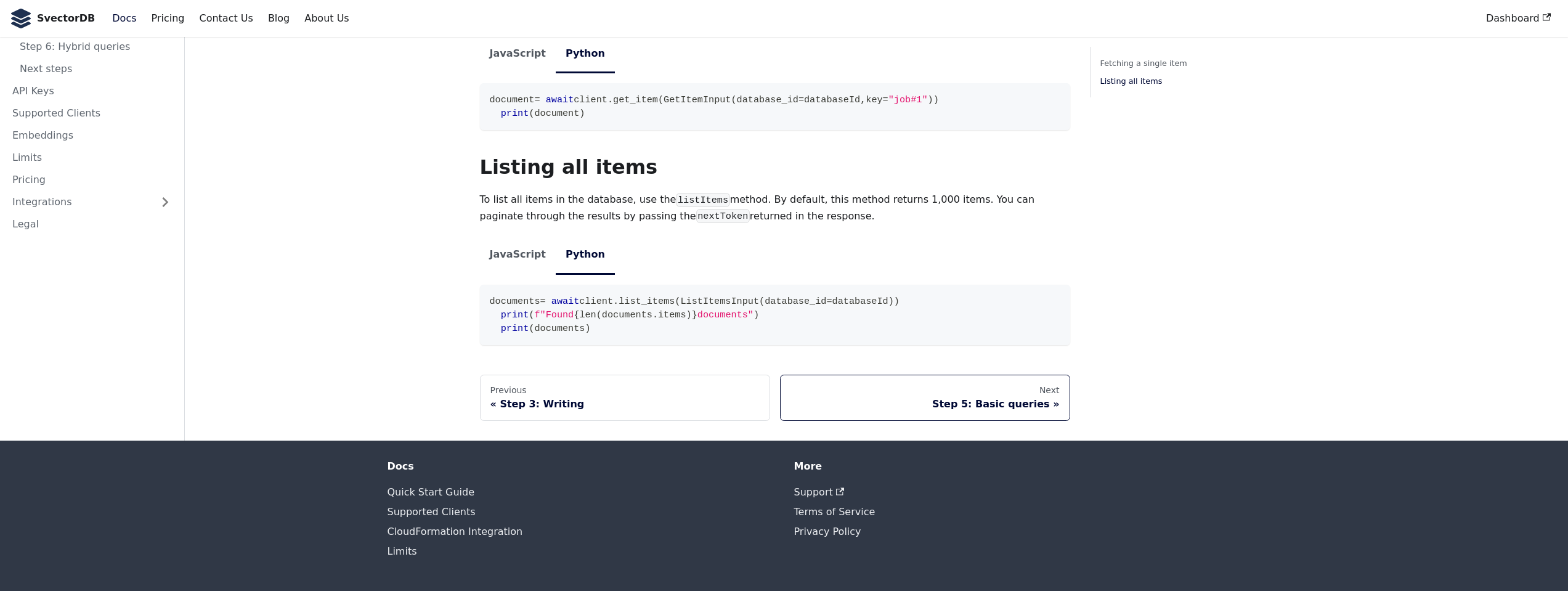
click at [1014, 407] on div "Step 5: Basic queries" at bounding box center [925, 404] width 269 height 12
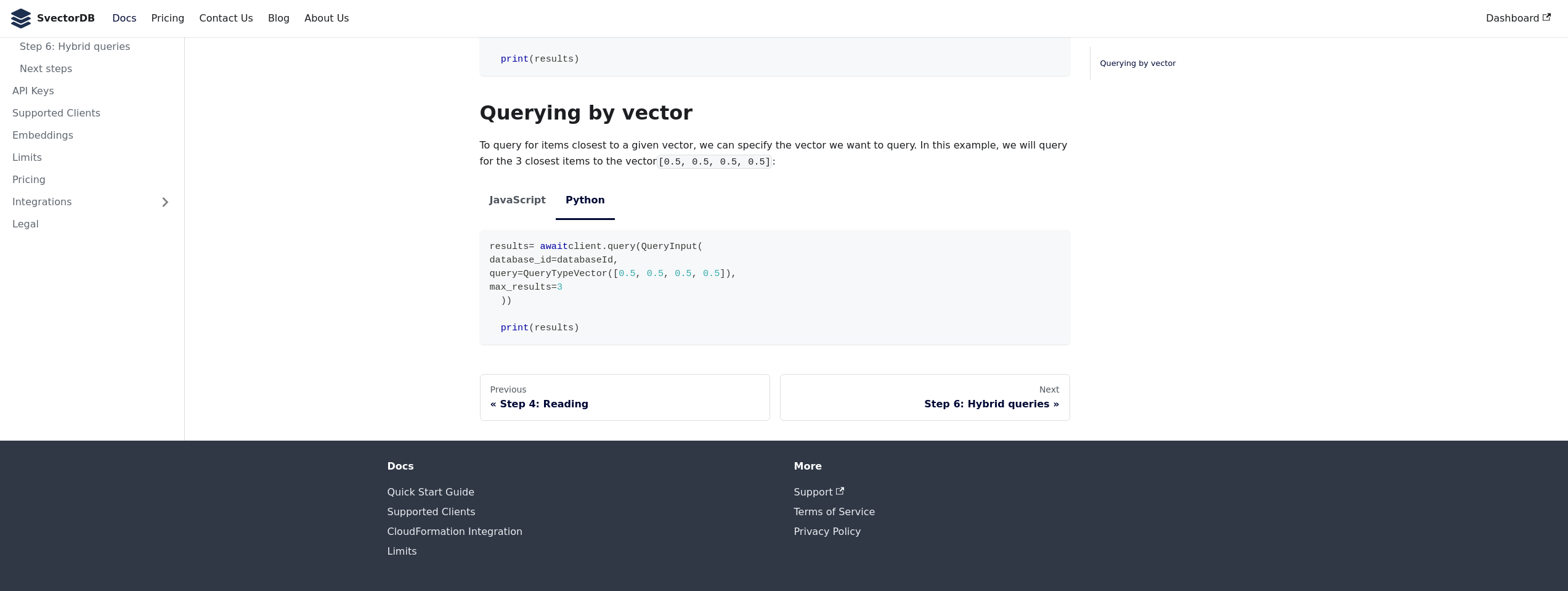
scroll to position [321, 0]
click at [1029, 397] on link "Next Step 6: Hybrid queries" at bounding box center [925, 397] width 290 height 47
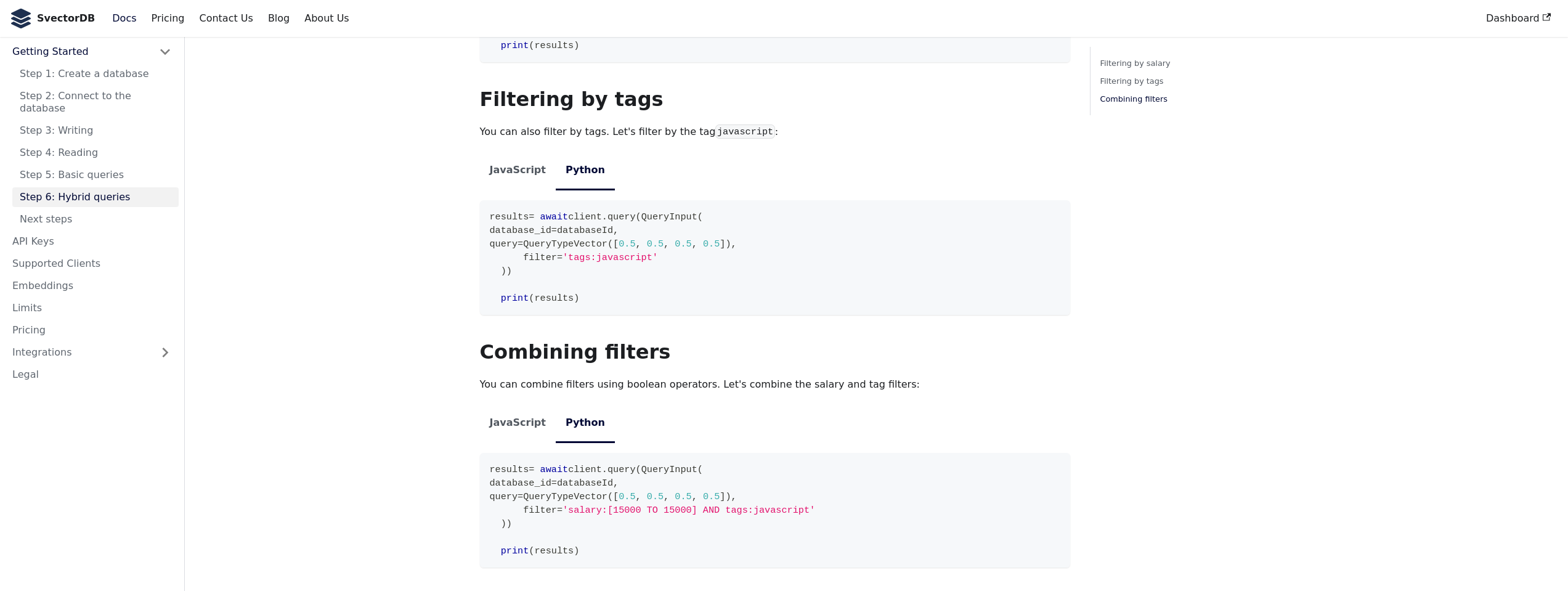
scroll to position [873, 0]
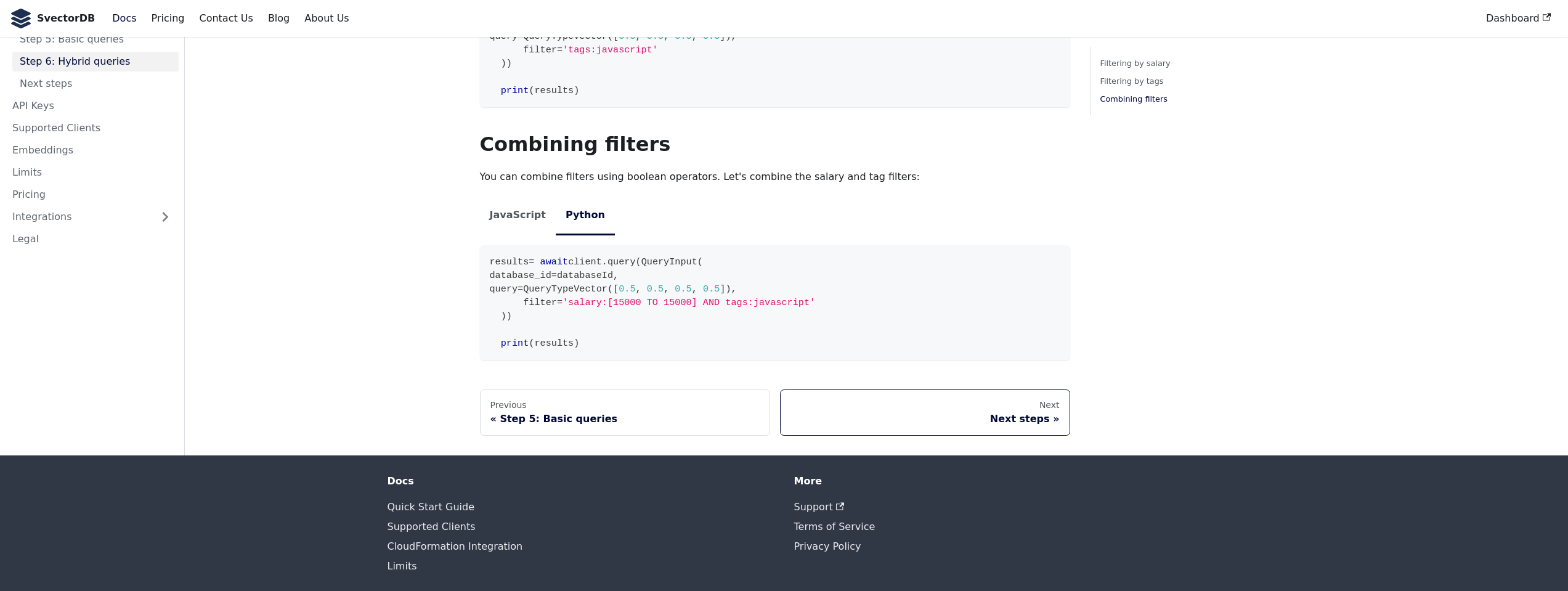
click at [1039, 413] on div "Next steps" at bounding box center [925, 419] width 269 height 12
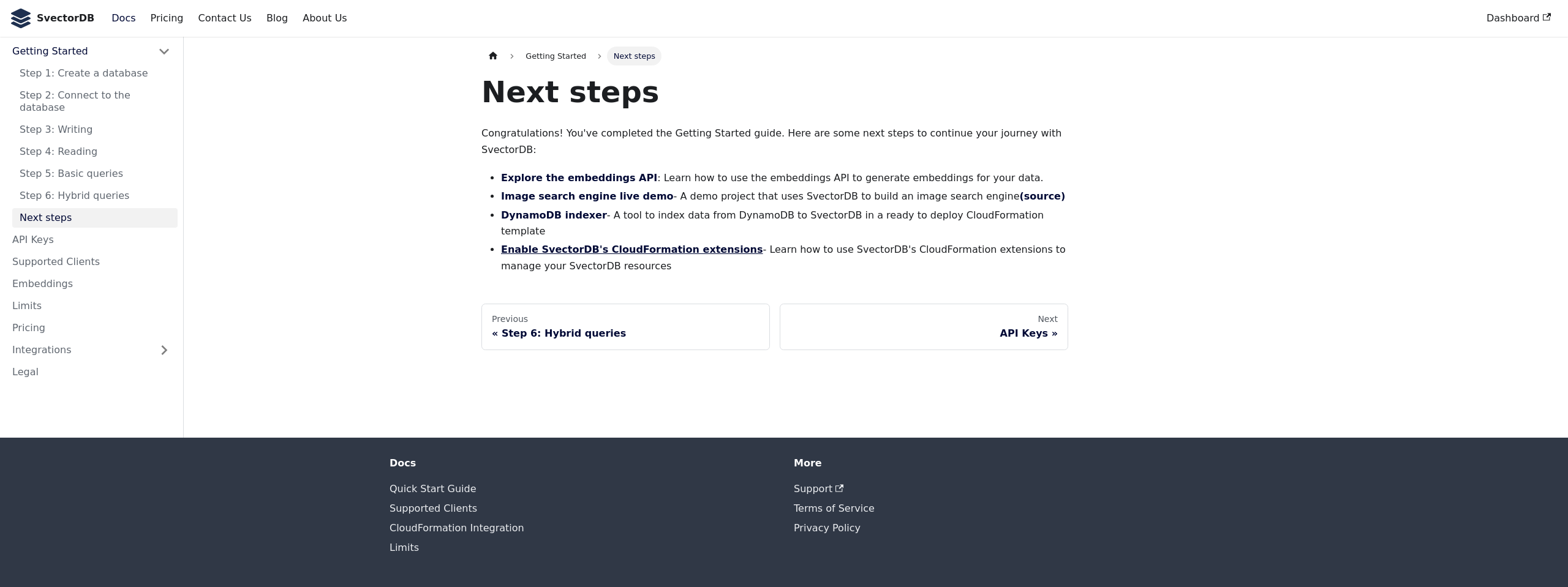
click at [700, 244] on link "Enable SvectorDB's CloudFormation extensions" at bounding box center [631, 249] width 262 height 12
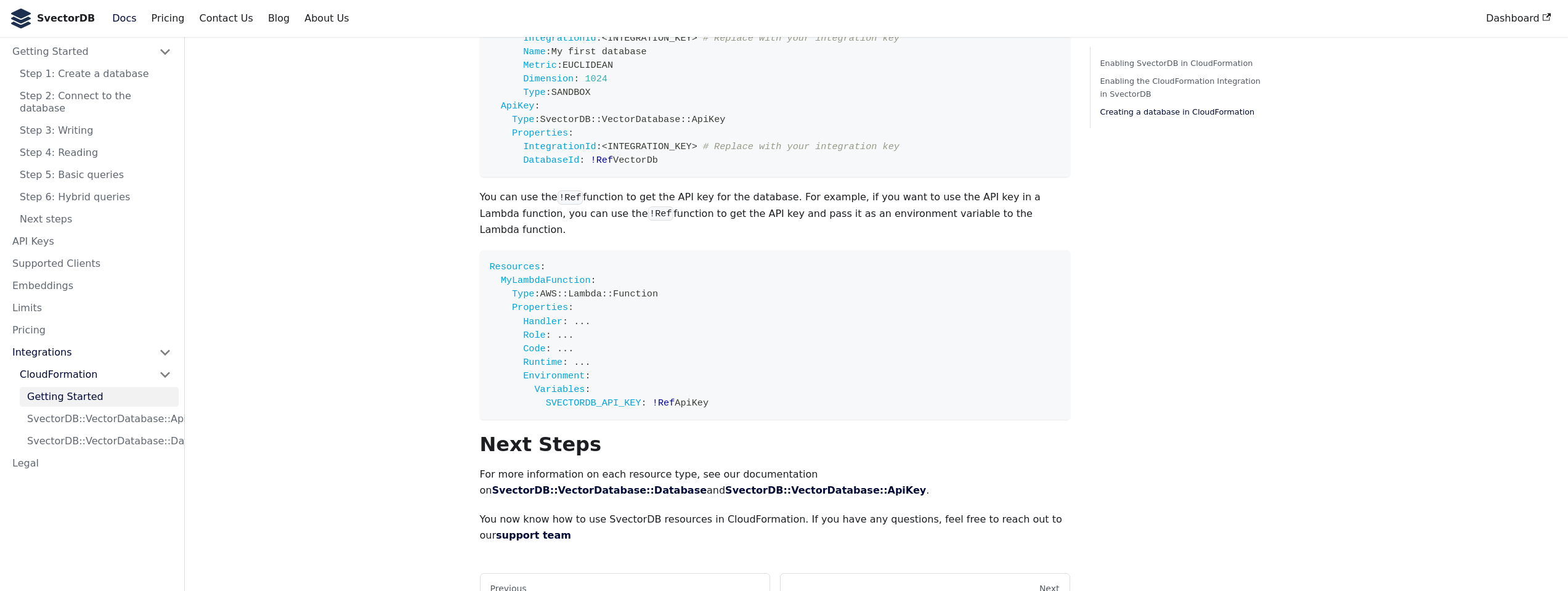
scroll to position [1670, 0]
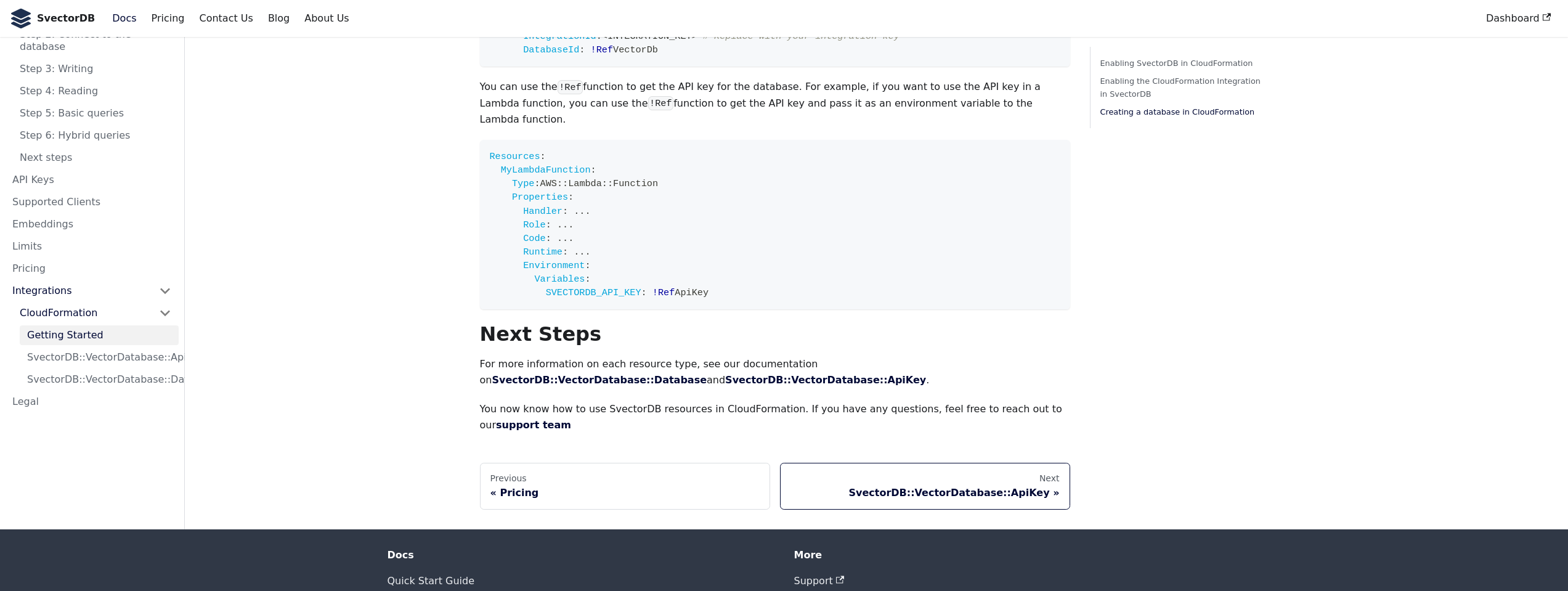
click at [992, 487] on div "SvectorDB::VectorDatabase::ApiKey" at bounding box center [925, 493] width 269 height 12
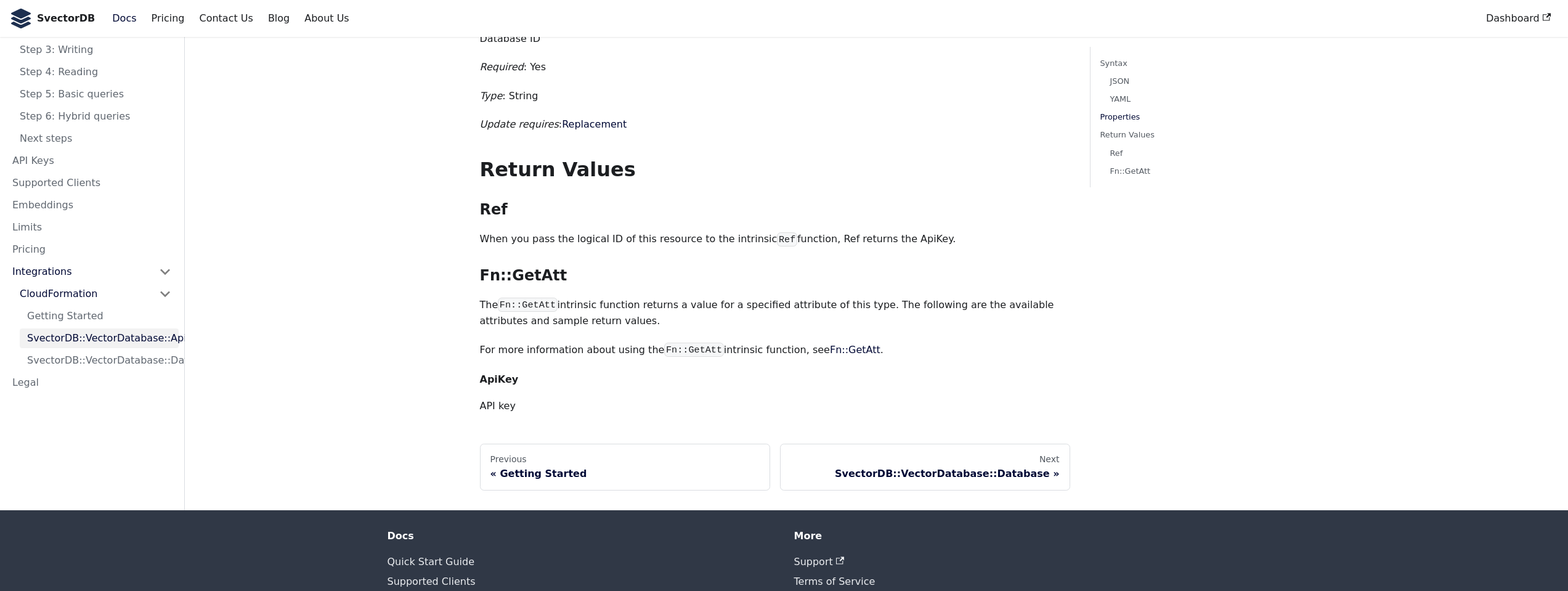
scroll to position [780, 0]
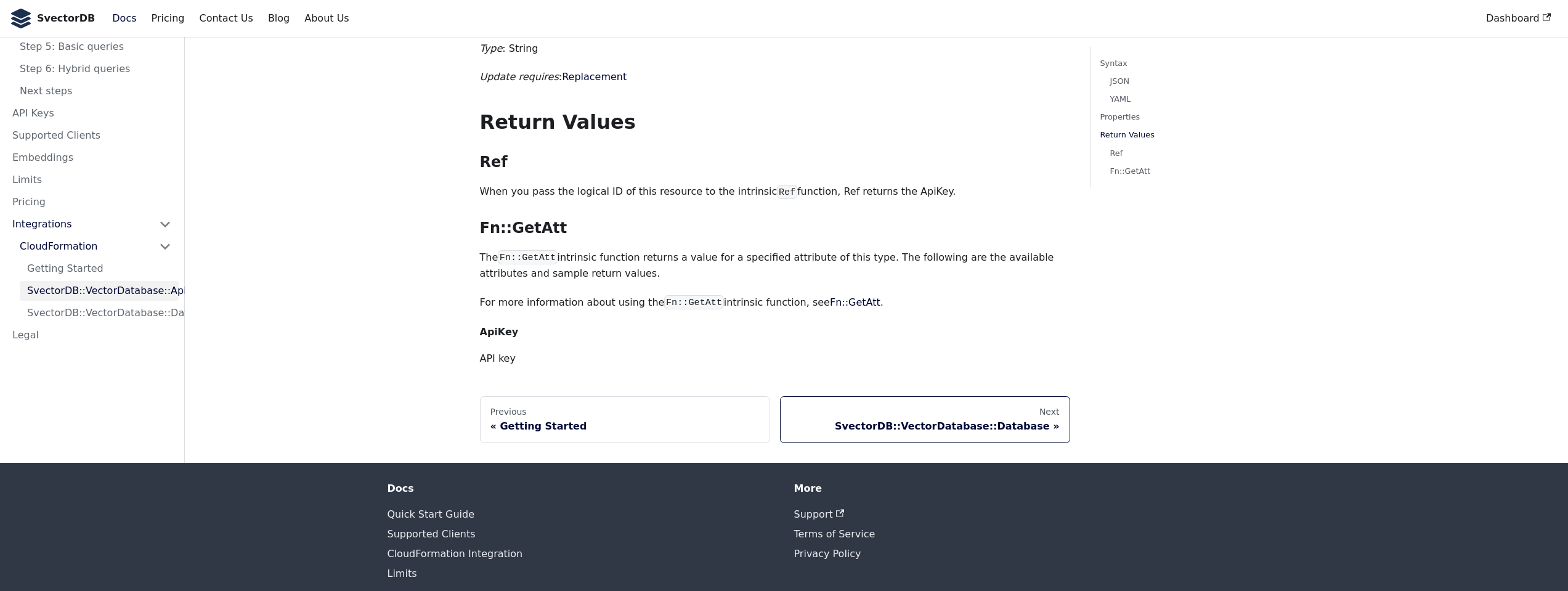
click at [978, 397] on link "Next SvectorDB::VectorDatabase::Database" at bounding box center [925, 419] width 290 height 47
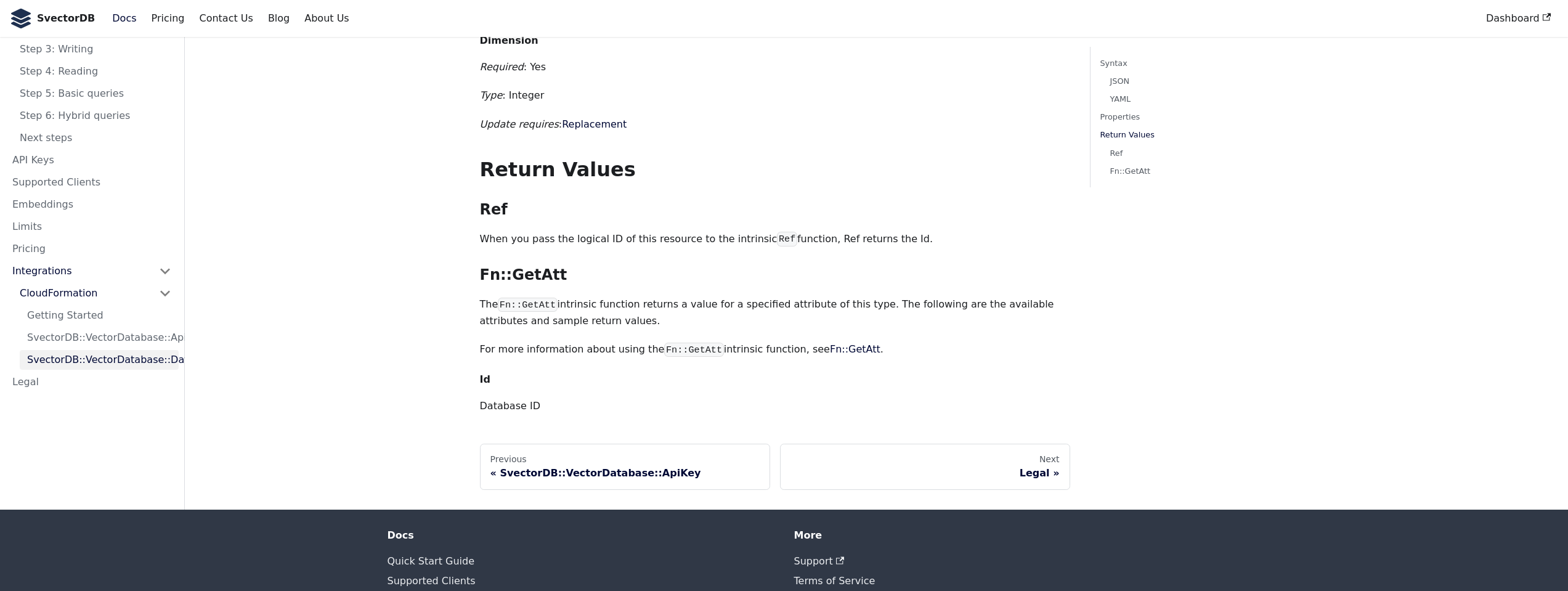
scroll to position [1347, 0]
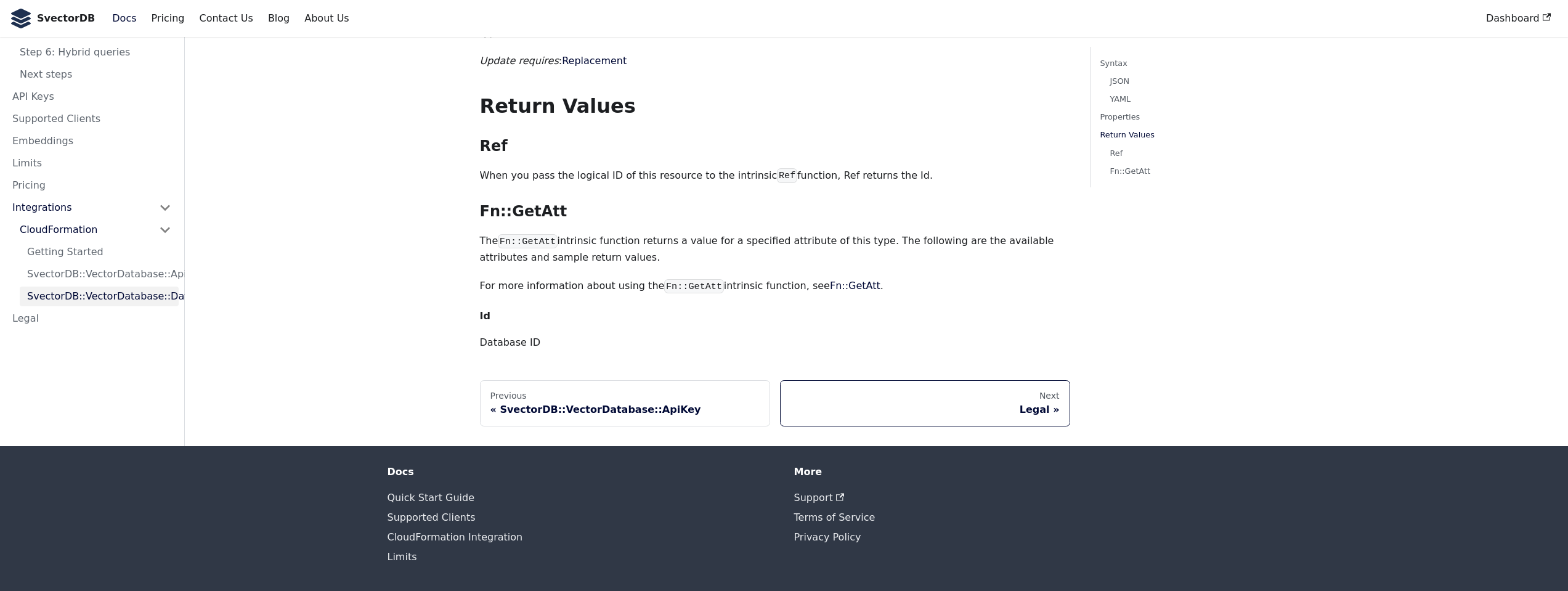
click at [996, 394] on div "Next" at bounding box center [925, 396] width 269 height 11
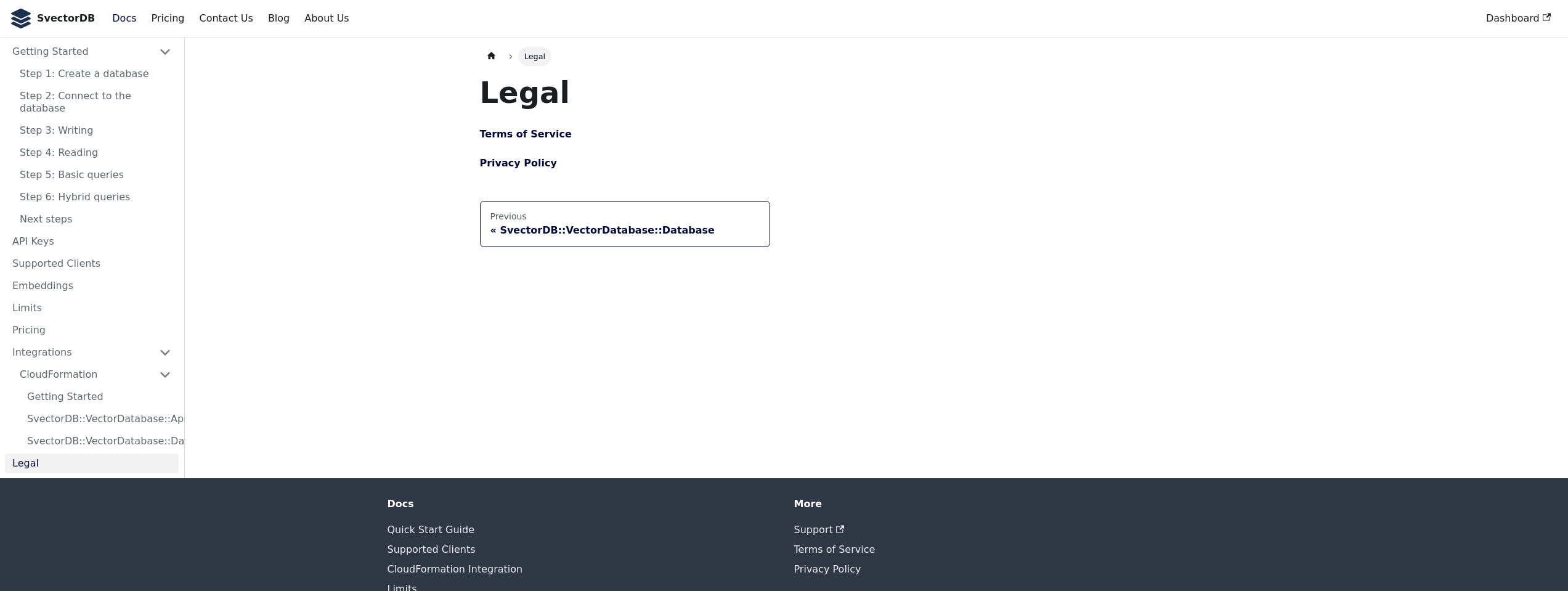
click at [670, 230] on div "SvectorDB::VectorDatabase::Database" at bounding box center [625, 230] width 269 height 12
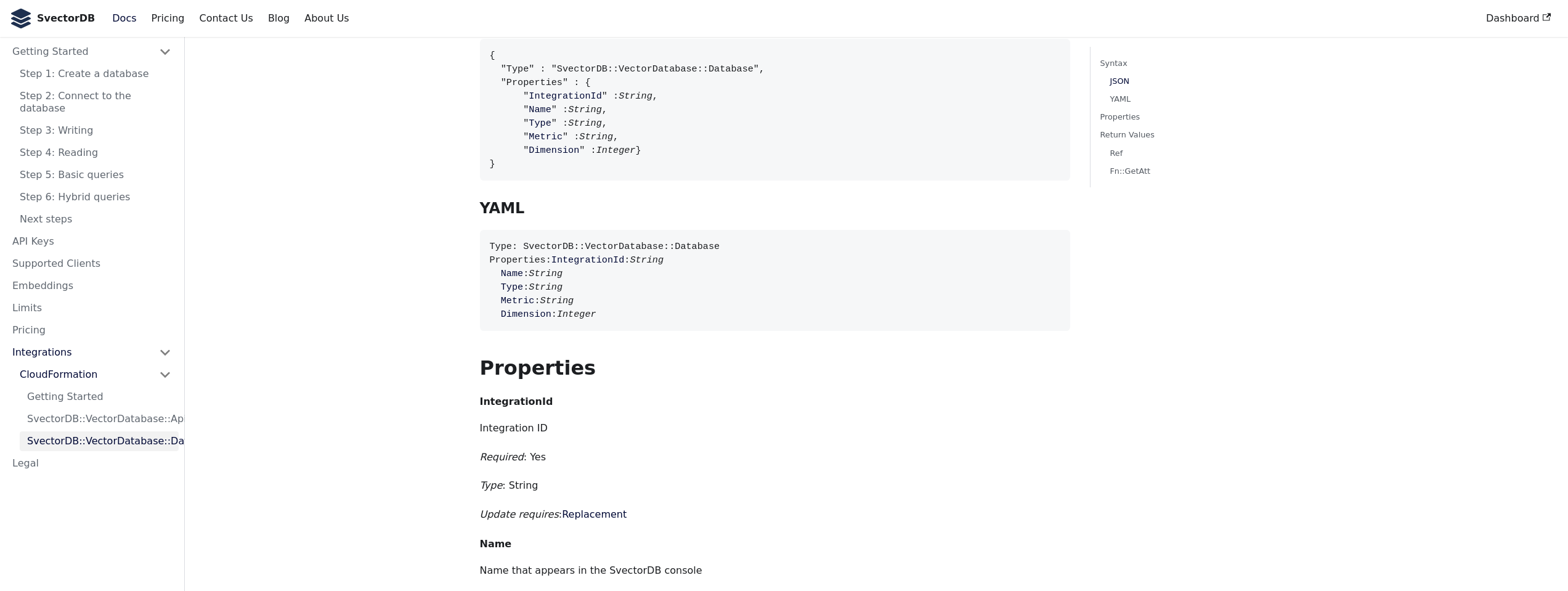
scroll to position [443, 0]
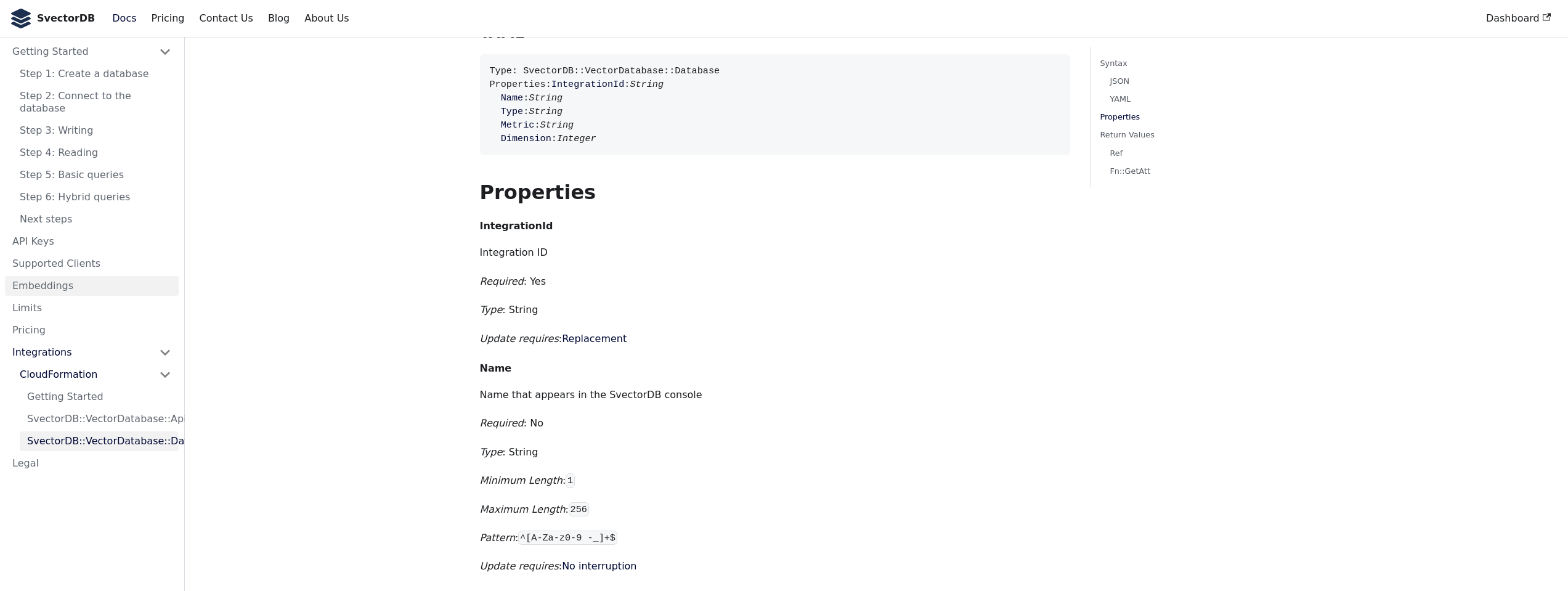
click at [45, 277] on link "Embeddings" at bounding box center [92, 286] width 174 height 20
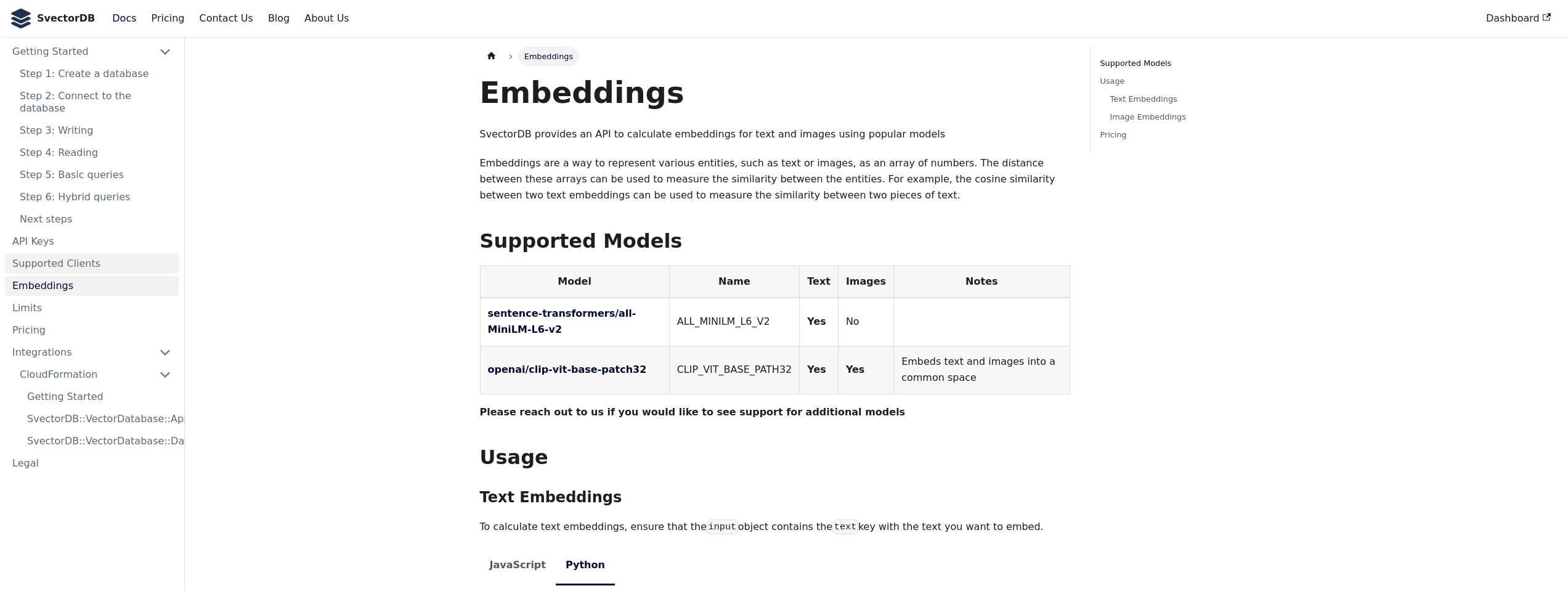
click at [58, 254] on link "Supported Clients" at bounding box center [92, 264] width 174 height 20
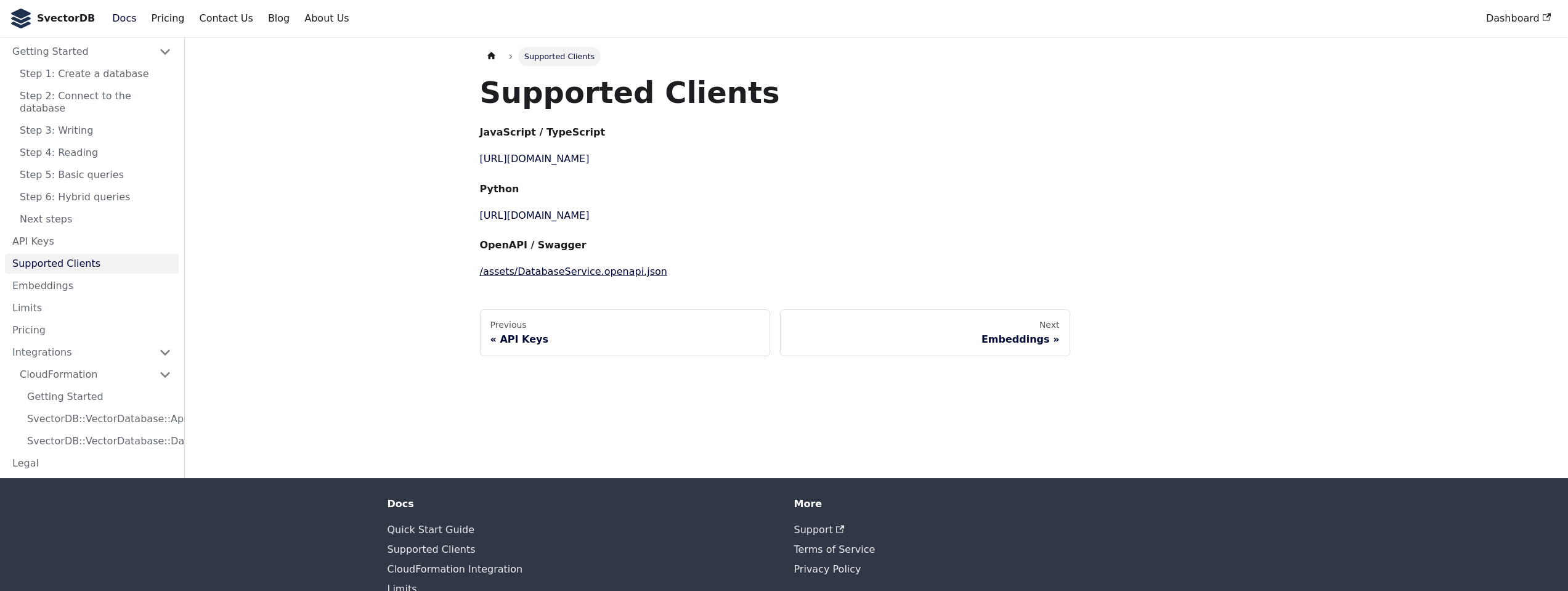
click at [589, 275] on link "/assets/DatabaseService.openapi.json" at bounding box center [574, 271] width 187 height 12
